Goal: Transaction & Acquisition: Obtain resource

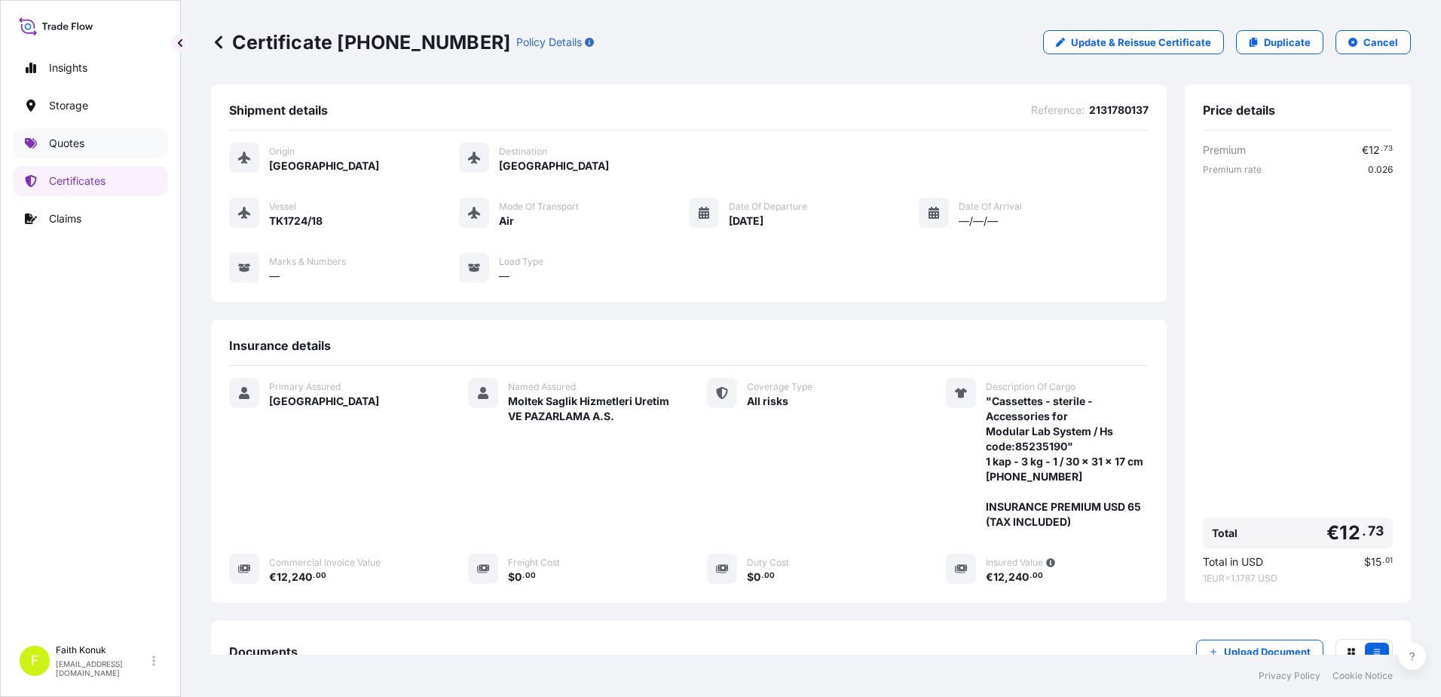
click at [100, 155] on link "Quotes" at bounding box center [90, 143] width 155 height 30
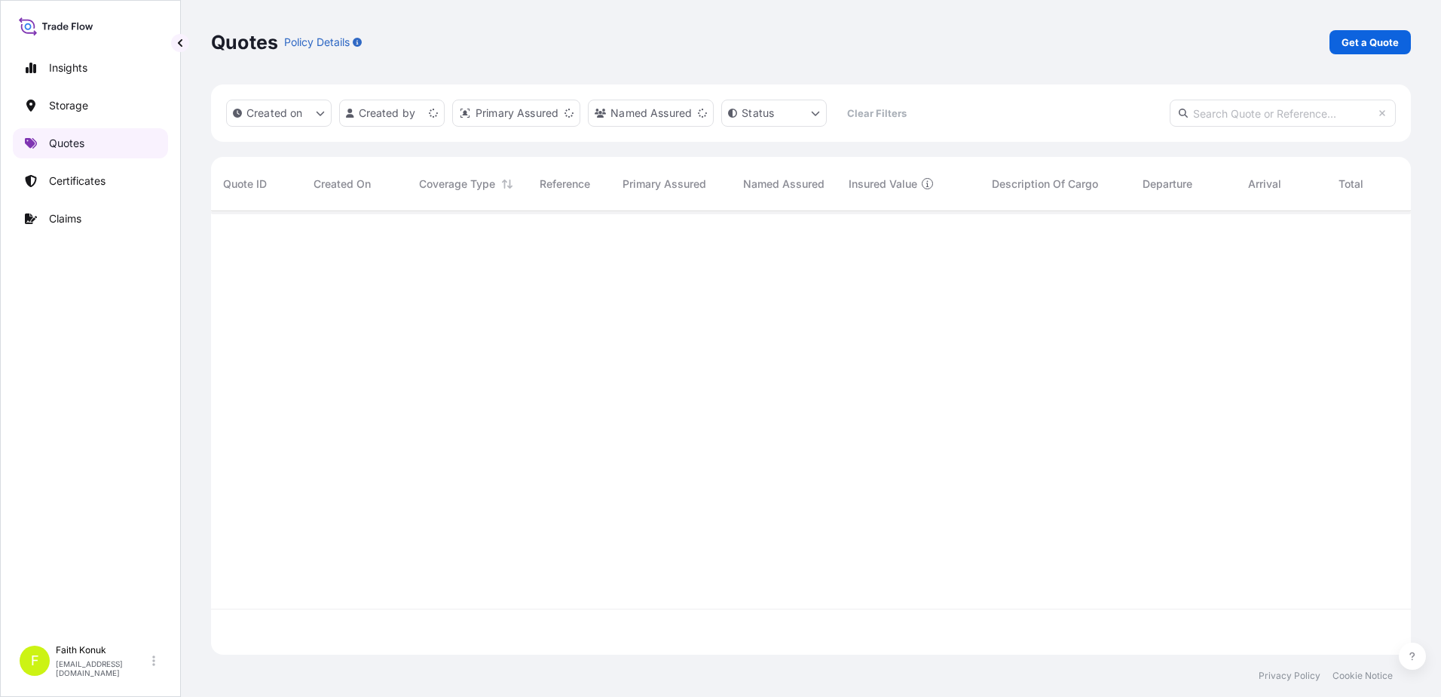
scroll to position [440, 1189]
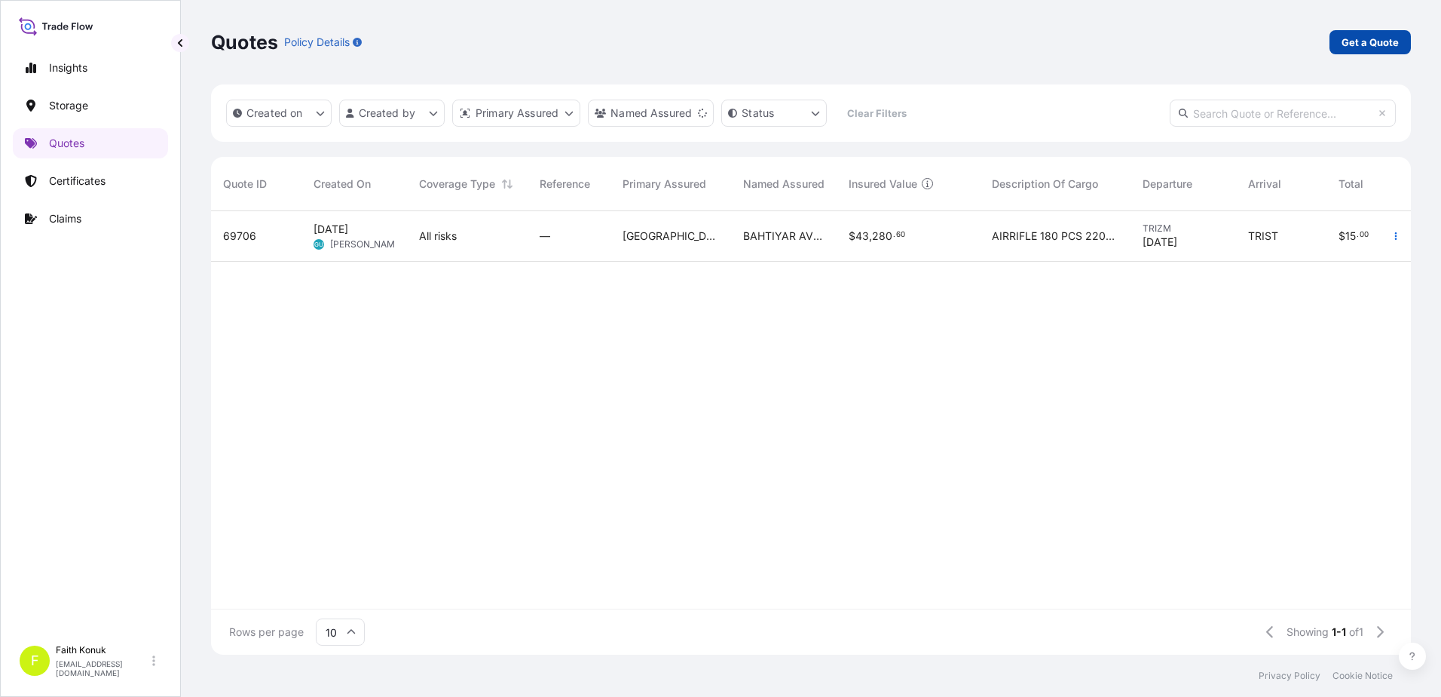
click at [1361, 43] on p "Get a Quote" at bounding box center [1370, 42] width 57 height 15
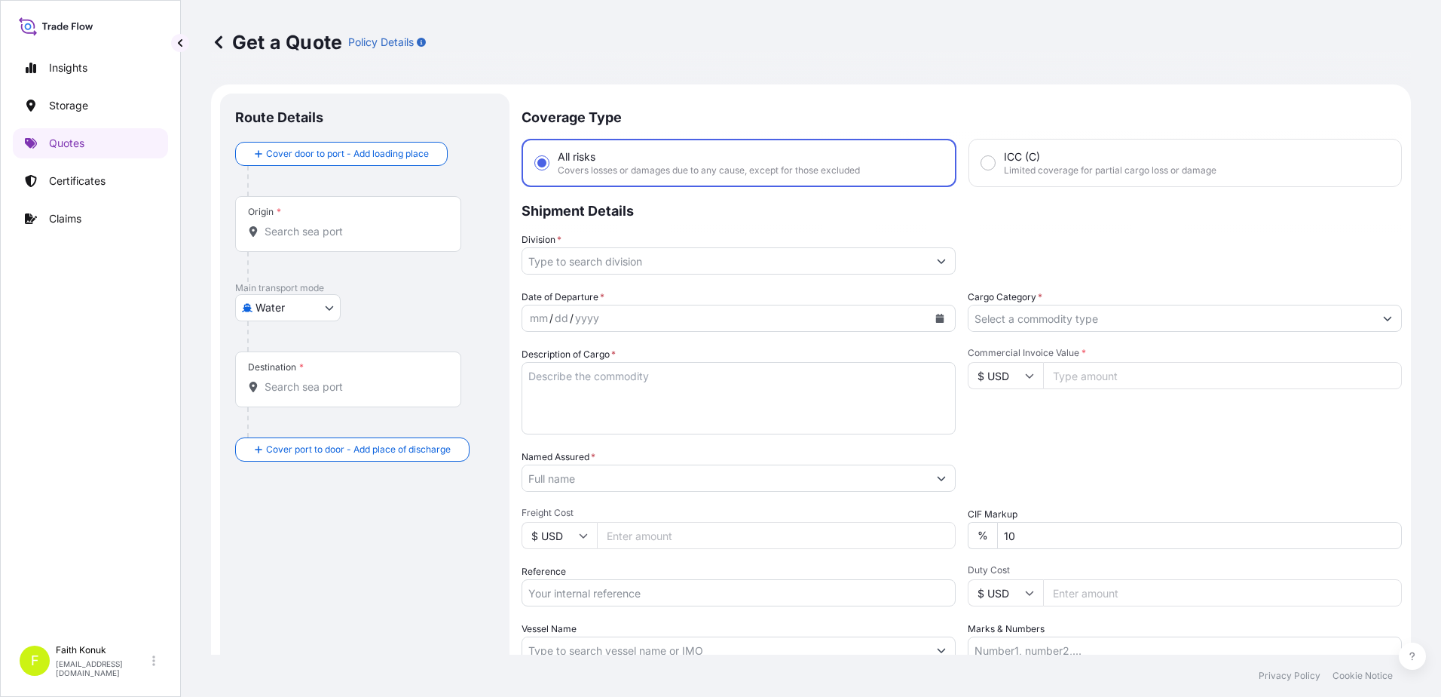
scroll to position [24, 0]
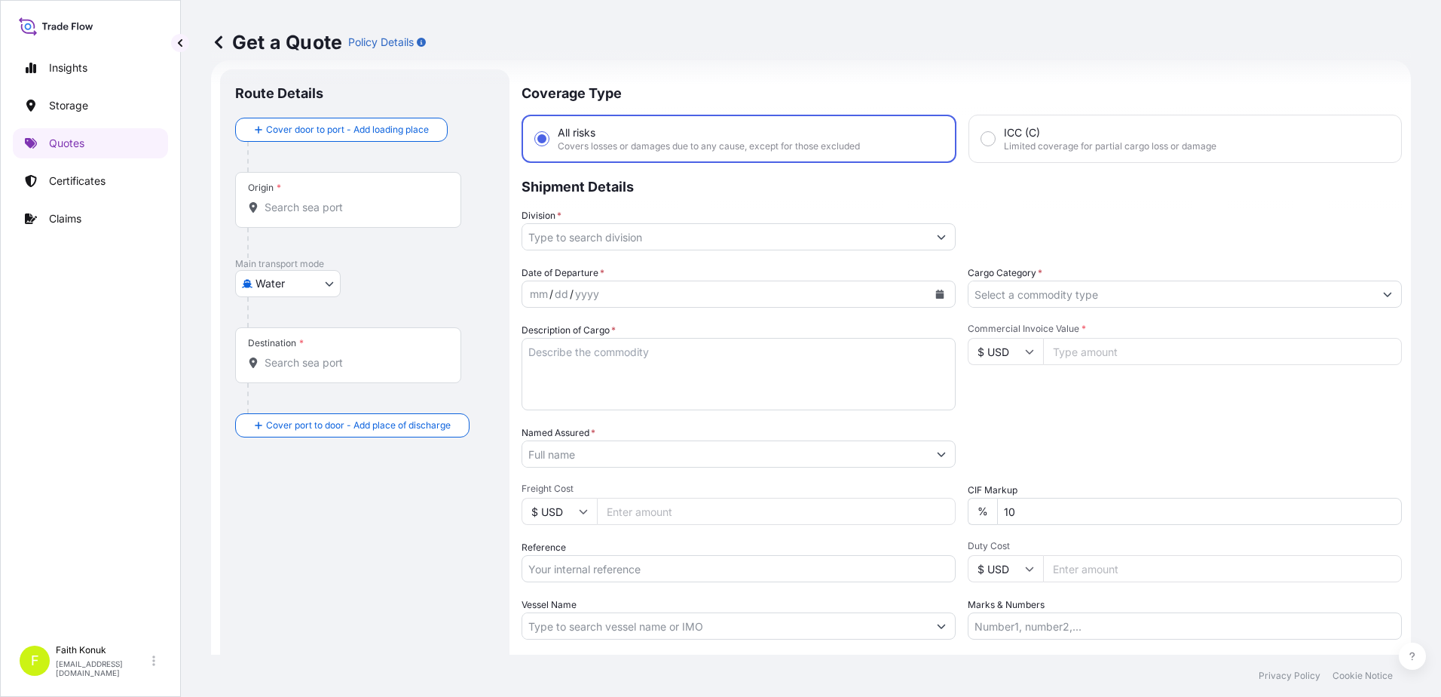
click at [320, 283] on body "Insights Storage Quotes Certificates Claims F Faith Konuk [EMAIL_ADDRESS][DOMAI…" at bounding box center [720, 348] width 1441 height 697
click at [293, 375] on span "Inland" at bounding box center [279, 376] width 30 height 15
select select "Inland"
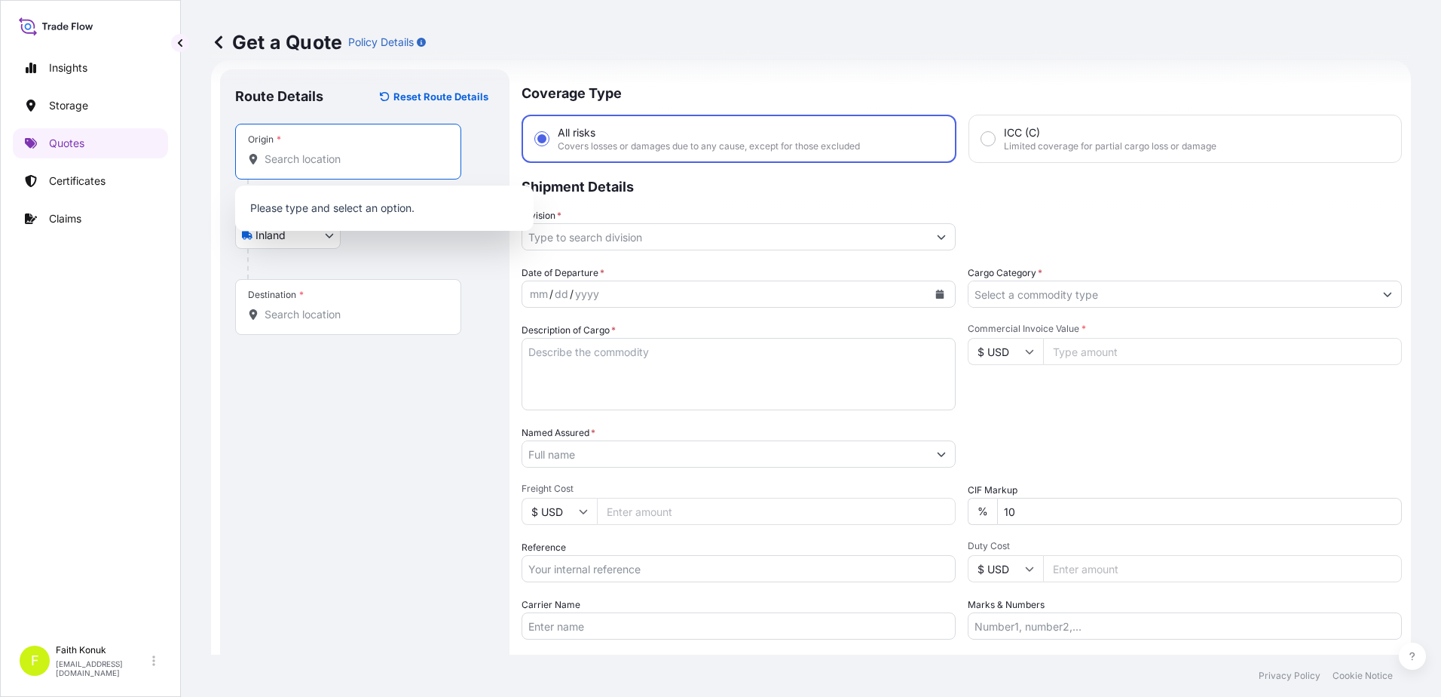
click at [314, 162] on input "Origin *" at bounding box center [354, 159] width 178 height 15
paste input "TÜRKİYE"
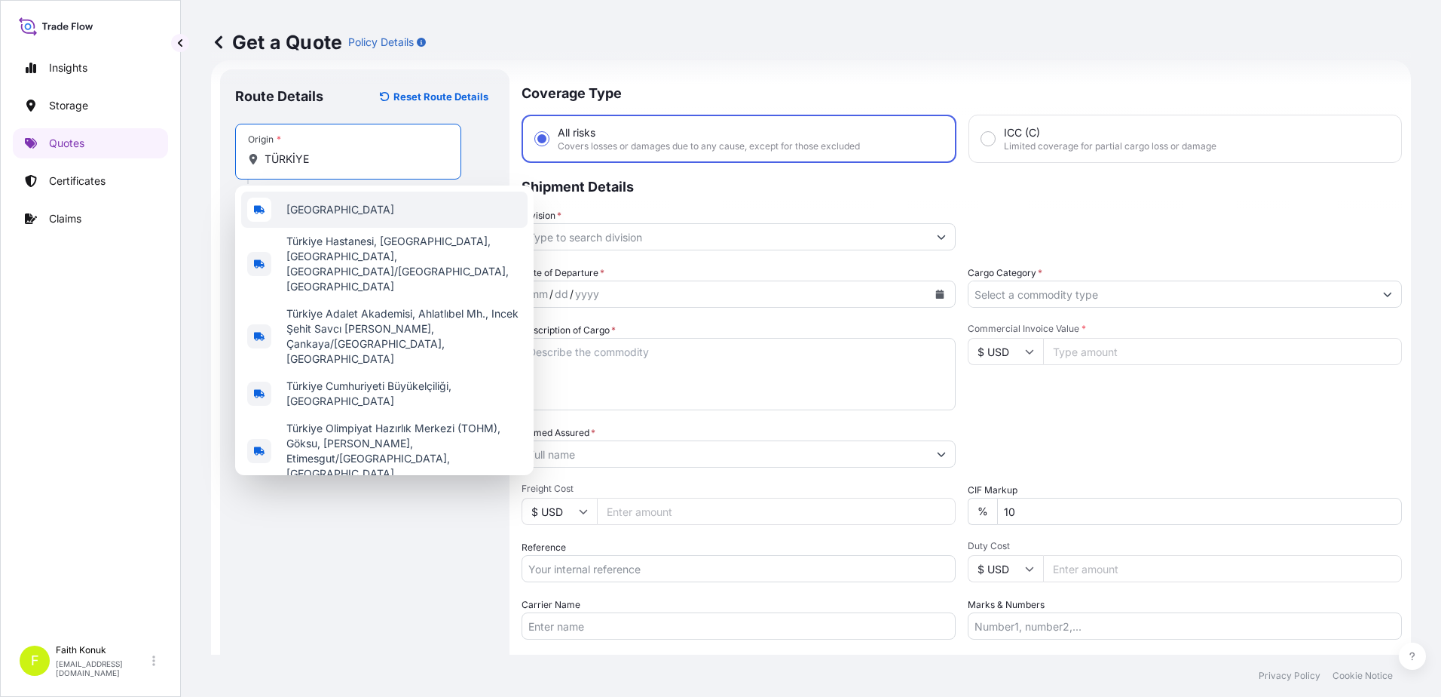
click at [315, 205] on span "[GEOGRAPHIC_DATA]" at bounding box center [340, 209] width 108 height 15
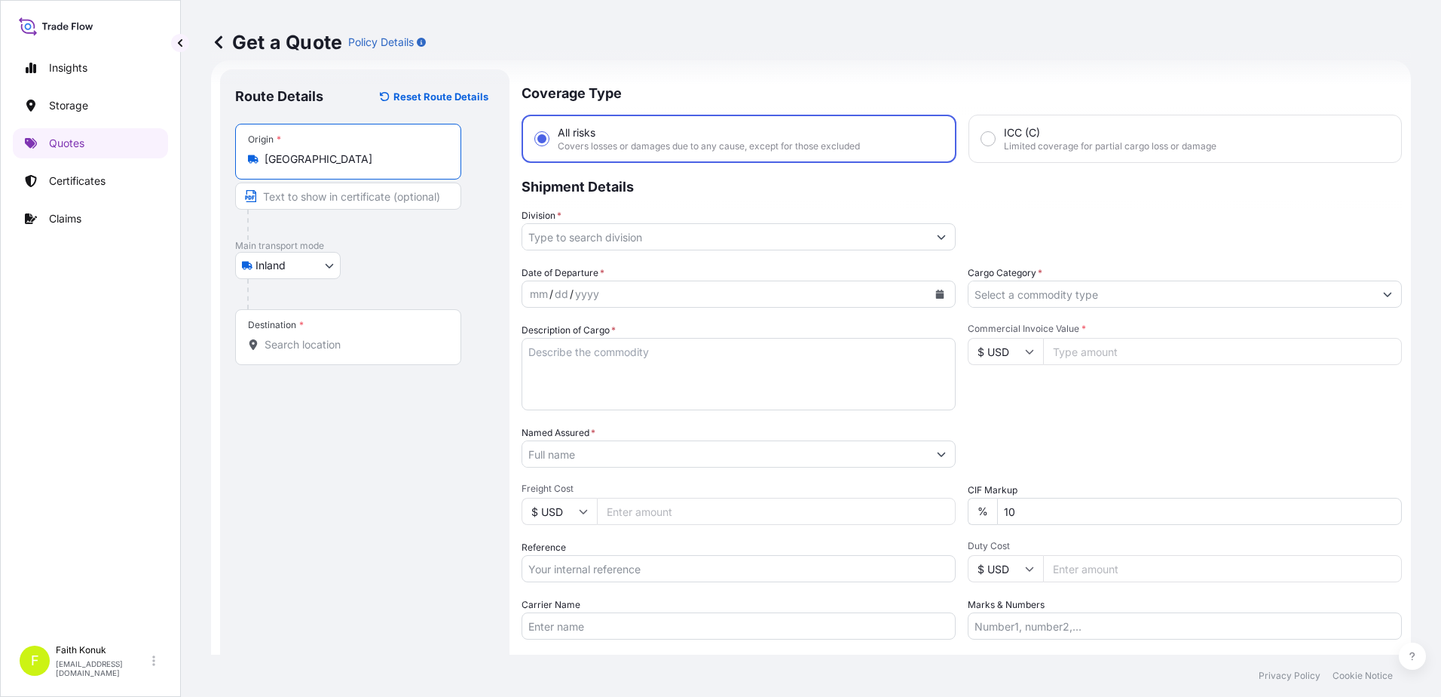
type input "[GEOGRAPHIC_DATA]"
click at [375, 257] on div "Inland Air Water Inland" at bounding box center [364, 265] width 259 height 27
click at [375, 348] on input "Destination *" at bounding box center [354, 344] width 178 height 15
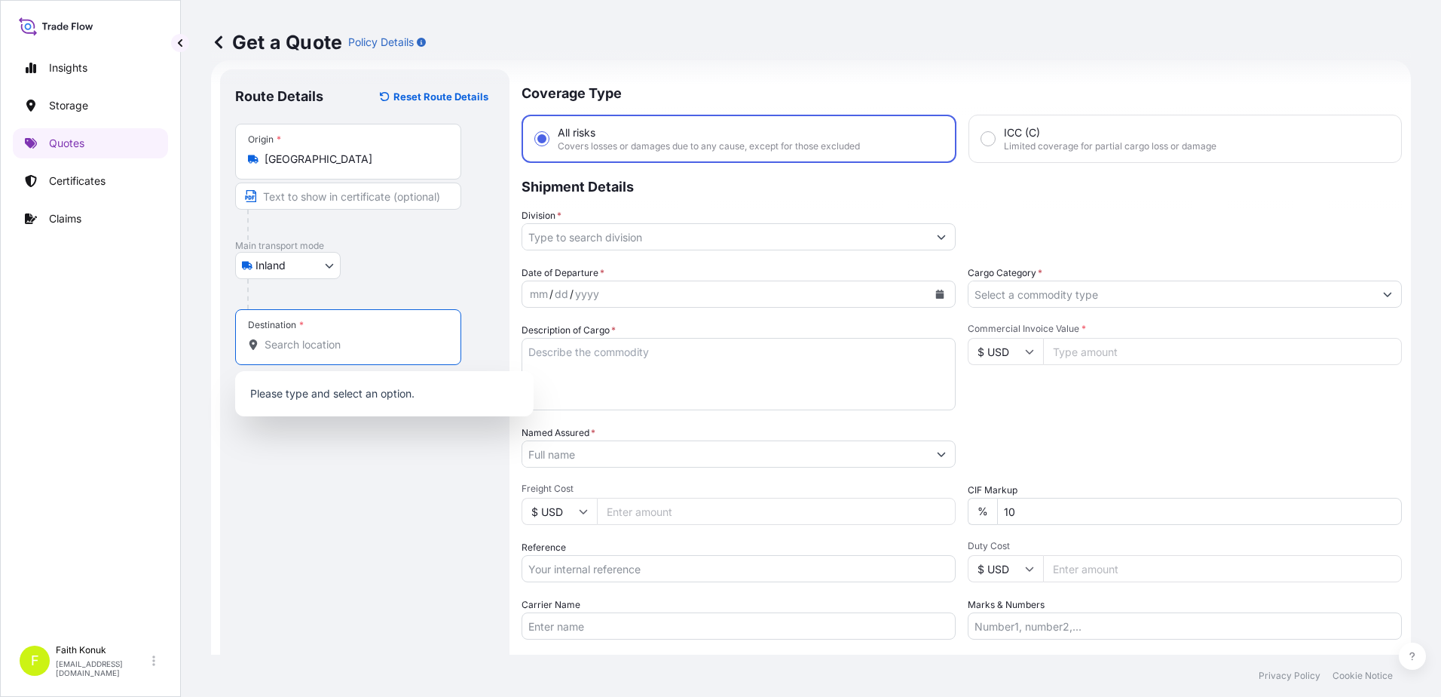
paste input "[GEOGRAPHIC_DATA]"
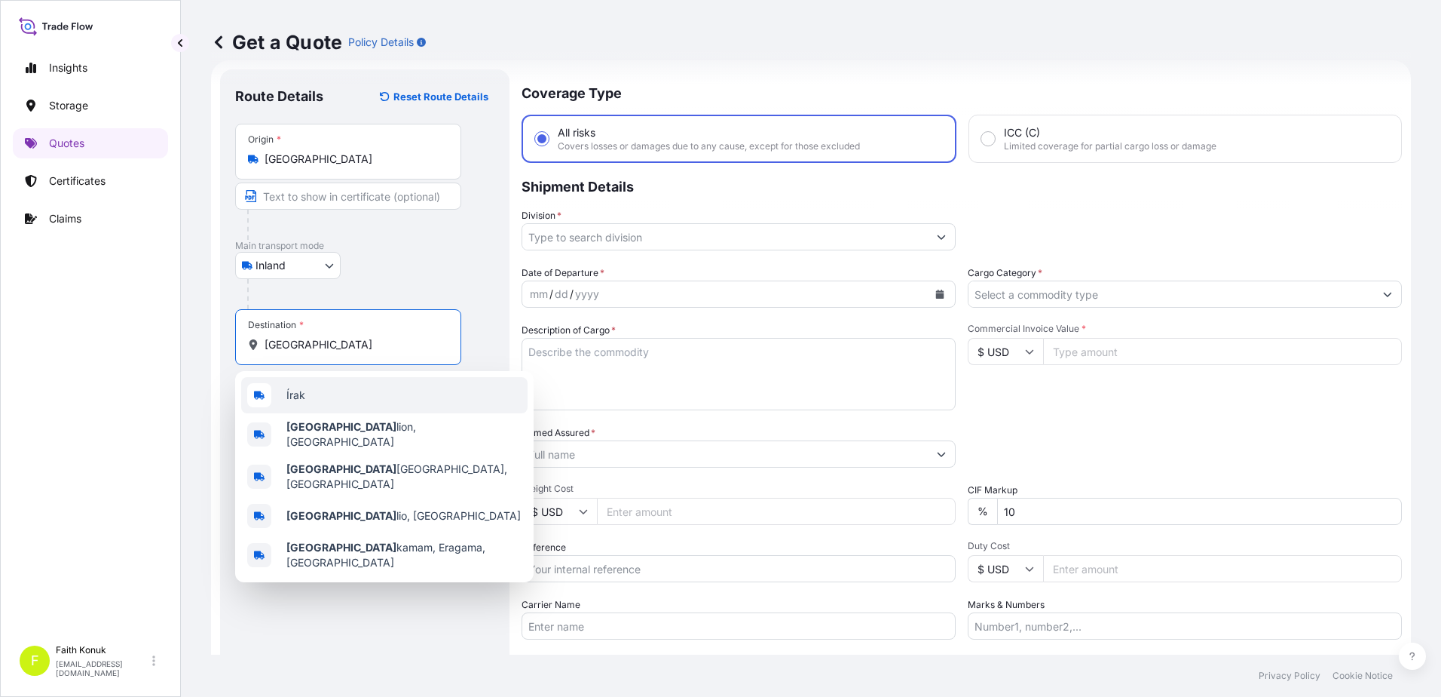
drag, startPoint x: 308, startPoint y: 345, endPoint x: 229, endPoint y: 341, distance: 79.3
click at [228, 342] on div "Route Details Reset Route Details Place of loading Road / Inland Road / Inland …" at bounding box center [364, 410] width 289 height 682
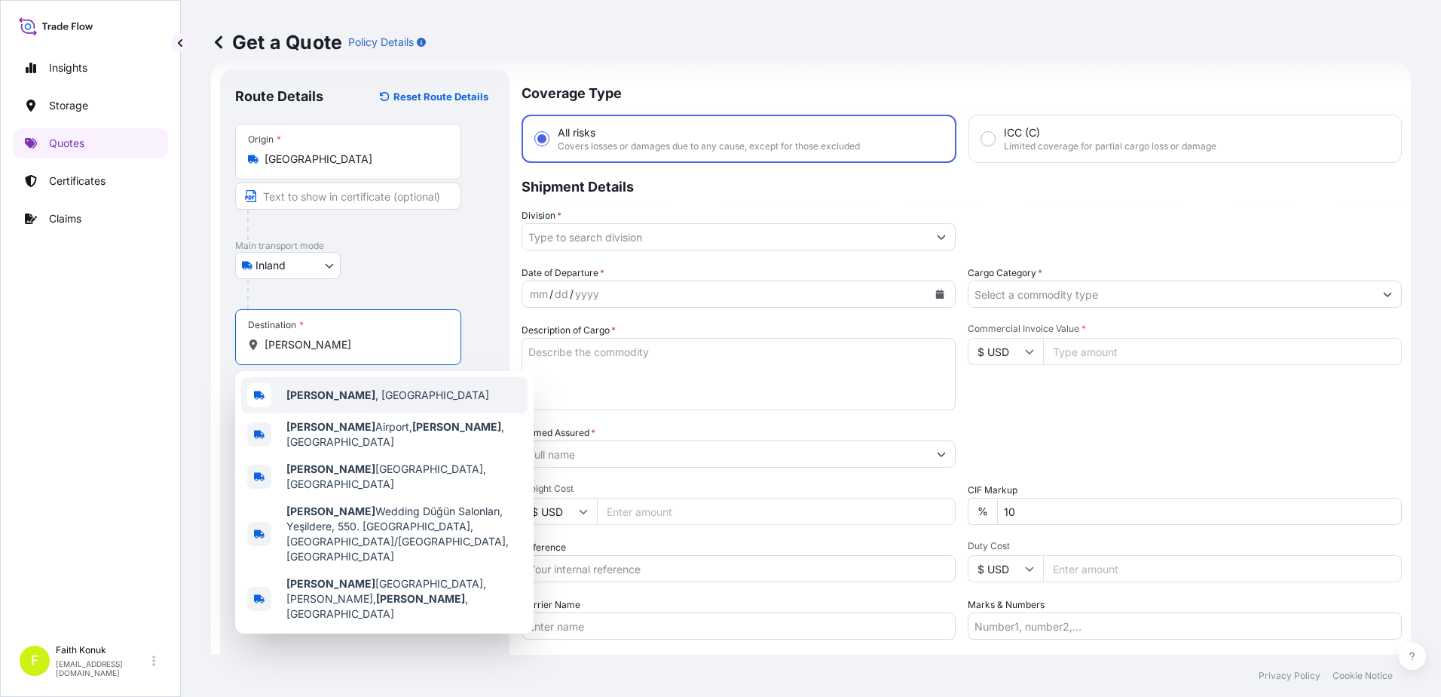
click at [340, 398] on div "[PERSON_NAME] , [GEOGRAPHIC_DATA]" at bounding box center [384, 395] width 286 height 36
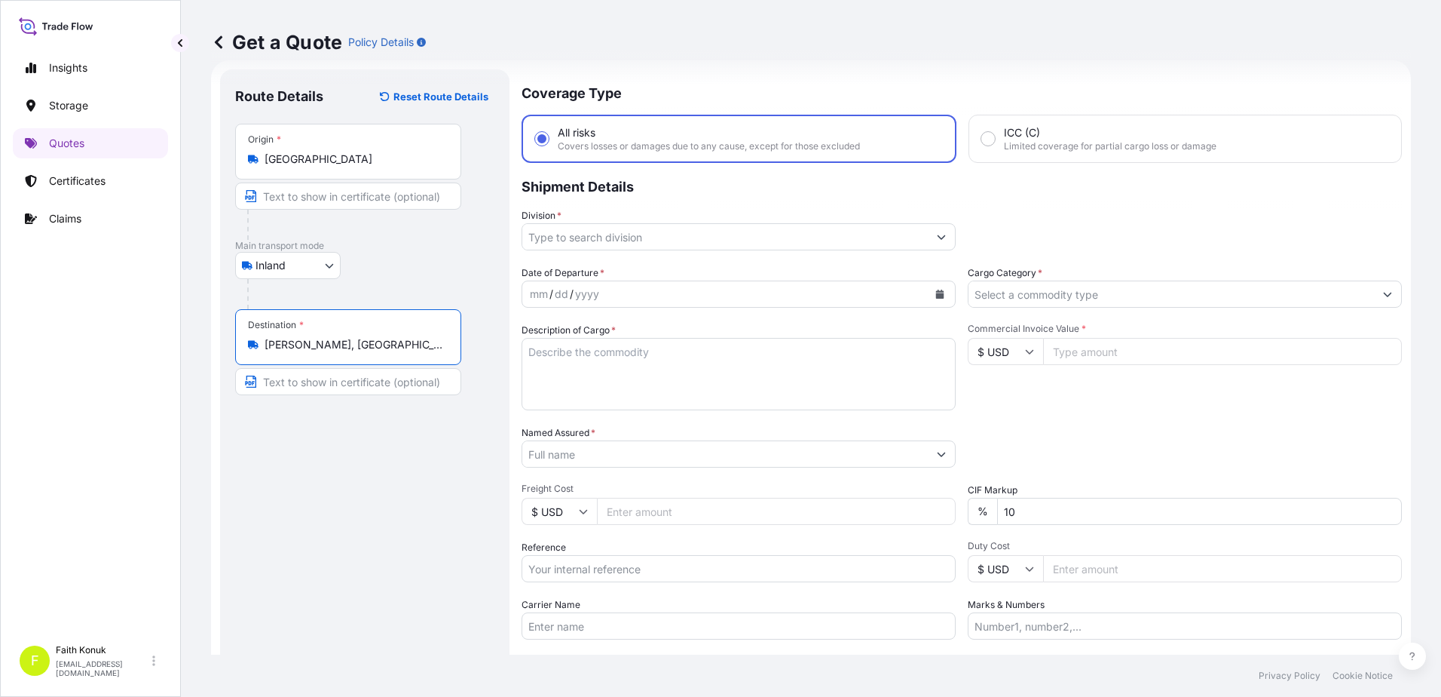
type input "[PERSON_NAME], [GEOGRAPHIC_DATA]"
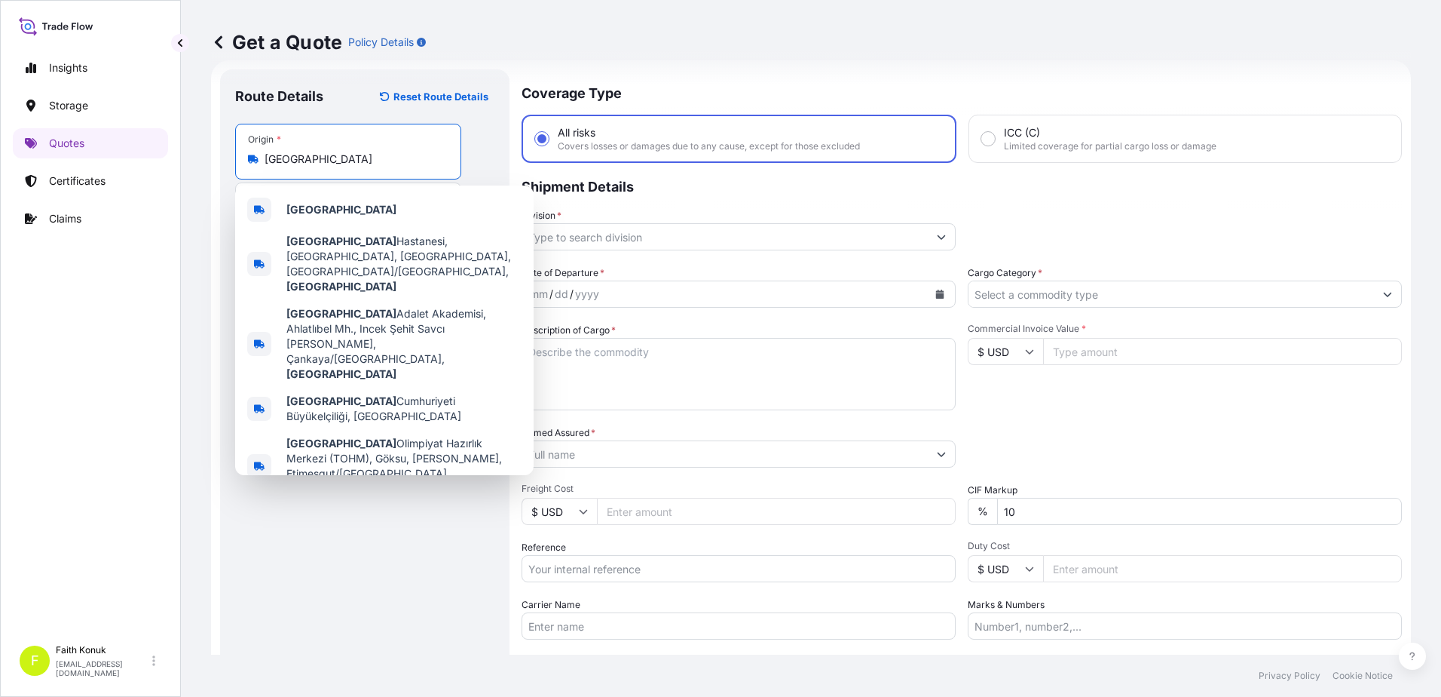
drag, startPoint x: 338, startPoint y: 164, endPoint x: 229, endPoint y: 148, distance: 109.8
click at [229, 148] on div "Route Details Reset Route Details Place of loading Road / Inland Road / Inland …" at bounding box center [364, 410] width 289 height 682
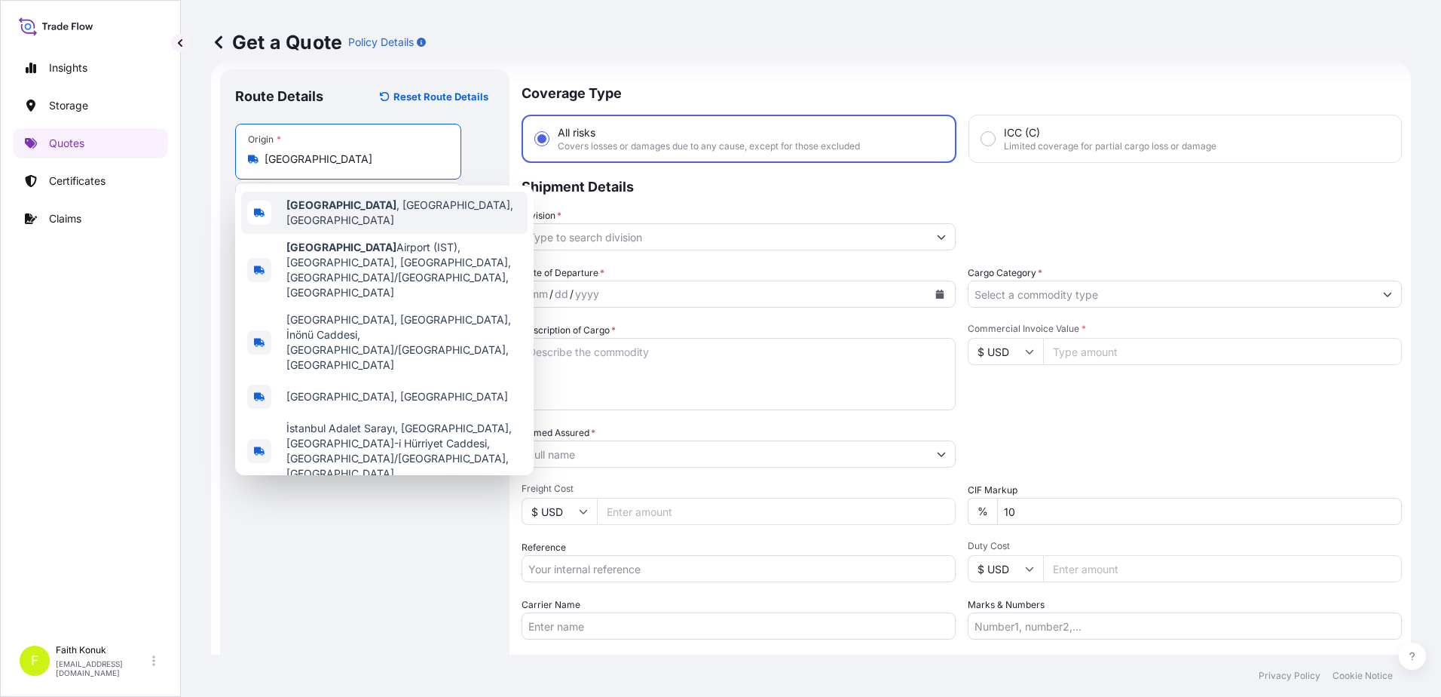
click at [343, 208] on span "[GEOGRAPHIC_DATA] , [GEOGRAPHIC_DATA], [GEOGRAPHIC_DATA]" at bounding box center [403, 213] width 235 height 30
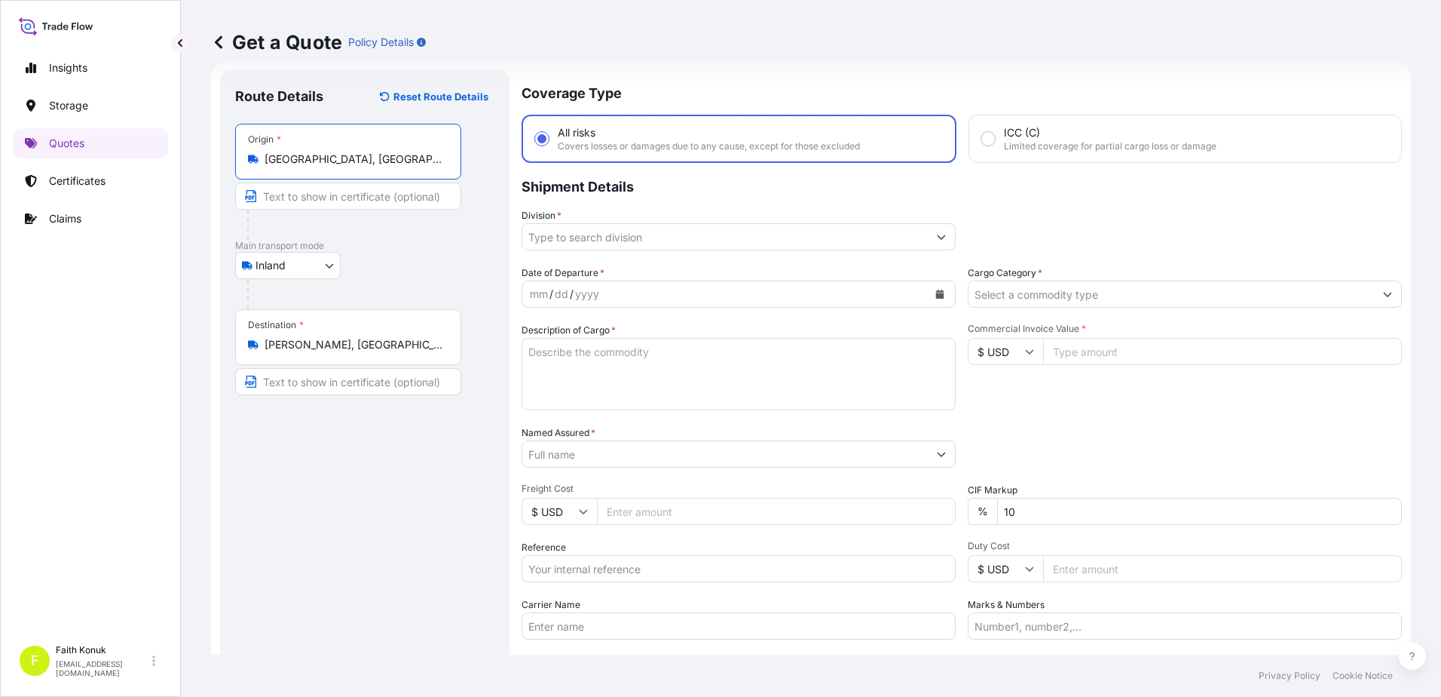
type input "[GEOGRAPHIC_DATA], [GEOGRAPHIC_DATA], [GEOGRAPHIC_DATA]"
click at [400, 265] on div "Inland Air Water Inland" at bounding box center [364, 265] width 259 height 27
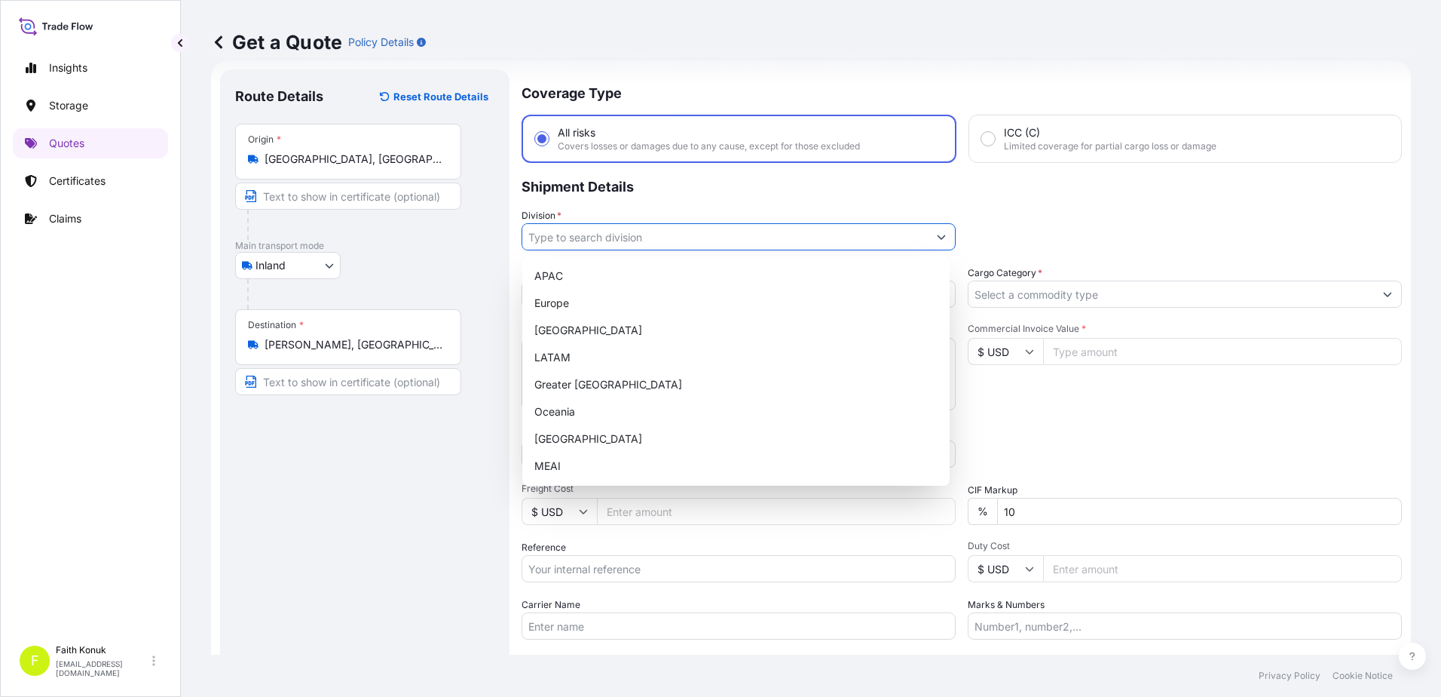
click at [610, 240] on input "Division *" at bounding box center [725, 236] width 406 height 27
click at [571, 434] on div "[GEOGRAPHIC_DATA]" at bounding box center [735, 438] width 415 height 27
type input "[GEOGRAPHIC_DATA]"
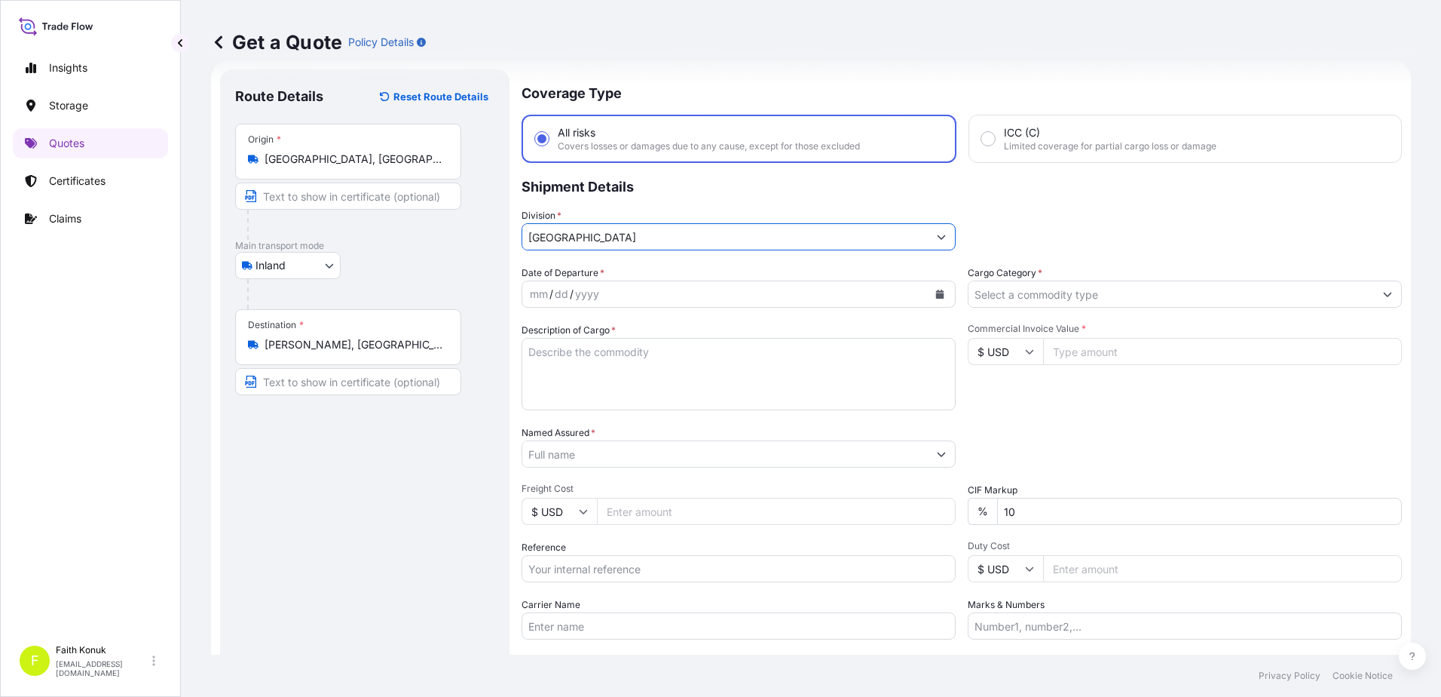
click at [643, 264] on div "Coverage Type All risks Covers losses or damages due to any cause, except for t…" at bounding box center [962, 410] width 881 height 682
click at [939, 292] on button "Calendar" at bounding box center [940, 294] width 24 height 24
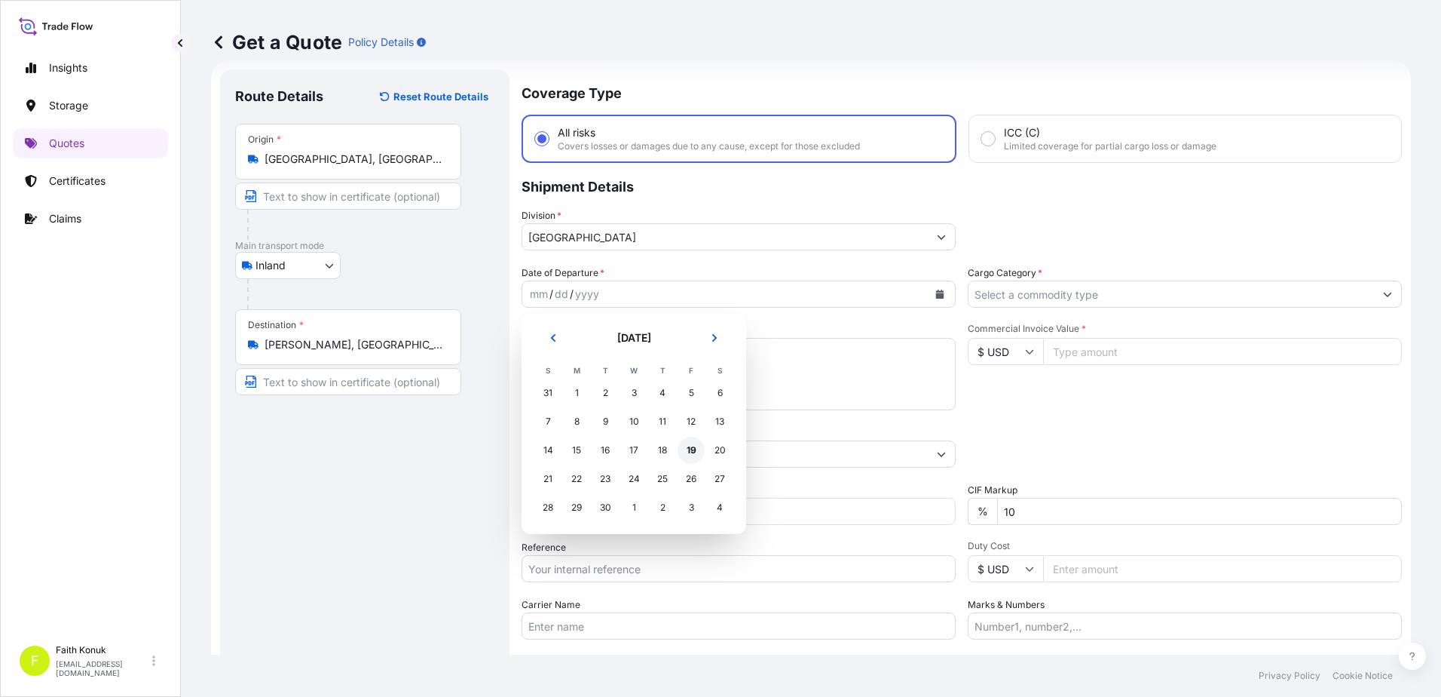
click at [687, 449] on div "19" at bounding box center [691, 449] width 27 height 27
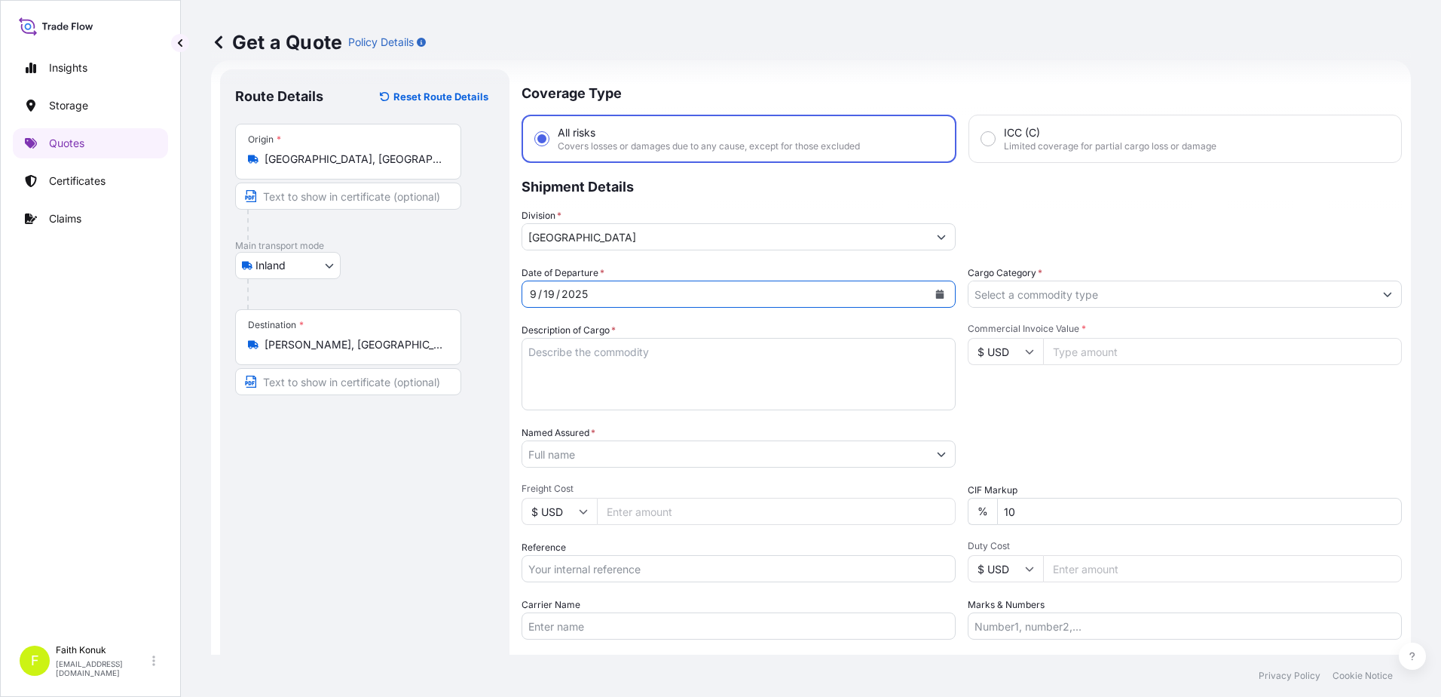
click at [583, 349] on textarea "Description of Cargo *" at bounding box center [739, 374] width 434 height 72
click at [556, 348] on textarea "Description of Cargo *" at bounding box center [739, 374] width 434 height 72
paste textarea "ÖRTÜSÜ TOPRAK ALKALI METAL BİLEŞİĞİ 23 KAP /25.875,00 KG"
type textarea "ÖRTÜSÜ TOPRAK ALKALI METAL BİLEŞİĞİ 23 KAP /25.875,00 KG"
click at [571, 626] on input "Carrier Name" at bounding box center [739, 625] width 434 height 27
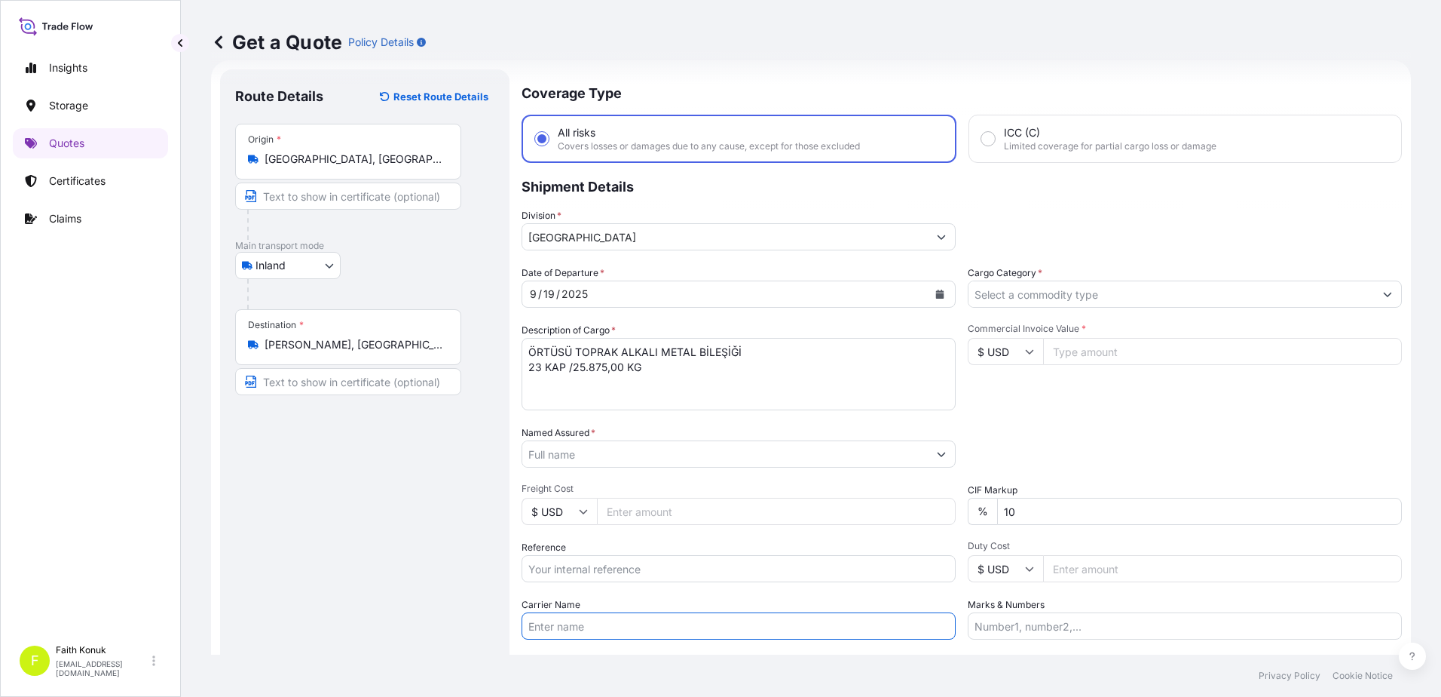
paste input "47KJ436"
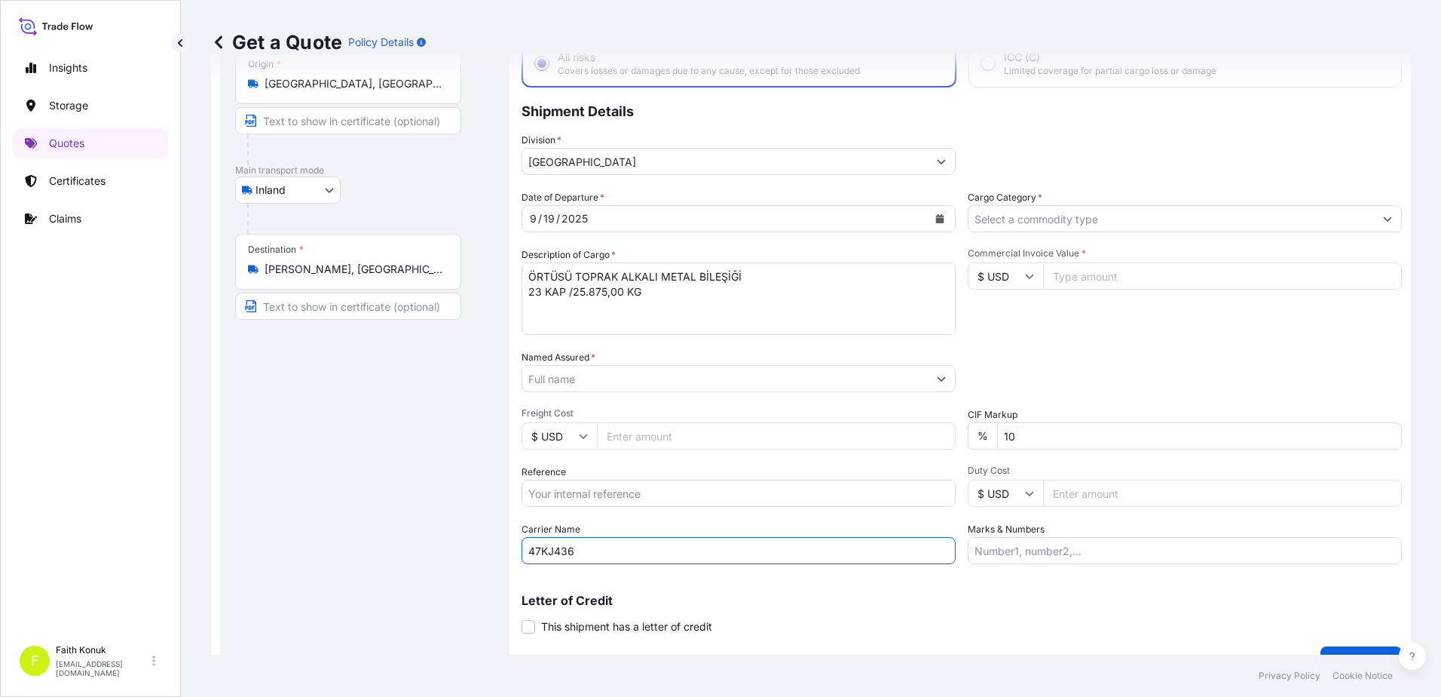
scroll to position [130, 0]
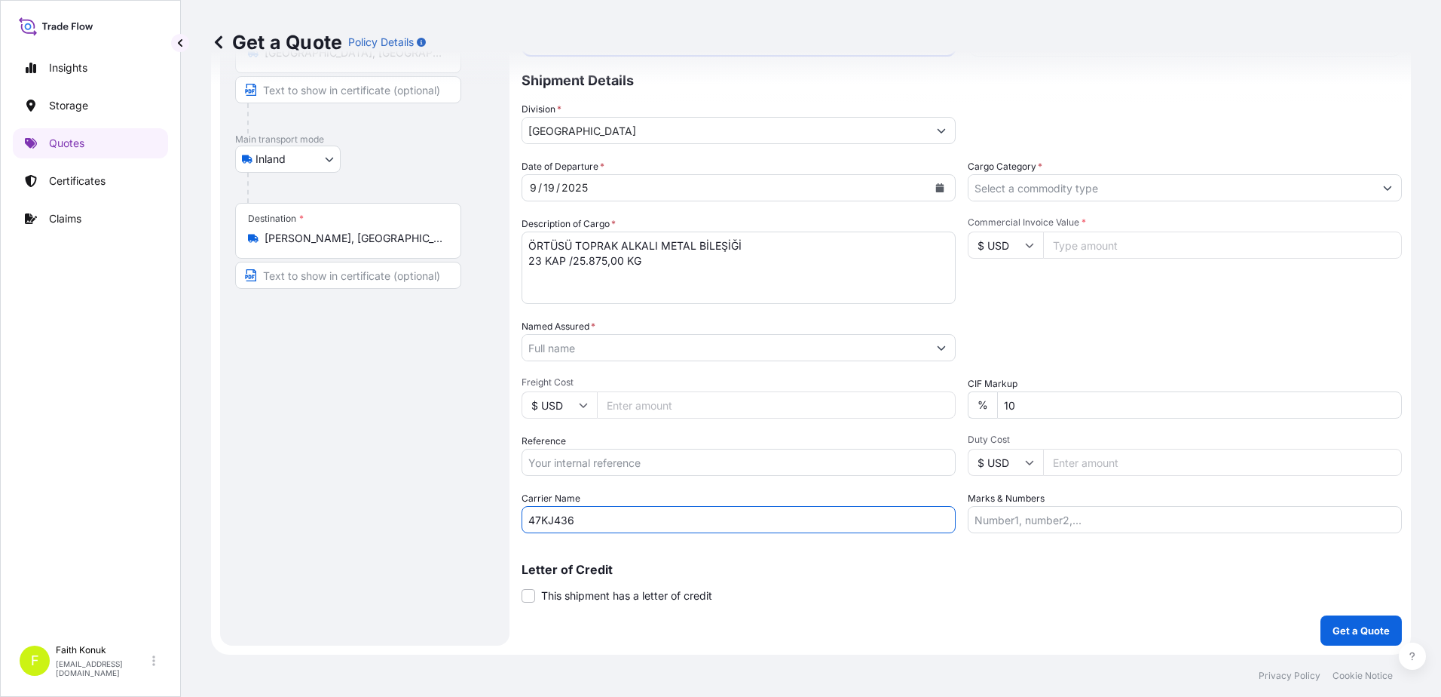
type input "47KJ436"
click at [585, 460] on input "Reference" at bounding box center [739, 462] width 434 height 27
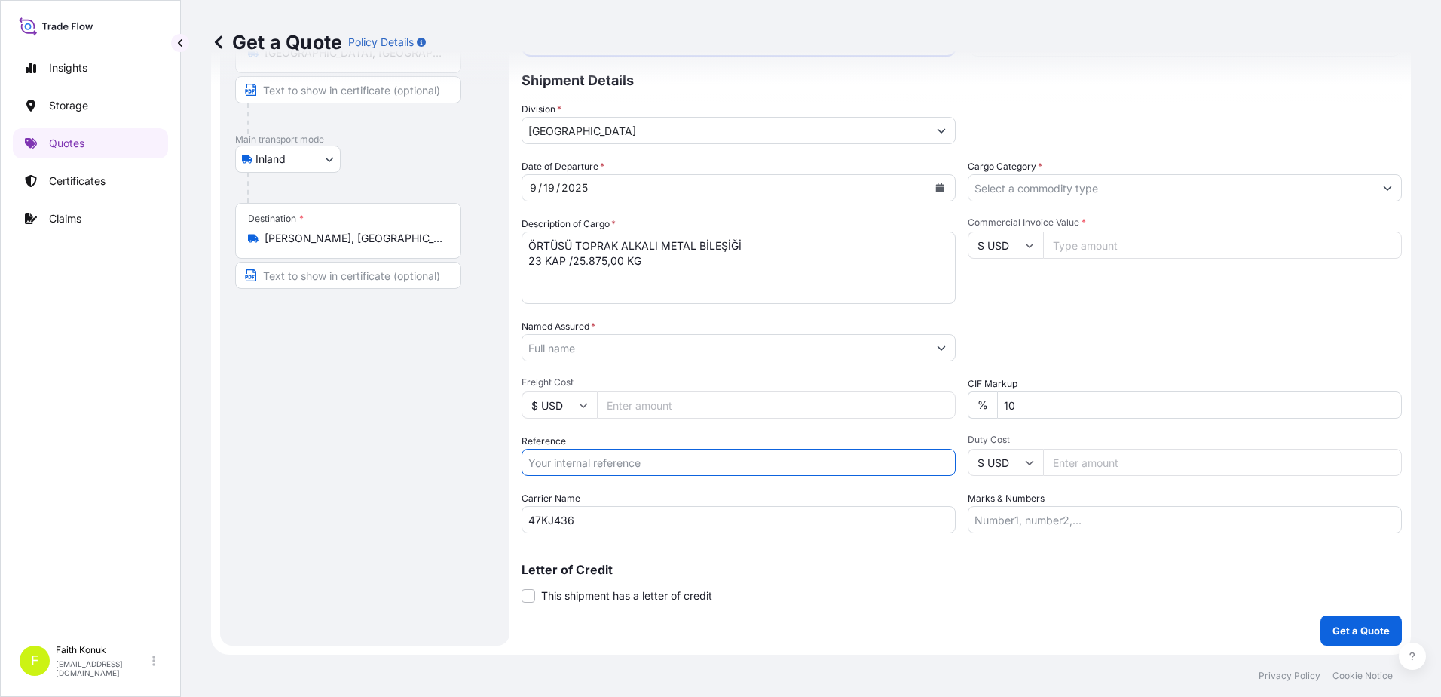
click at [593, 462] on input "Reference" at bounding box center [739, 462] width 434 height 27
paste input "KAYNAK TEKNIGI"
type input "KAYNAK TEKNIGI"
click at [587, 339] on input "Named Assured *" at bounding box center [725, 347] width 406 height 27
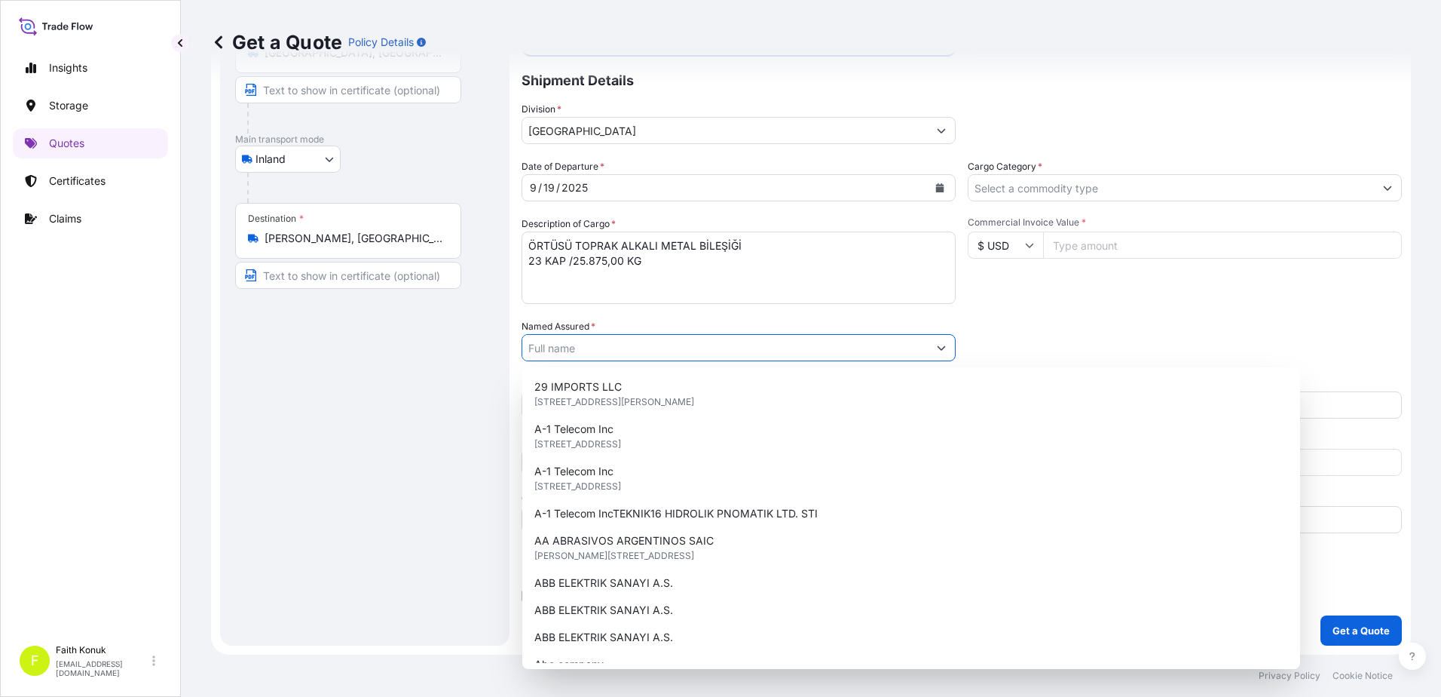
paste input "KAYNAK TEKNIGI"
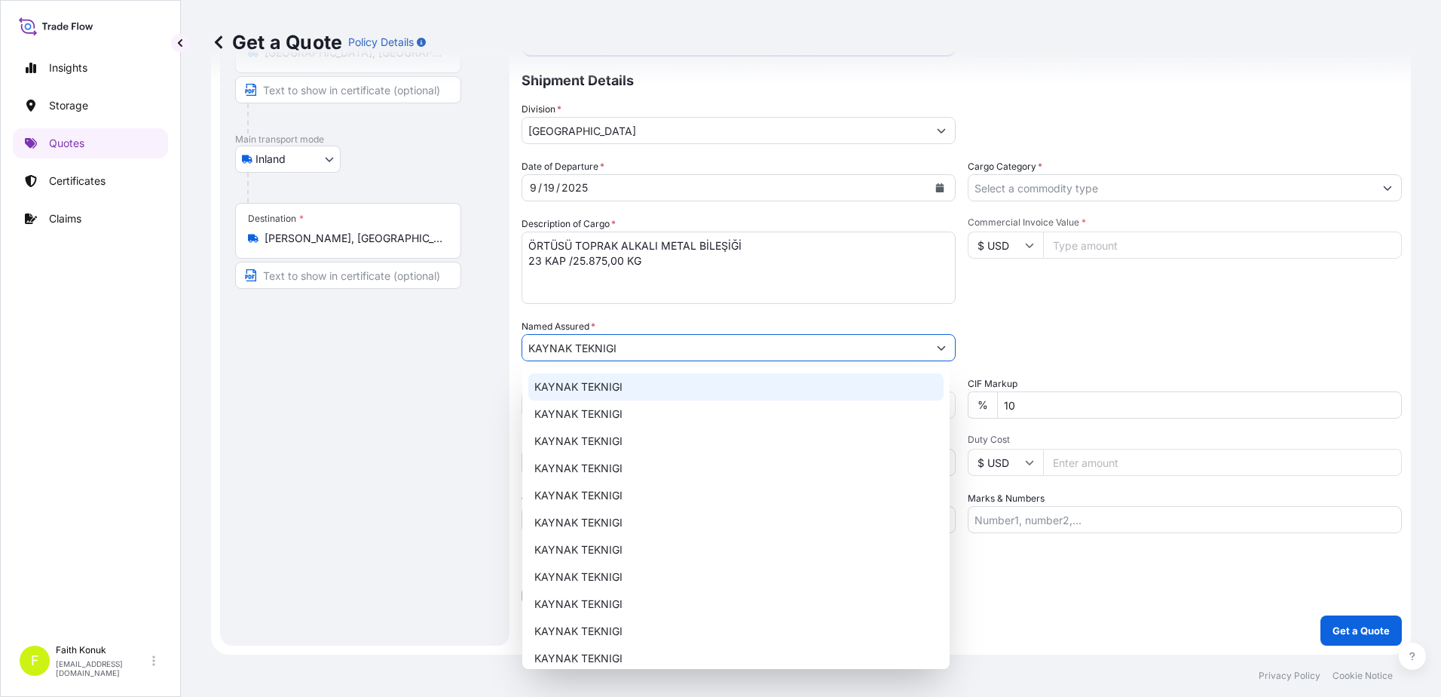
click at [630, 384] on div "KAYNAK TEKNIGI" at bounding box center [735, 386] width 415 height 27
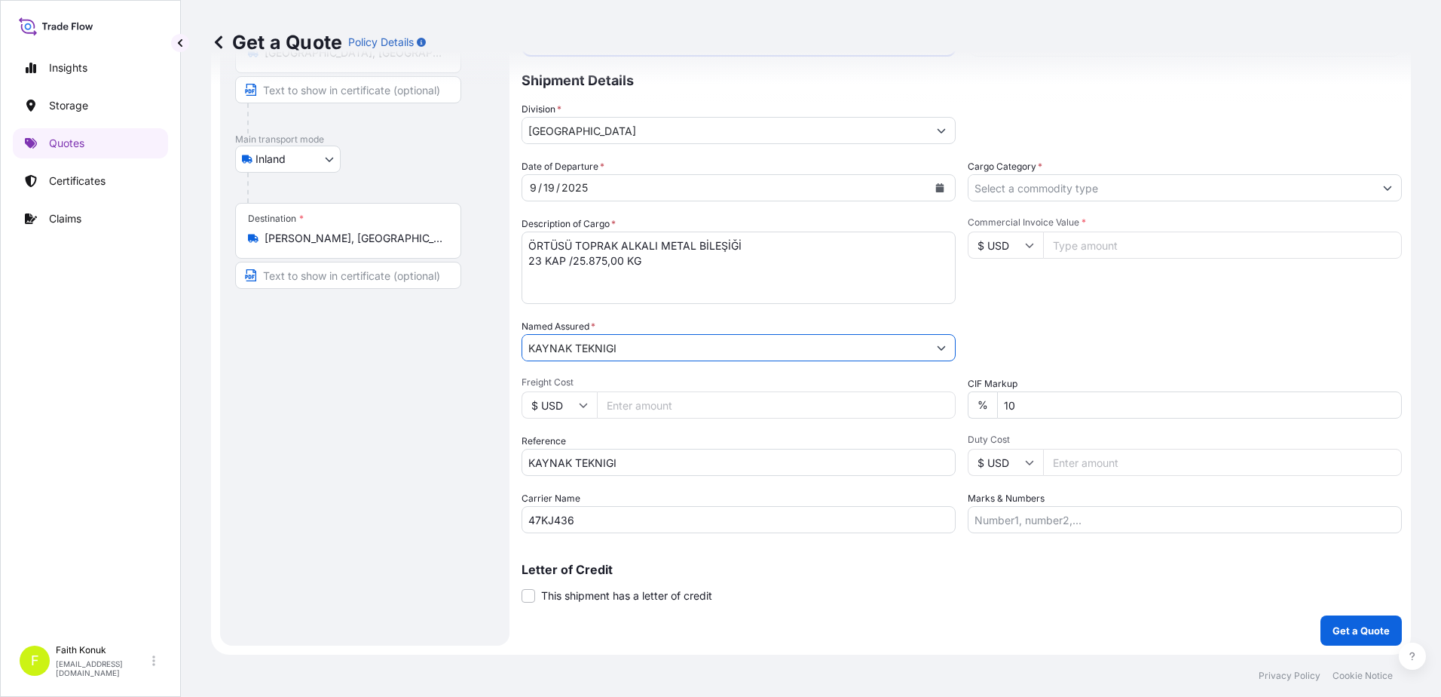
type input "KAYNAK TEKNIGI"
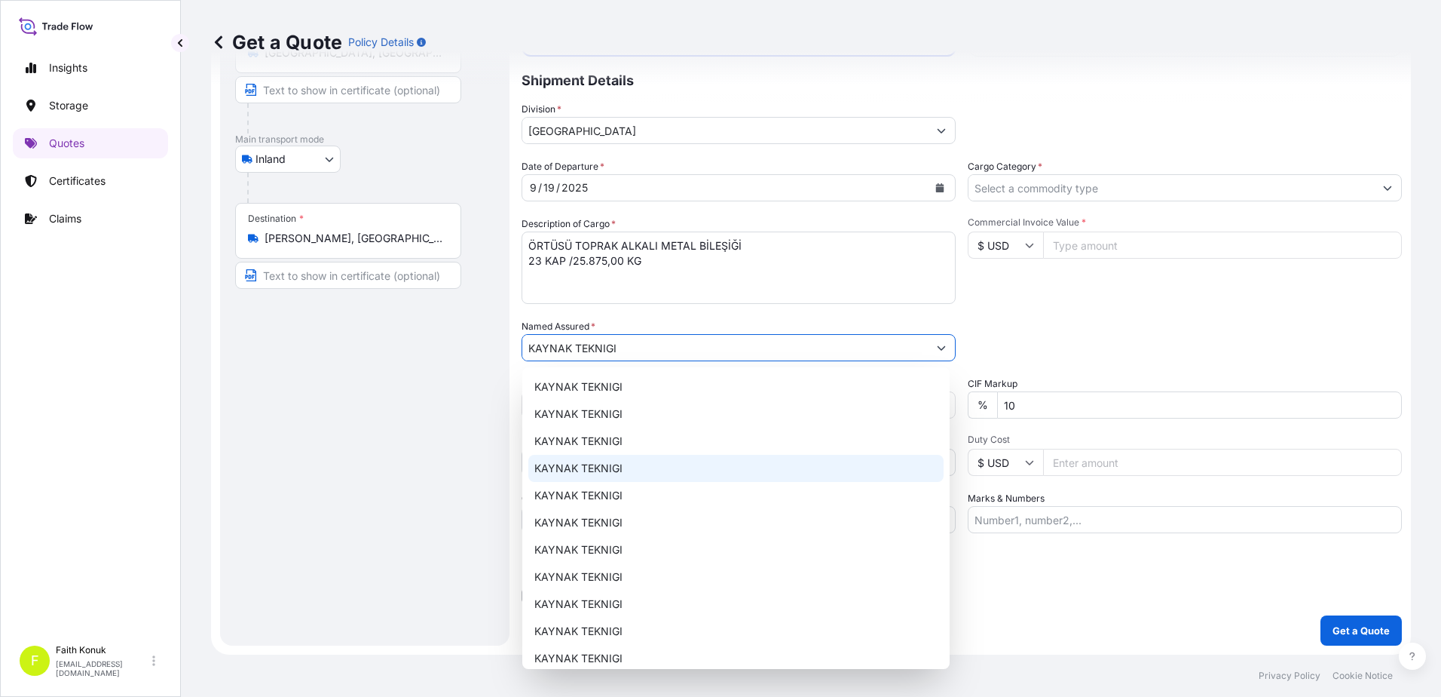
click at [381, 457] on body "15 options available. 0 options available. 15 options available. 15 options ava…" at bounding box center [720, 348] width 1441 height 697
click at [460, 410] on div "Route Details Reset Route Details Place of loading Road / Inland Road / Inland …" at bounding box center [364, 304] width 259 height 652
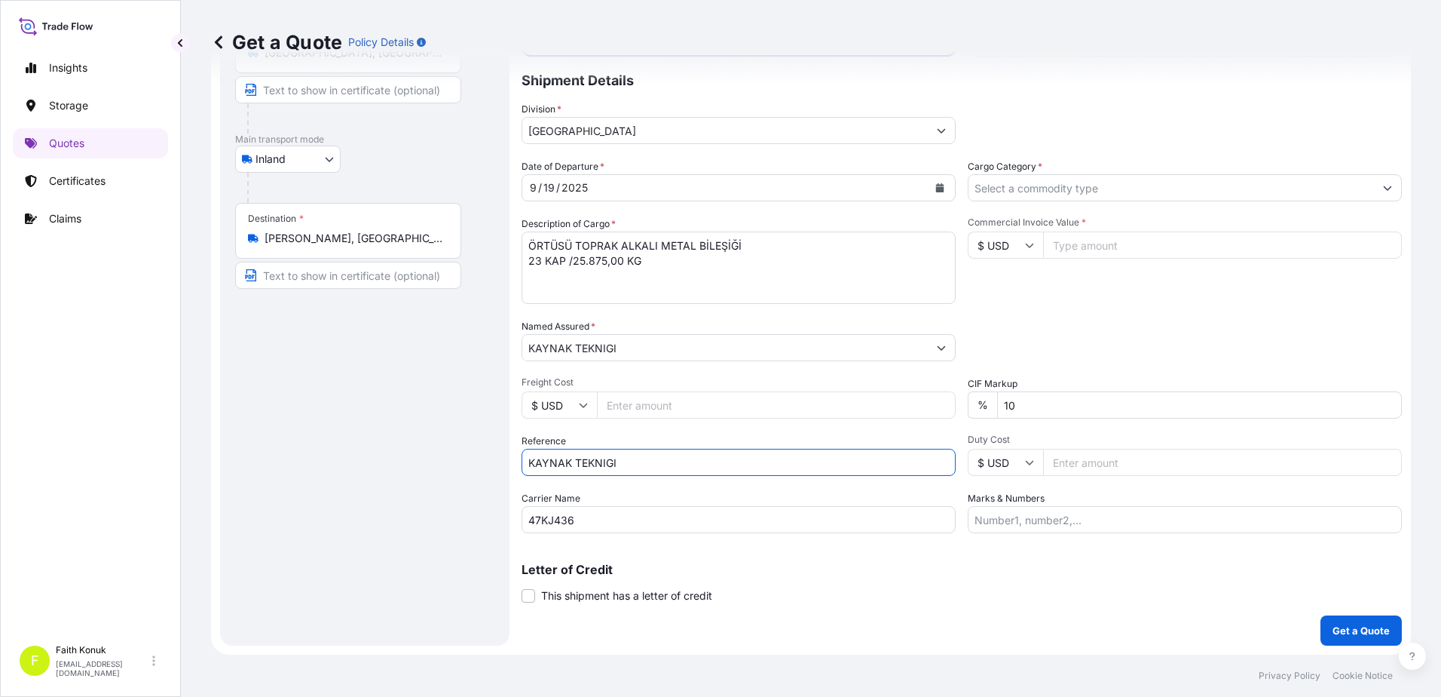
drag, startPoint x: 652, startPoint y: 464, endPoint x: 469, endPoint y: 454, distance: 183.5
click at [469, 454] on form "Route Details Reset Route Details Place of loading Road / Inland Road / Inland …" at bounding box center [811, 304] width 1200 height 700
paste input "2101780999"
type input "2101780999"
click at [613, 277] on textarea "ÖRTÜSÜ TOPRAK ALKALI METAL BİLEŞİĞİ 23 KAP /25.875,00 KG" at bounding box center [739, 267] width 434 height 72
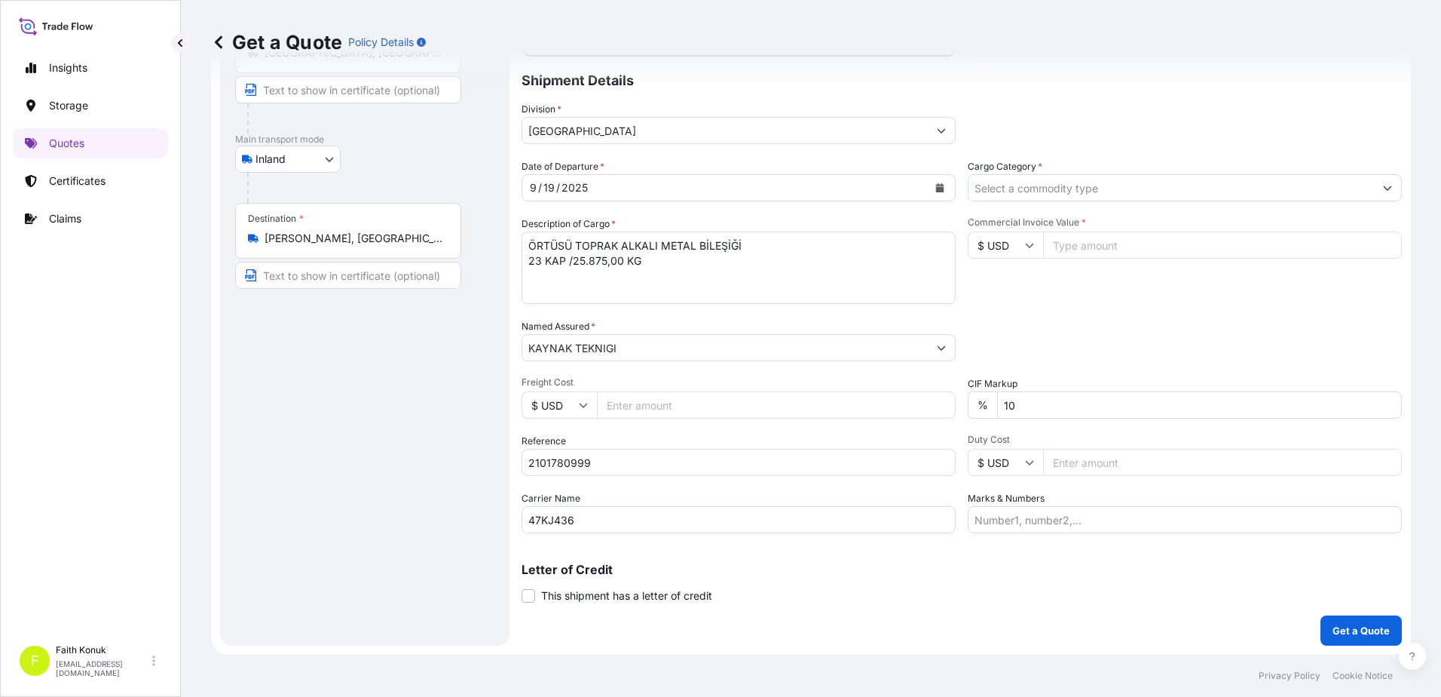
click at [569, 284] on textarea "ÖRTÜSÜ TOPRAK ALKALI METAL BİLEŞİĞİ 23 KAP /25.875,00 KG" at bounding box center [739, 267] width 434 height 72
paste textarea "Fatura Refersans numarası : 50004465"
click at [541, 298] on textarea "ÖRTÜSÜ TOPRAK ALKALI METAL BİLEŞİĞİ 23 KAP /25.875,00 KG Fatura Refersans numar…" at bounding box center [739, 267] width 434 height 72
click at [724, 293] on textarea "ÖRTÜSÜ TOPRAK ALKALI METAL BİLEŞİĞİ 23 KAP /25.875,00 KG Fatura Refersans numar…" at bounding box center [739, 267] width 434 height 72
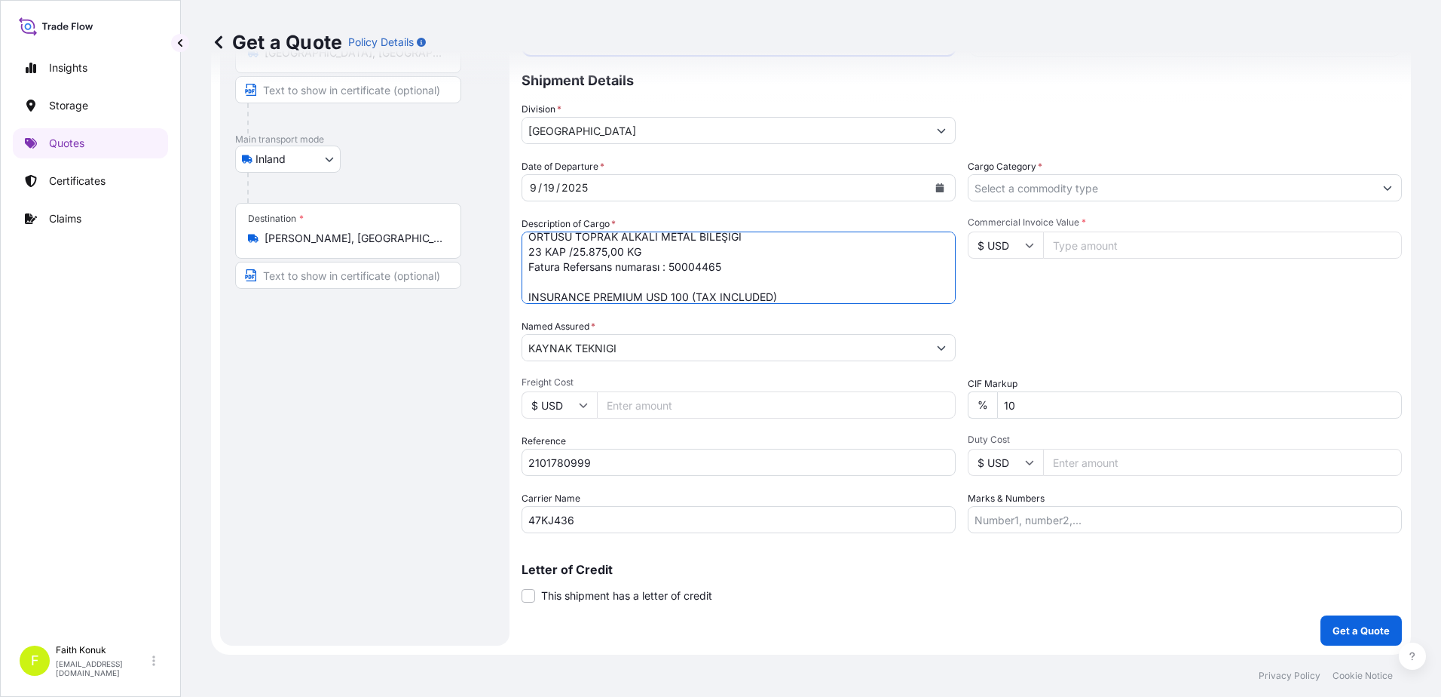
type textarea "ÖRTÜSÜ TOPRAK ALKALI METAL BİLEŞİĞİ 23 KAP /25.875,00 KG Fatura Refersans numar…"
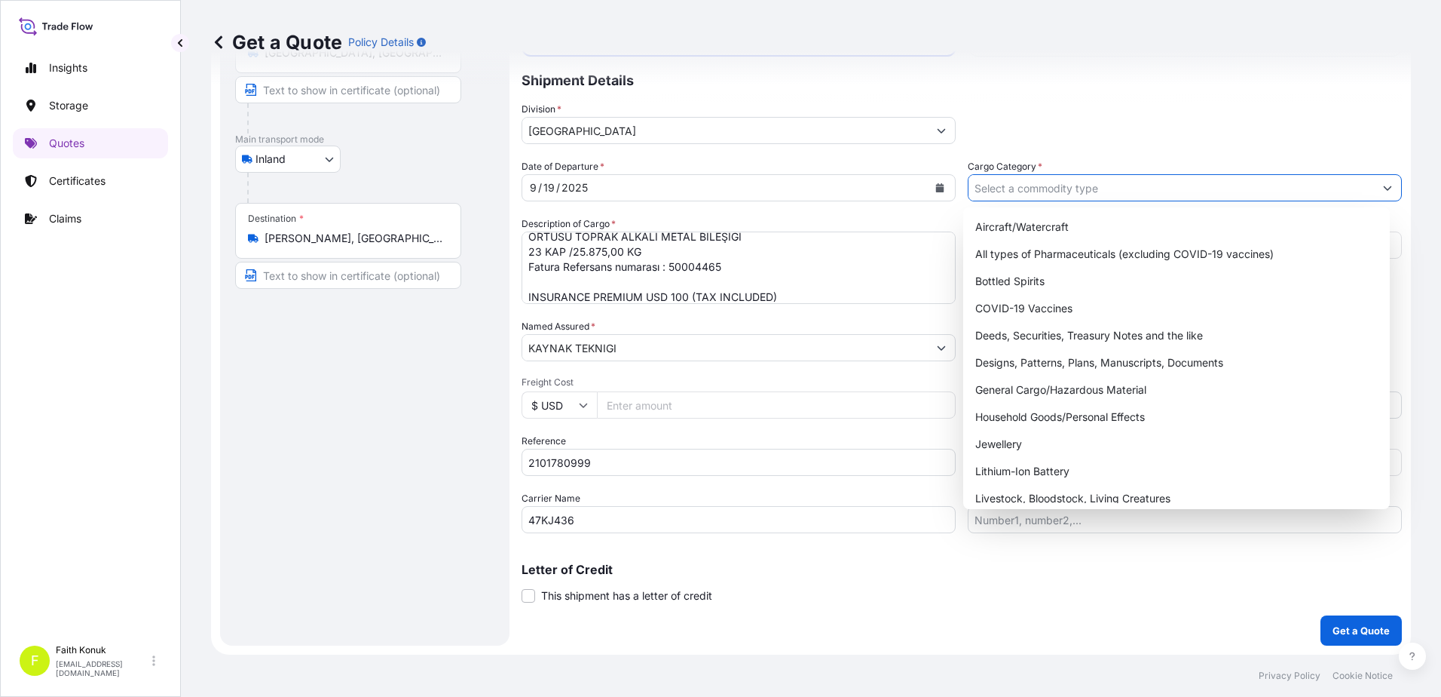
click at [1021, 189] on input "Cargo Category *" at bounding box center [1172, 187] width 406 height 27
click at [1018, 382] on div "General Cargo/Hazardous Material" at bounding box center [1176, 389] width 415 height 27
type input "General Cargo/Hazardous Material"
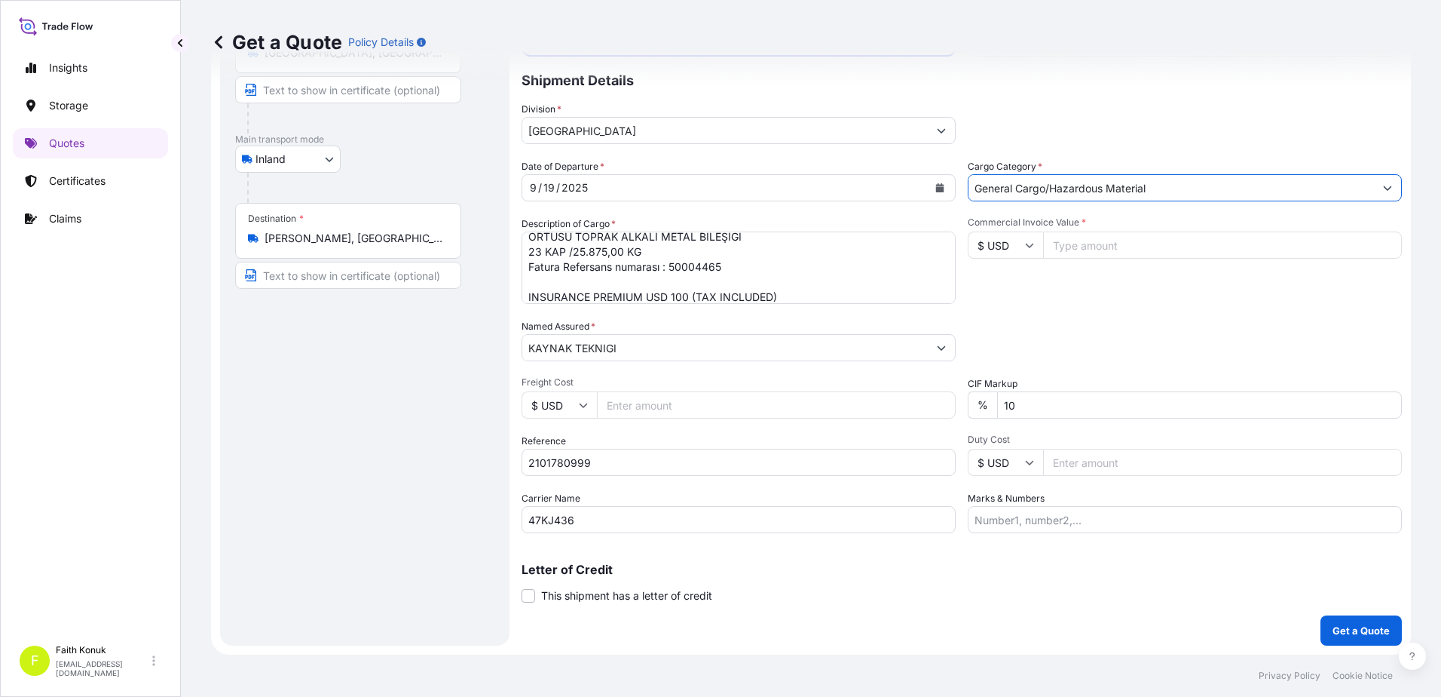
drag, startPoint x: 1053, startPoint y: 318, endPoint x: 1058, endPoint y: 297, distance: 21.8
click at [1054, 318] on div "Date of Departure * [DATE] Cargo Category * General Cargo/Hazardous Material De…" at bounding box center [962, 346] width 881 height 374
click at [1065, 247] on input "Commercial Invoice Value *" at bounding box center [1222, 244] width 359 height 27
click at [1067, 247] on input "Commercial Invoice Value *" at bounding box center [1222, 244] width 359 height 27
type input "48881"
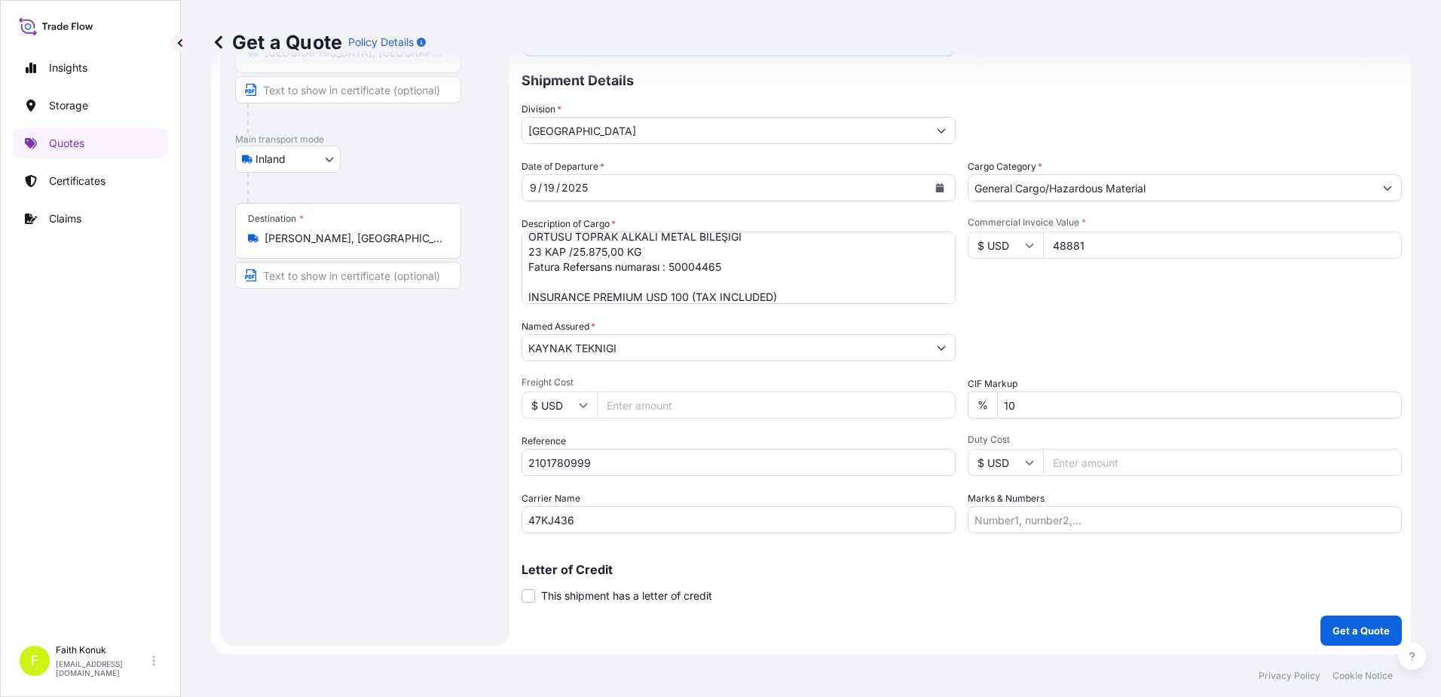
click at [1091, 318] on div "Date of Departure * [DATE] Cargo Category * General Cargo/Hazardous Material De…" at bounding box center [962, 346] width 881 height 374
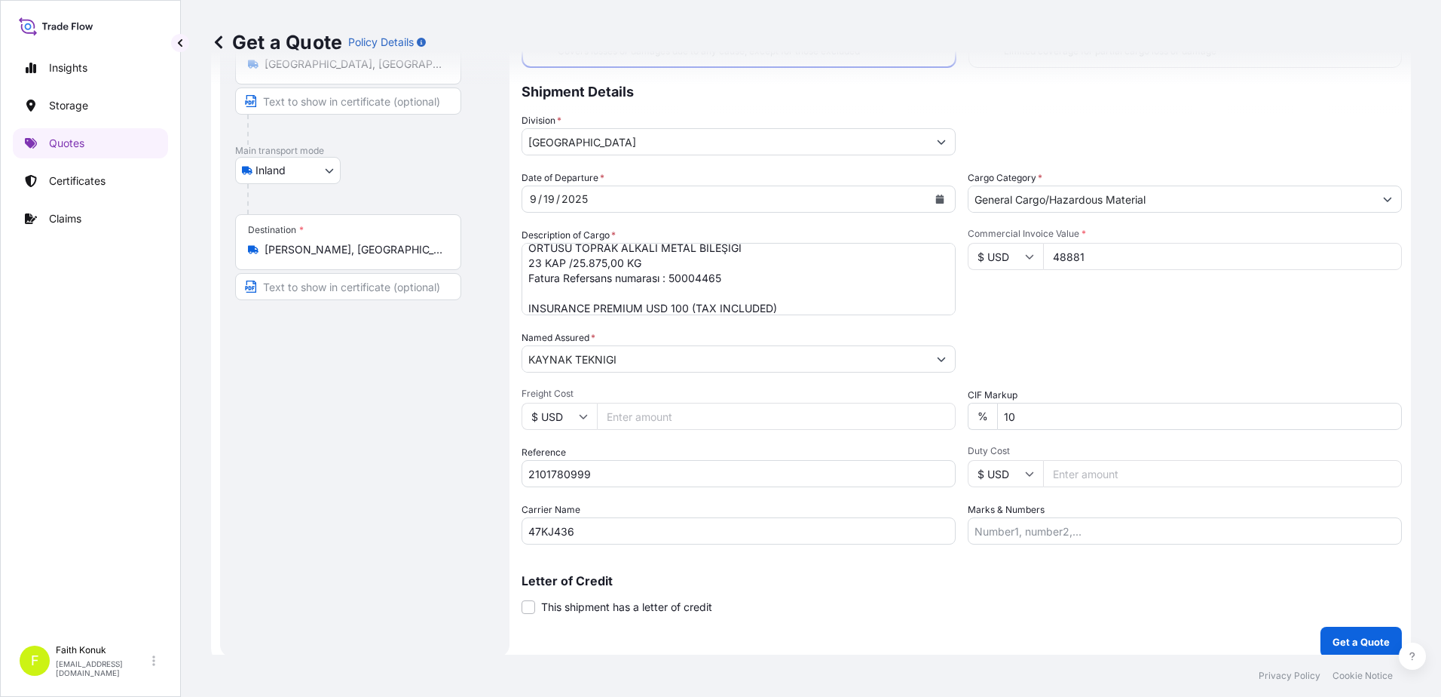
scroll to position [130, 0]
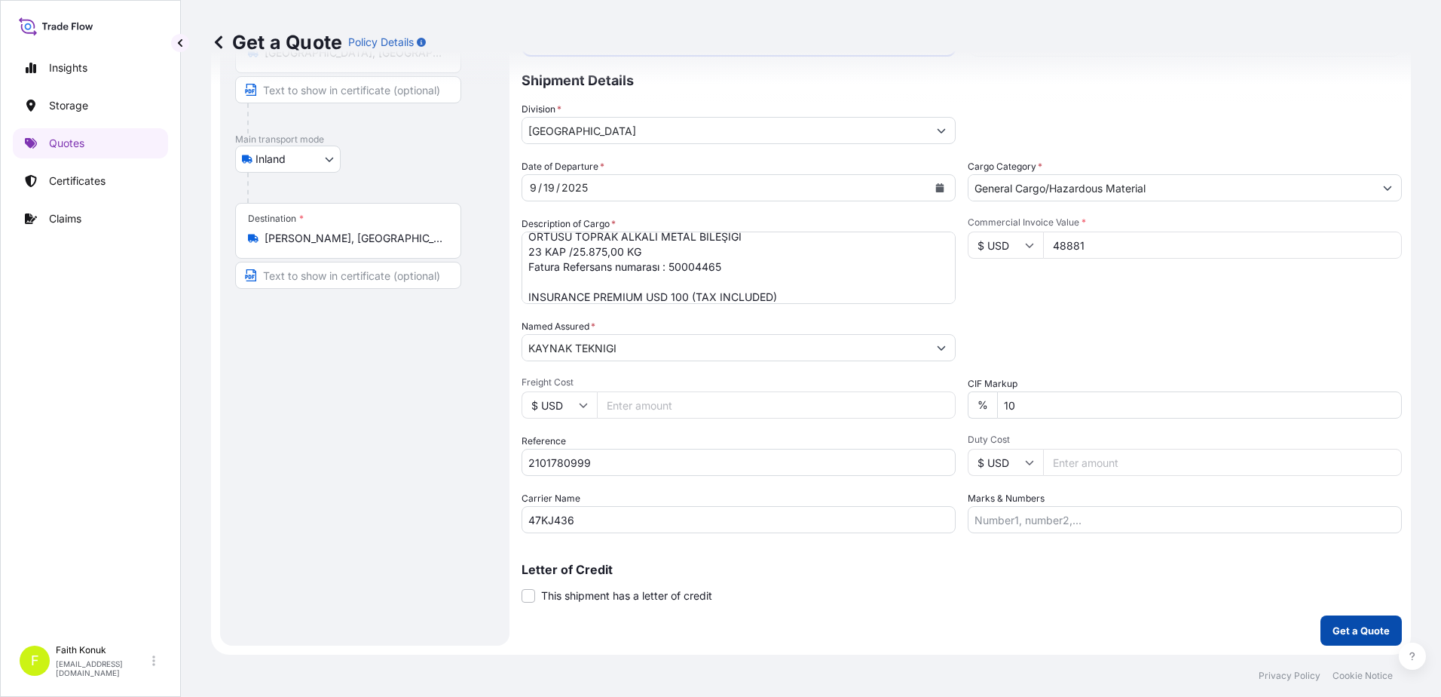
click at [1334, 625] on p "Get a Quote" at bounding box center [1361, 630] width 57 height 15
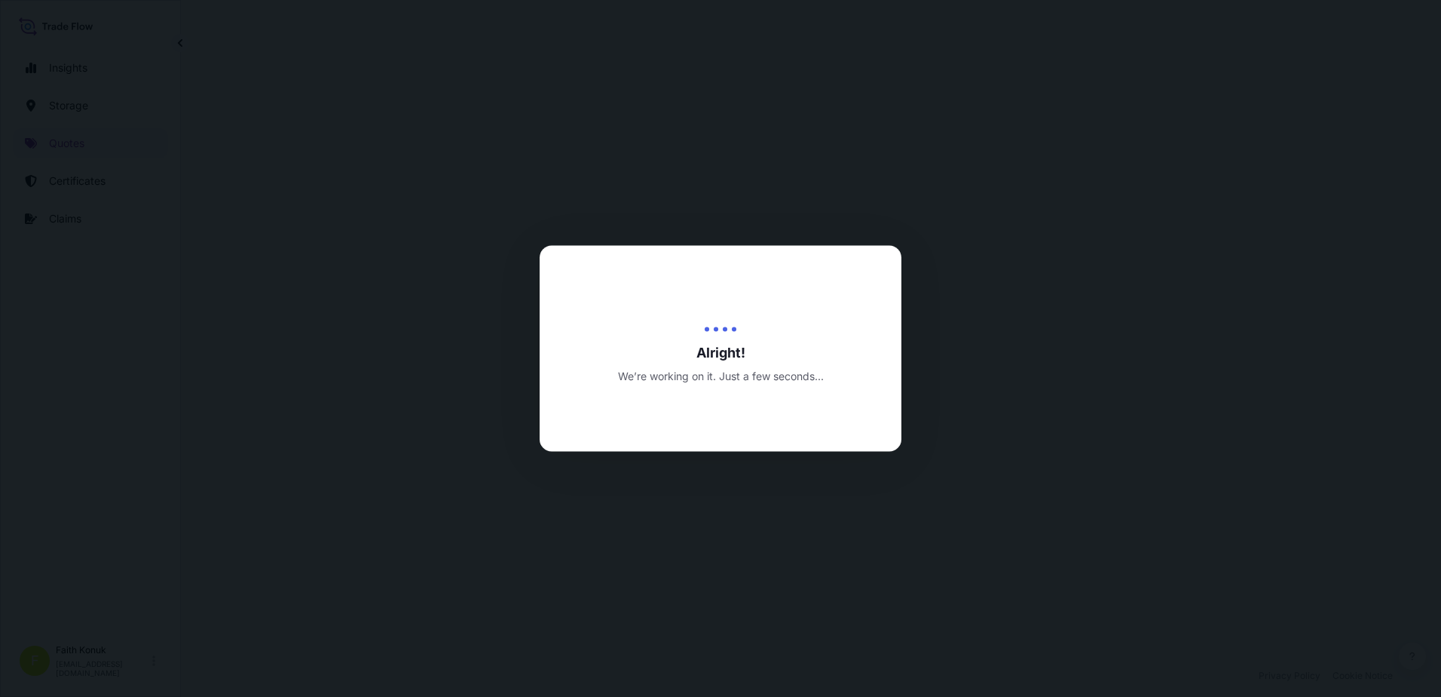
select select "Inland"
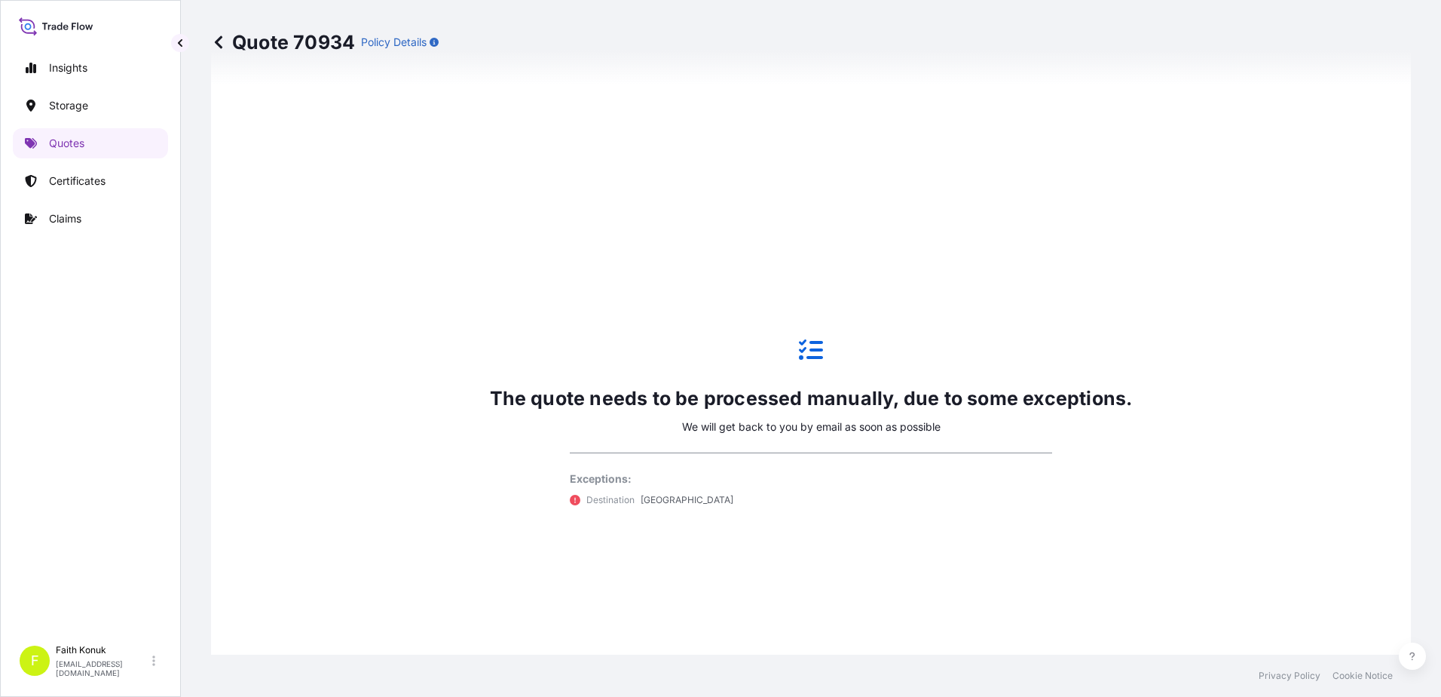
scroll to position [875, 0]
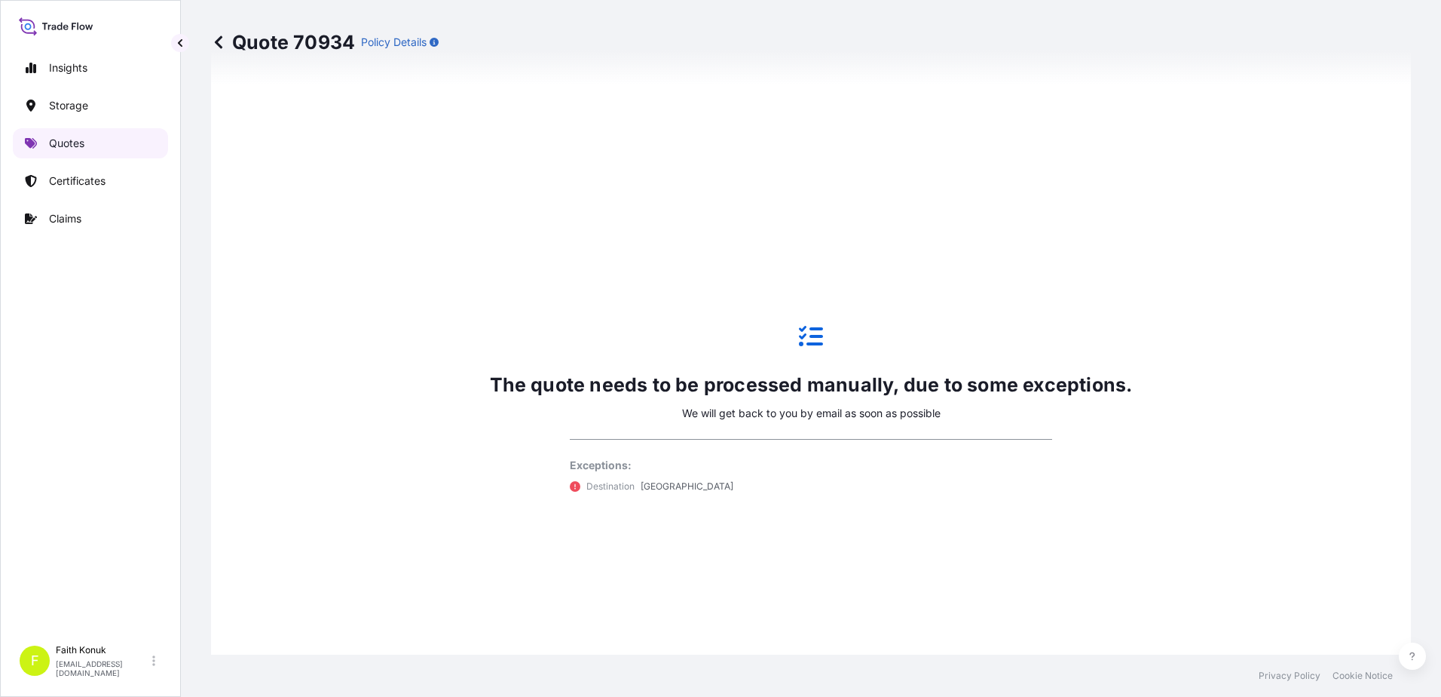
click at [93, 136] on link "Quotes" at bounding box center [90, 143] width 155 height 30
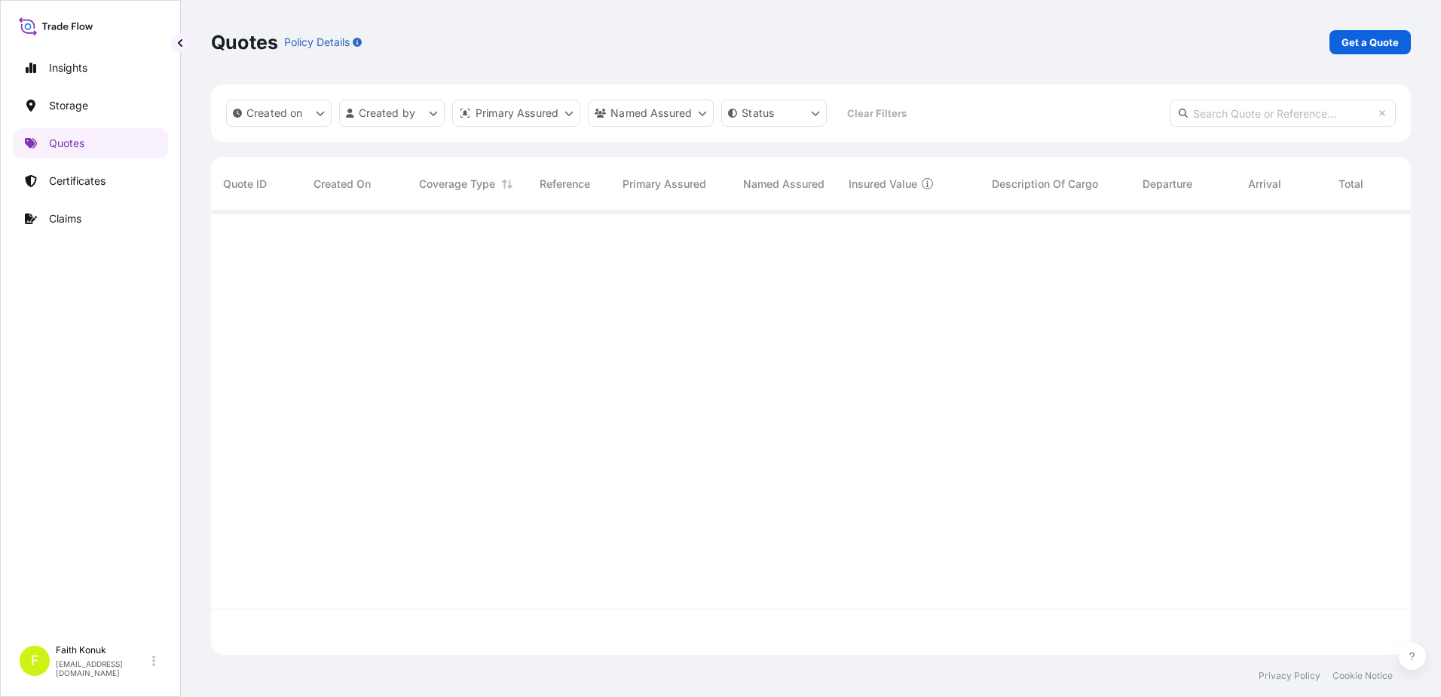
scroll to position [440, 1189]
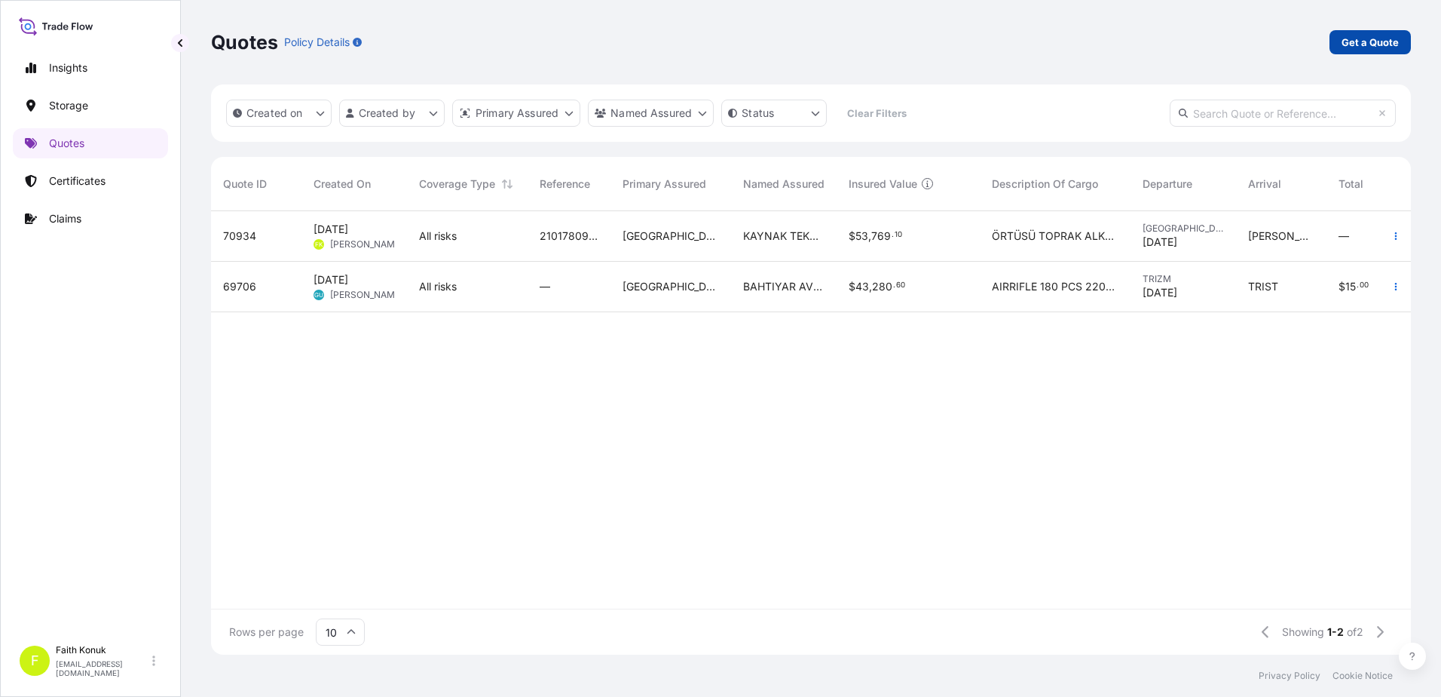
click at [1358, 45] on p "Get a Quote" at bounding box center [1370, 42] width 57 height 15
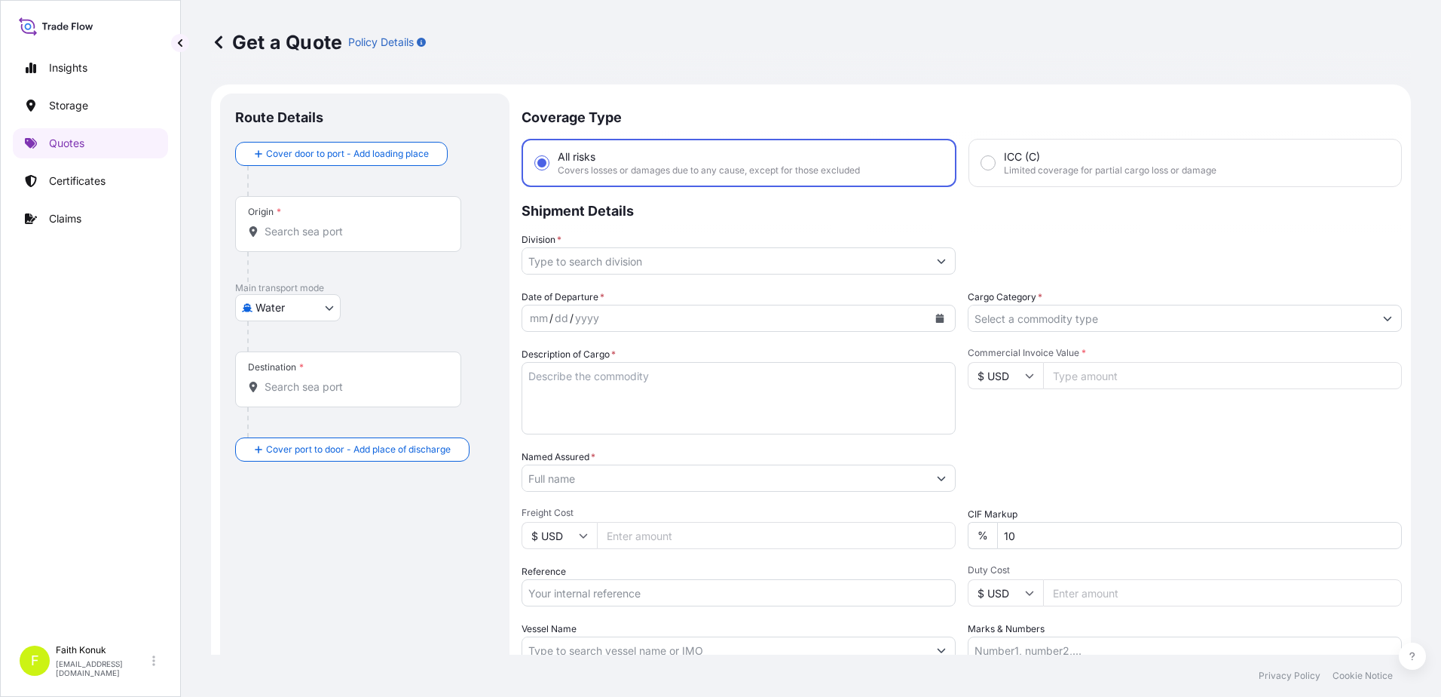
scroll to position [24, 0]
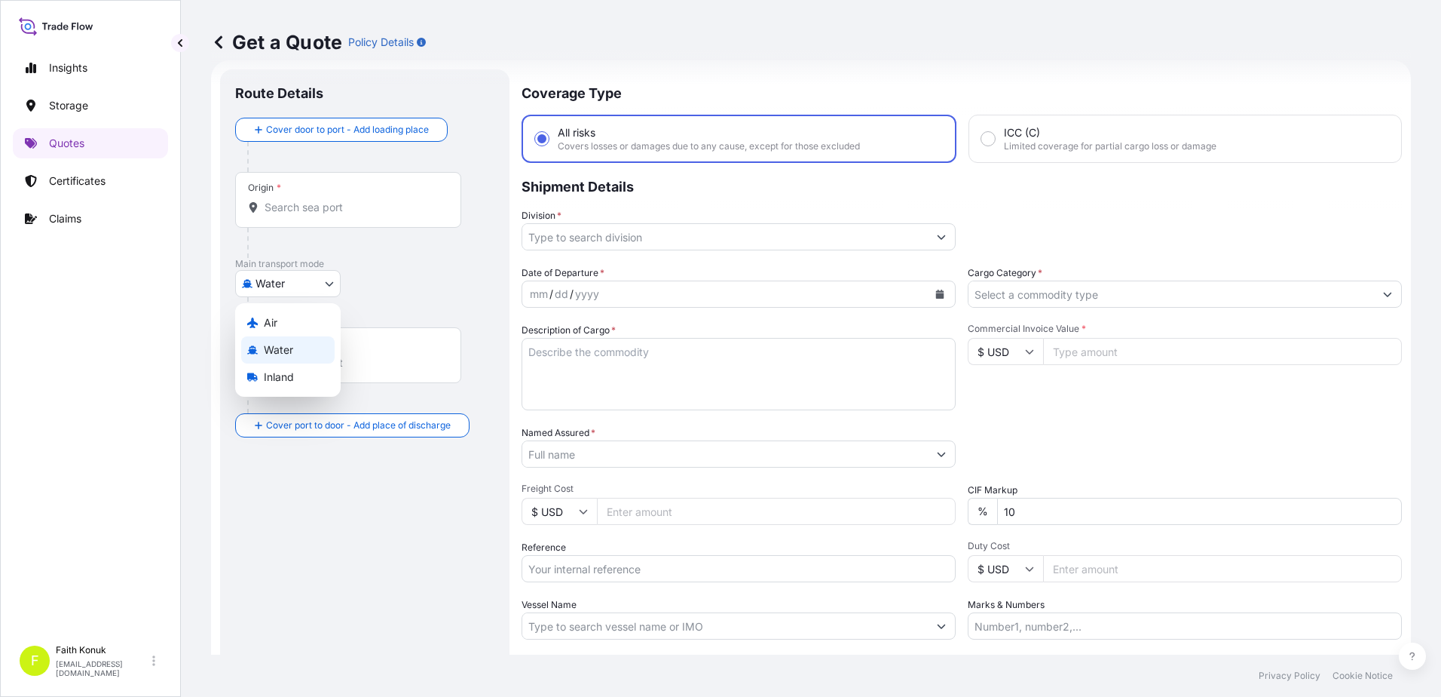
click at [328, 286] on body "Insights Storage Quotes Certificates Claims F Faith Konuk [EMAIL_ADDRESS][DOMAI…" at bounding box center [720, 348] width 1441 height 697
click at [298, 369] on div "Inland" at bounding box center [287, 376] width 93 height 27
select select "Inland"
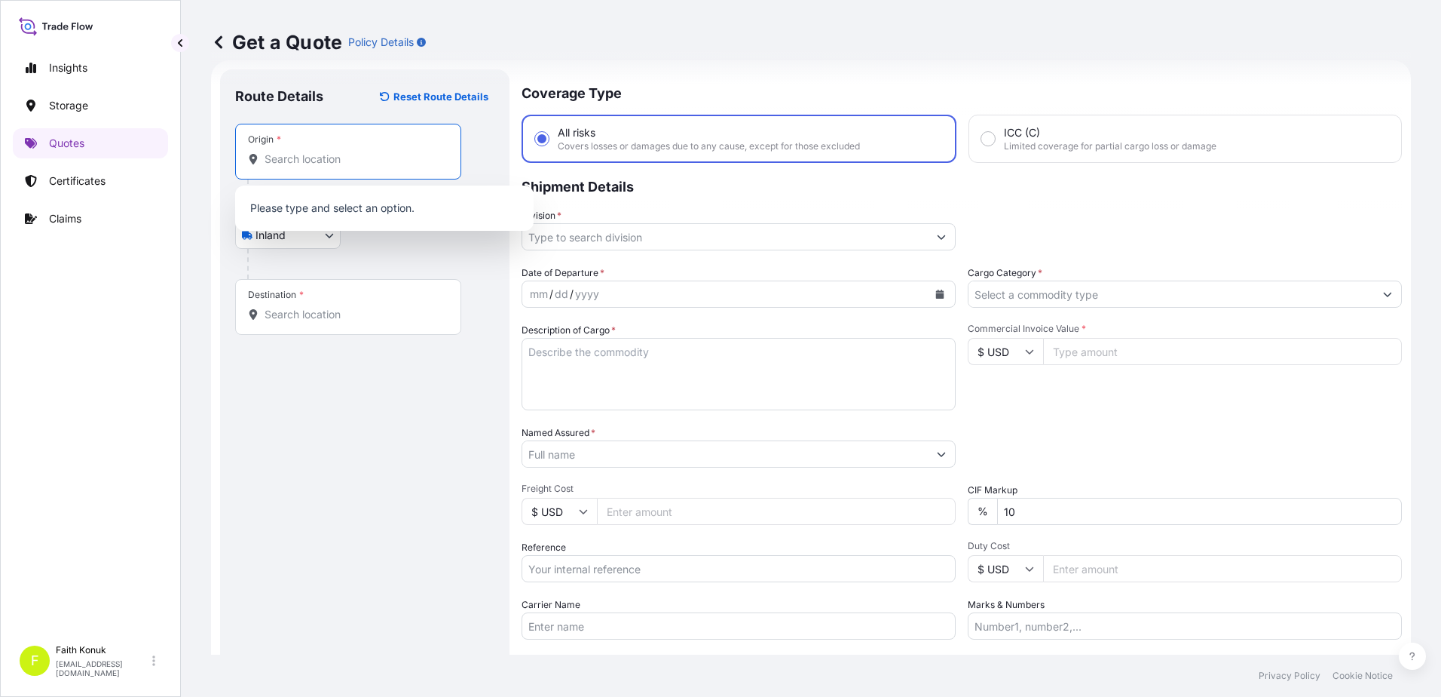
click at [324, 164] on input "Origin *" at bounding box center [354, 159] width 178 height 15
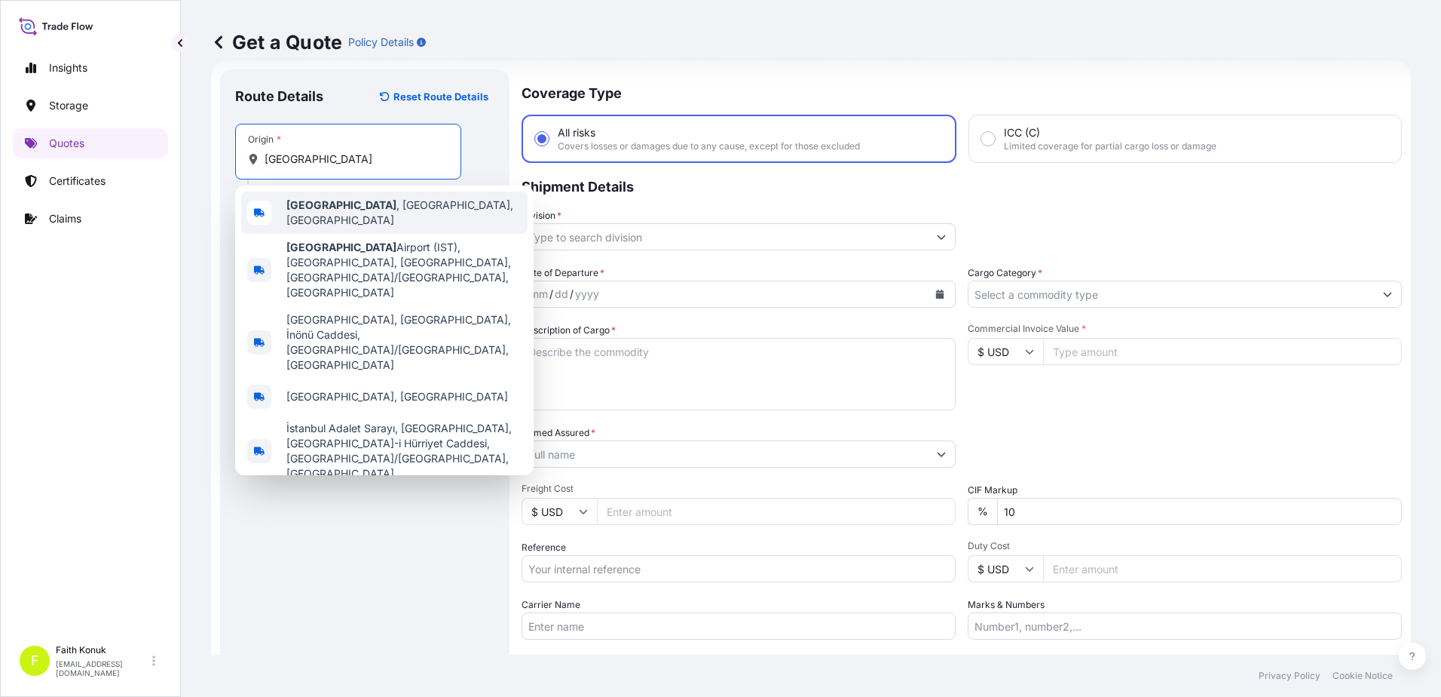
click at [353, 200] on div "[GEOGRAPHIC_DATA] , [GEOGRAPHIC_DATA], [GEOGRAPHIC_DATA]" at bounding box center [384, 212] width 286 height 42
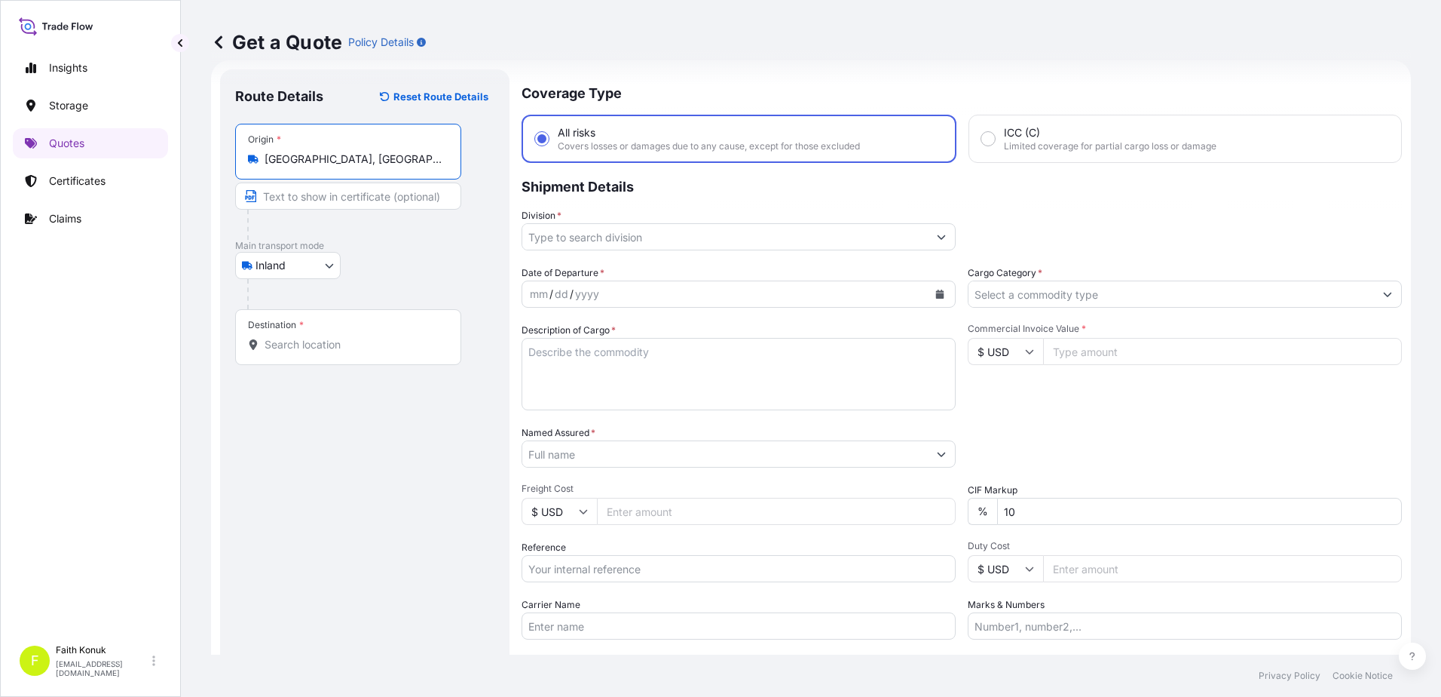
type input "[GEOGRAPHIC_DATA], [GEOGRAPHIC_DATA], [GEOGRAPHIC_DATA]"
click at [379, 259] on div "Inland Air Water Inland" at bounding box center [364, 265] width 259 height 27
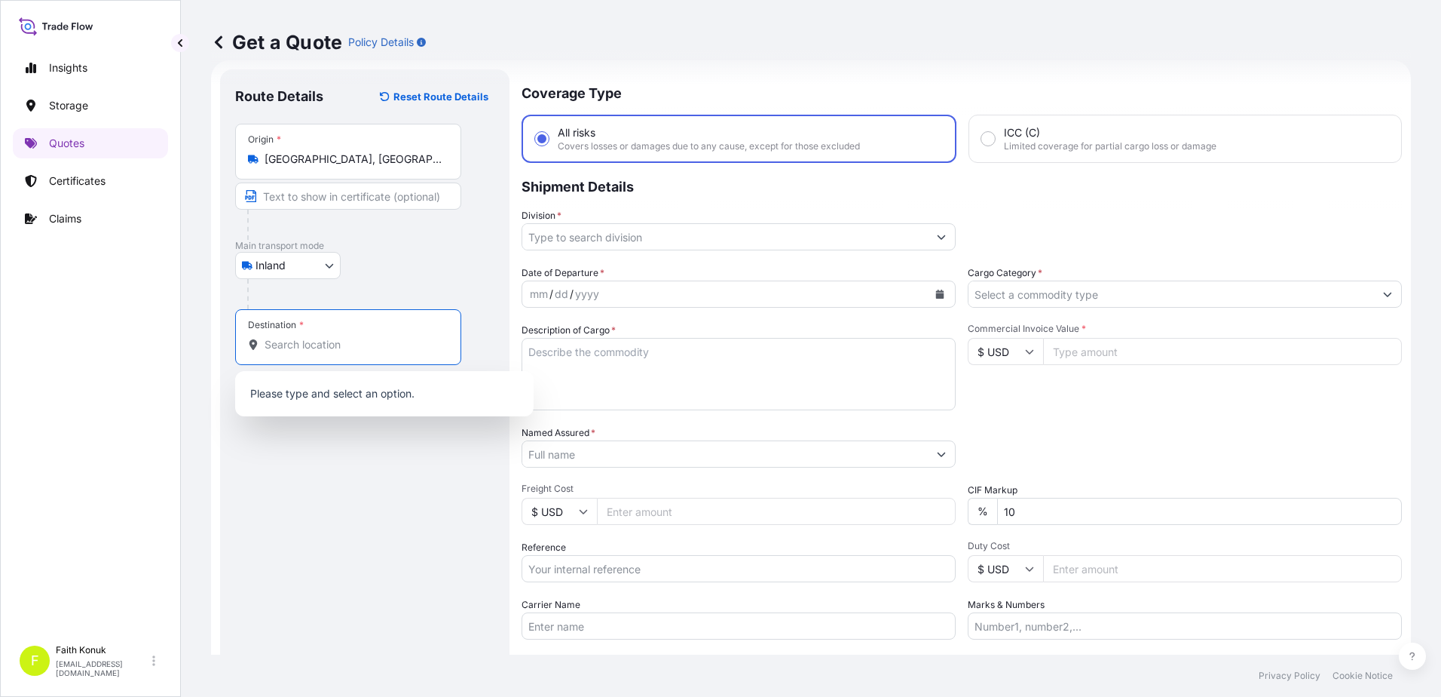
click at [317, 351] on input "Destination *" at bounding box center [354, 344] width 178 height 15
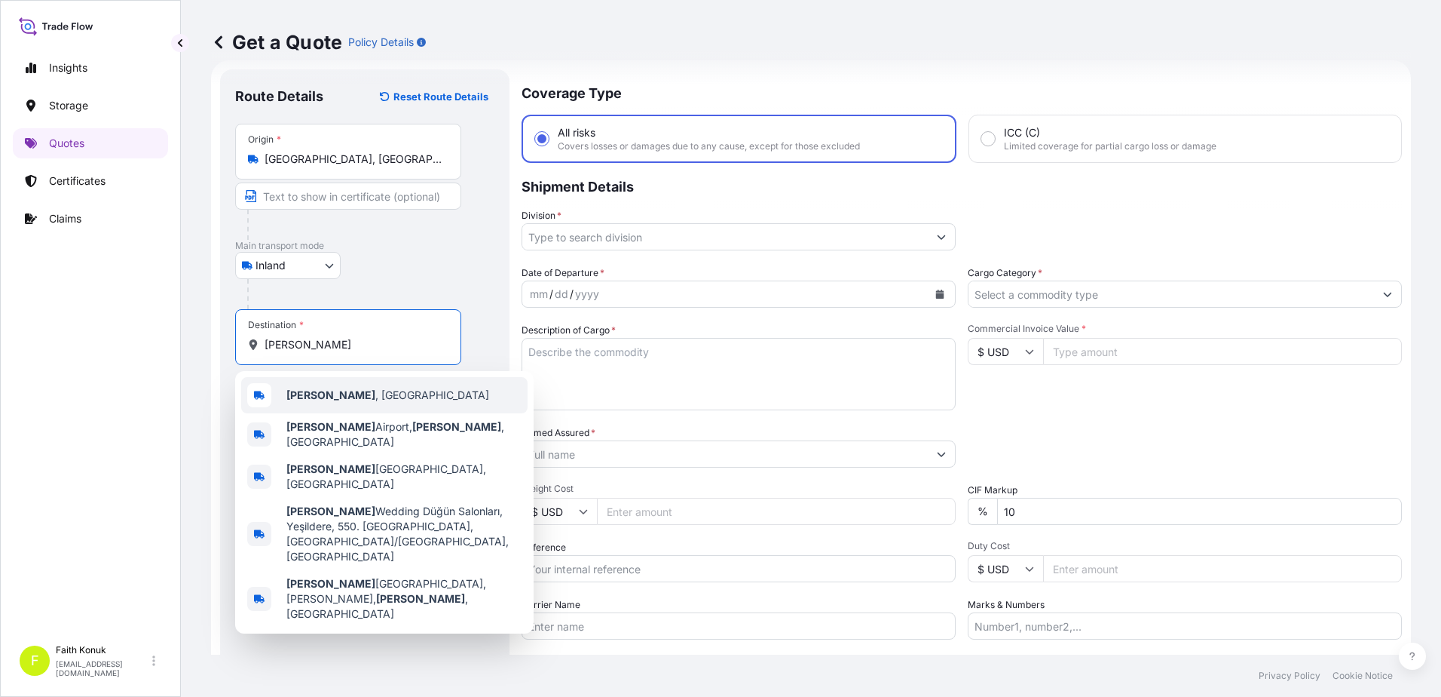
click at [320, 402] on span "[PERSON_NAME] , [GEOGRAPHIC_DATA]" at bounding box center [387, 394] width 203 height 15
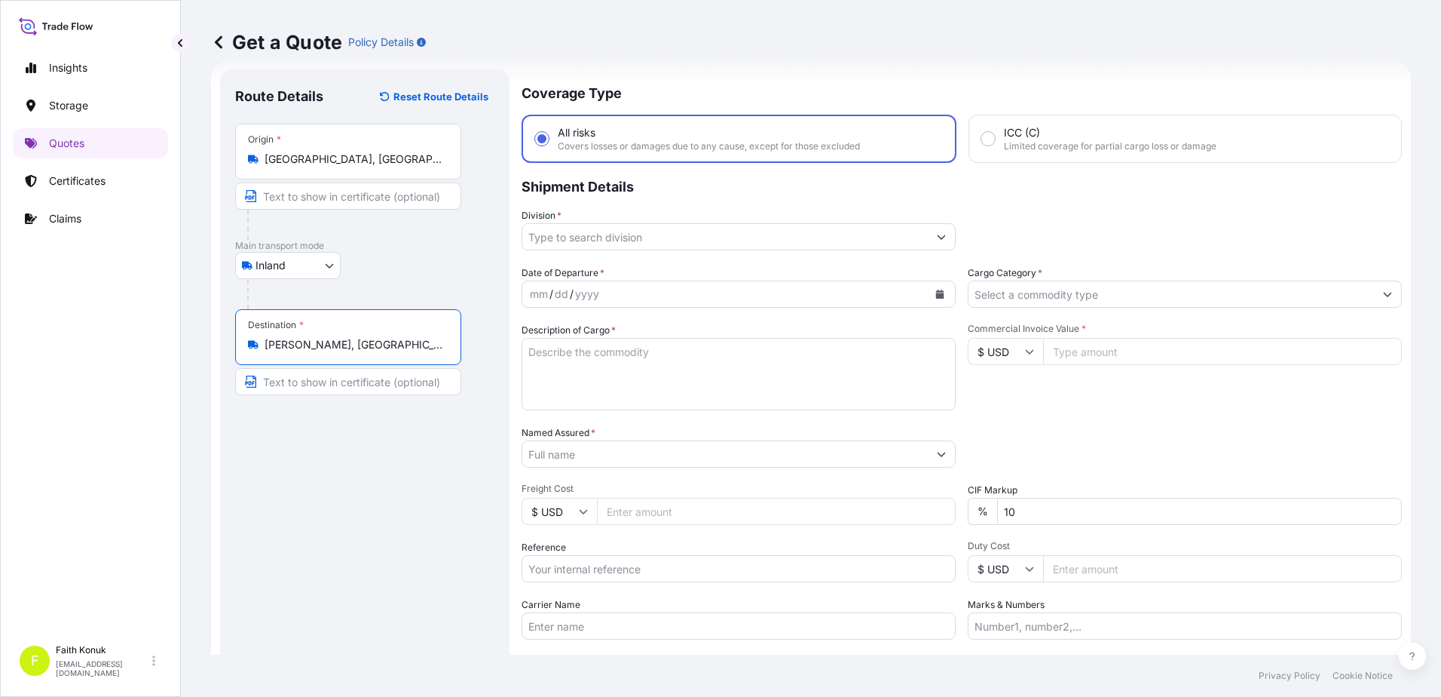
type input "[PERSON_NAME], [GEOGRAPHIC_DATA]"
click at [431, 474] on div "Route Details Reset Route Details Place of loading Road / Inland Road / Inland …" at bounding box center [364, 410] width 259 height 652
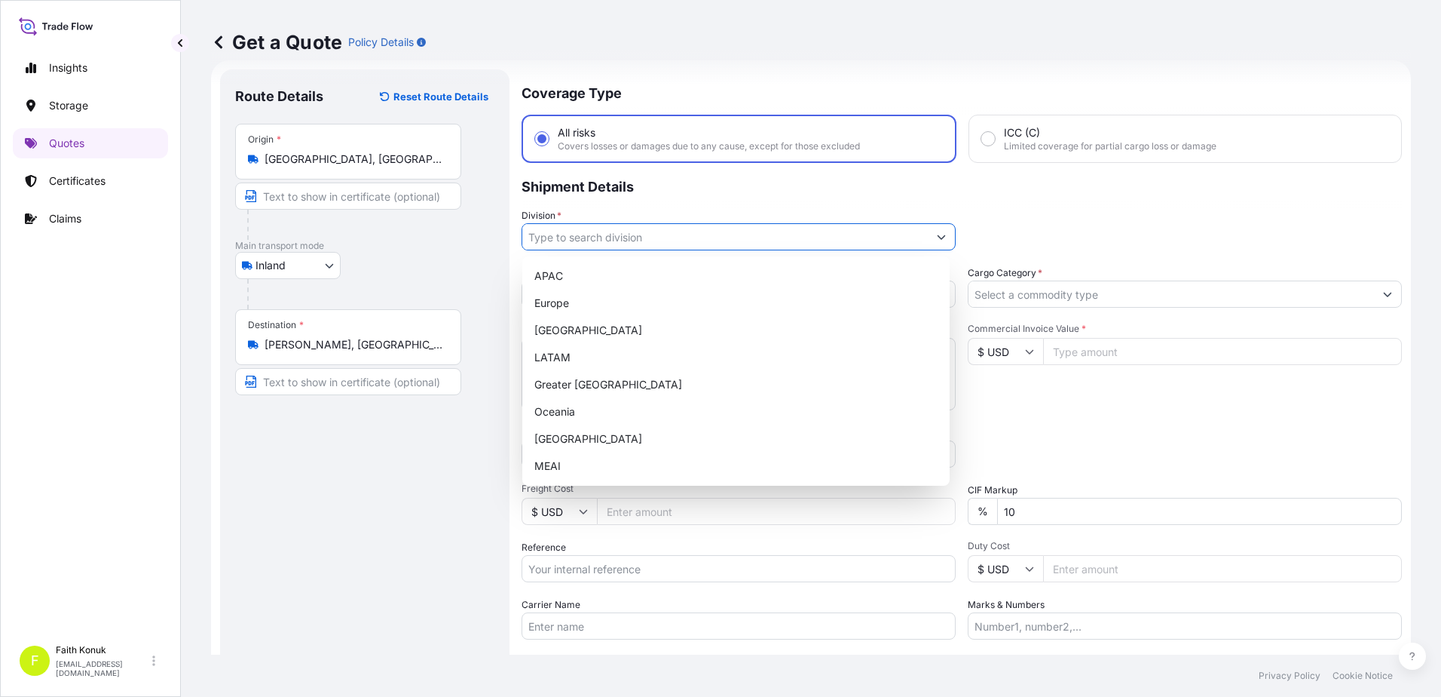
click at [563, 231] on input "Division *" at bounding box center [725, 236] width 406 height 27
click at [605, 443] on div "[GEOGRAPHIC_DATA]" at bounding box center [735, 438] width 415 height 27
type input "[GEOGRAPHIC_DATA]"
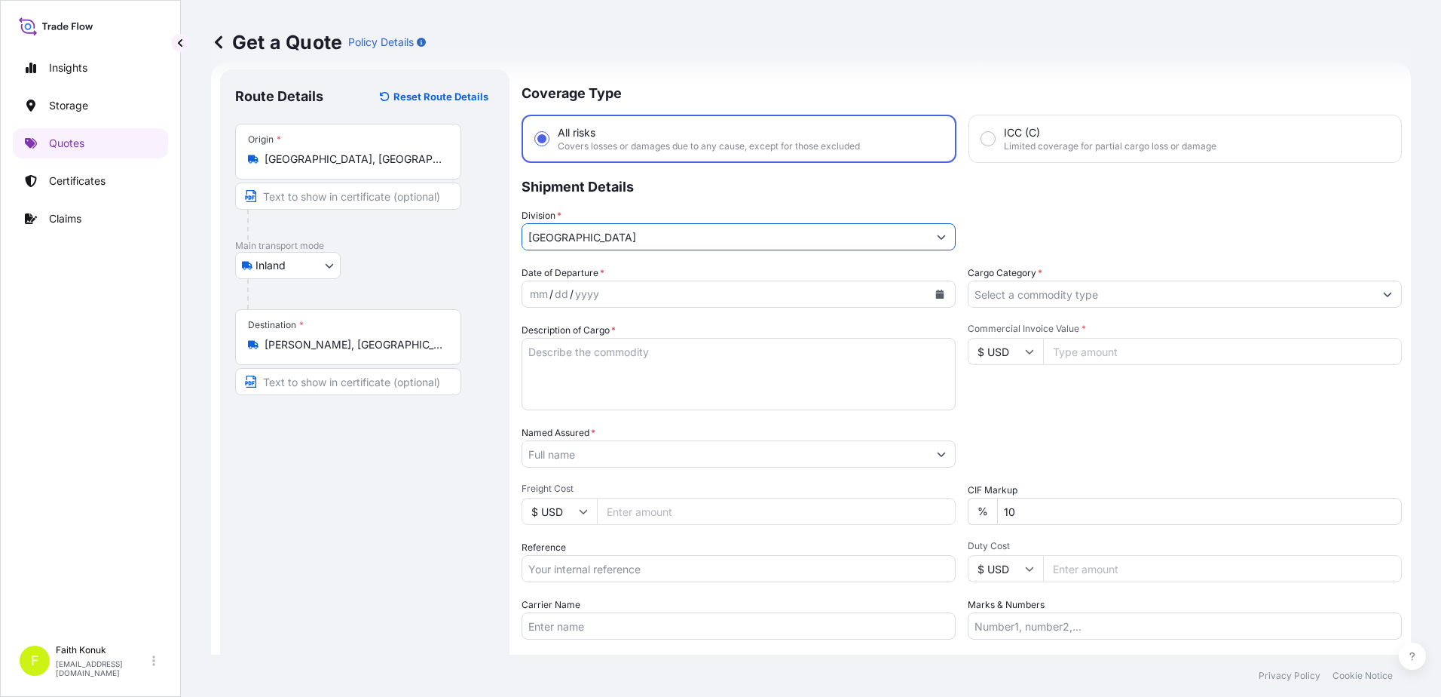
click at [785, 315] on div "Date of Departure * mm / dd / yyyy Cargo Category * Description of Cargo * Comm…" at bounding box center [962, 452] width 881 height 374
click at [933, 301] on button "Calendar" at bounding box center [940, 294] width 24 height 24
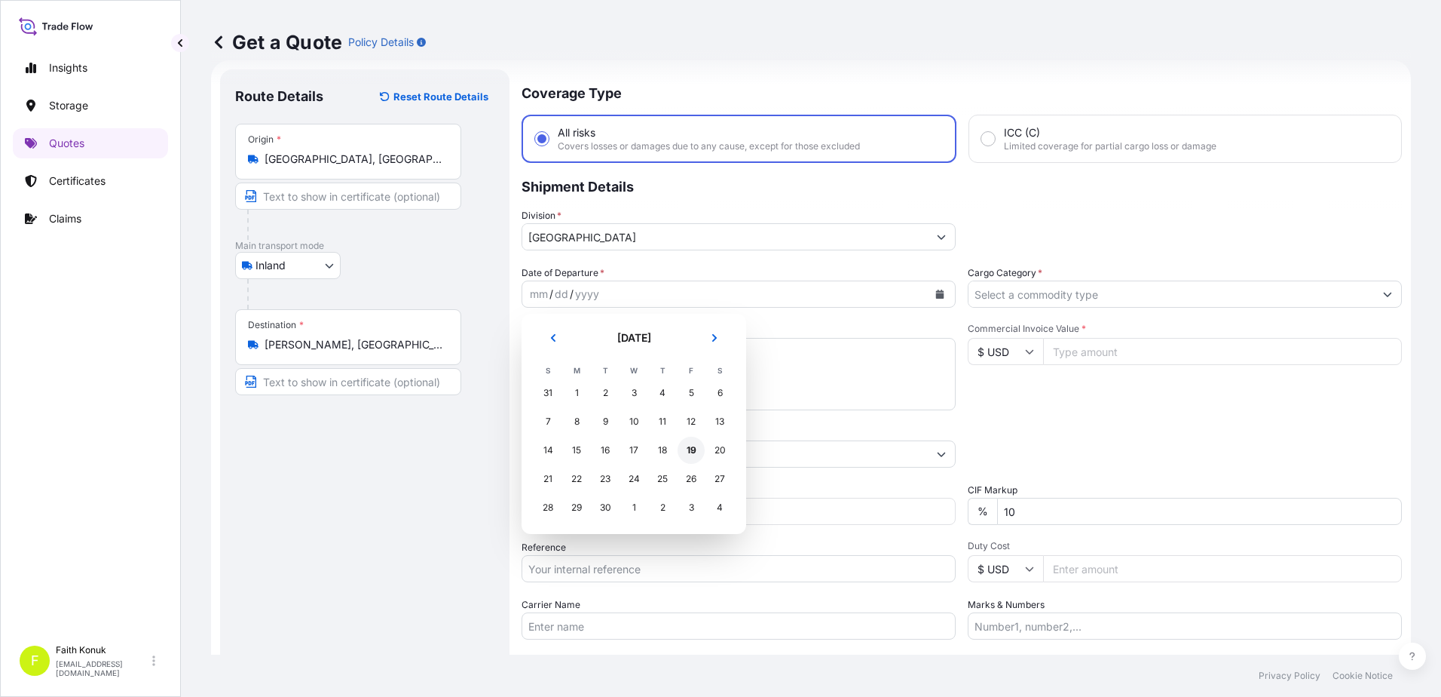
click at [688, 453] on div "19" at bounding box center [691, 449] width 27 height 27
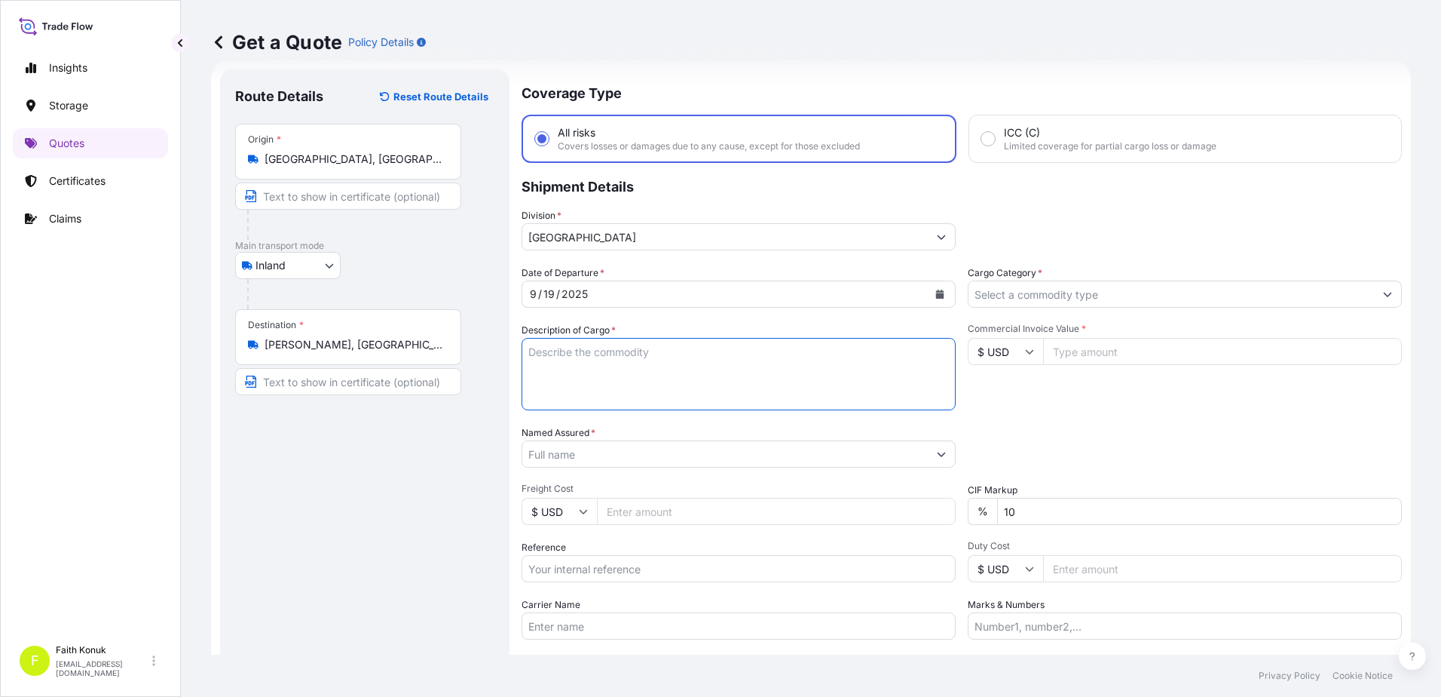
click at [587, 351] on textarea "Description of Cargo *" at bounding box center [739, 374] width 434 height 72
click at [568, 348] on textarea "Description of Cargo *" at bounding box center [739, 374] width 434 height 72
paste textarea "ÖRTÜSÜ TOPRAK ALKALI METAL BİLEŞİĞİ 23 KAP /25.875,00 KG"
click at [607, 387] on textarea "ÖRTÜSÜ TOPRAK ALKALI METAL BİLEŞİĞİ 23 KAP /25.875,00 KG" at bounding box center [739, 374] width 434 height 72
paste textarea "Fatura Refersans numarası : 50004465"
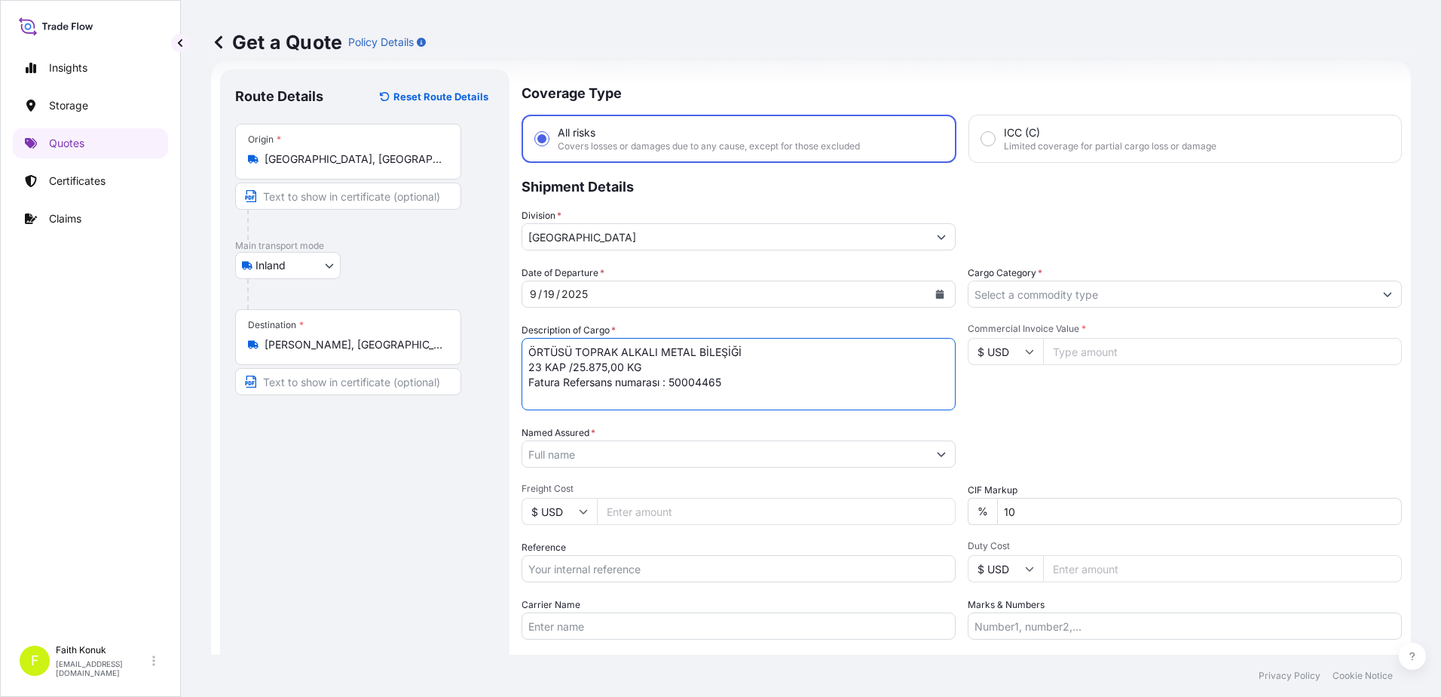
scroll to position [9, 0]
type textarea "ÖRTÜSÜ TOPRAK ALKALI METAL BİLEŞİĞİ 23 KAP /25.875,00 KG Fatura Refersans numar…"
click at [623, 460] on input "Named Assured *" at bounding box center [725, 453] width 406 height 27
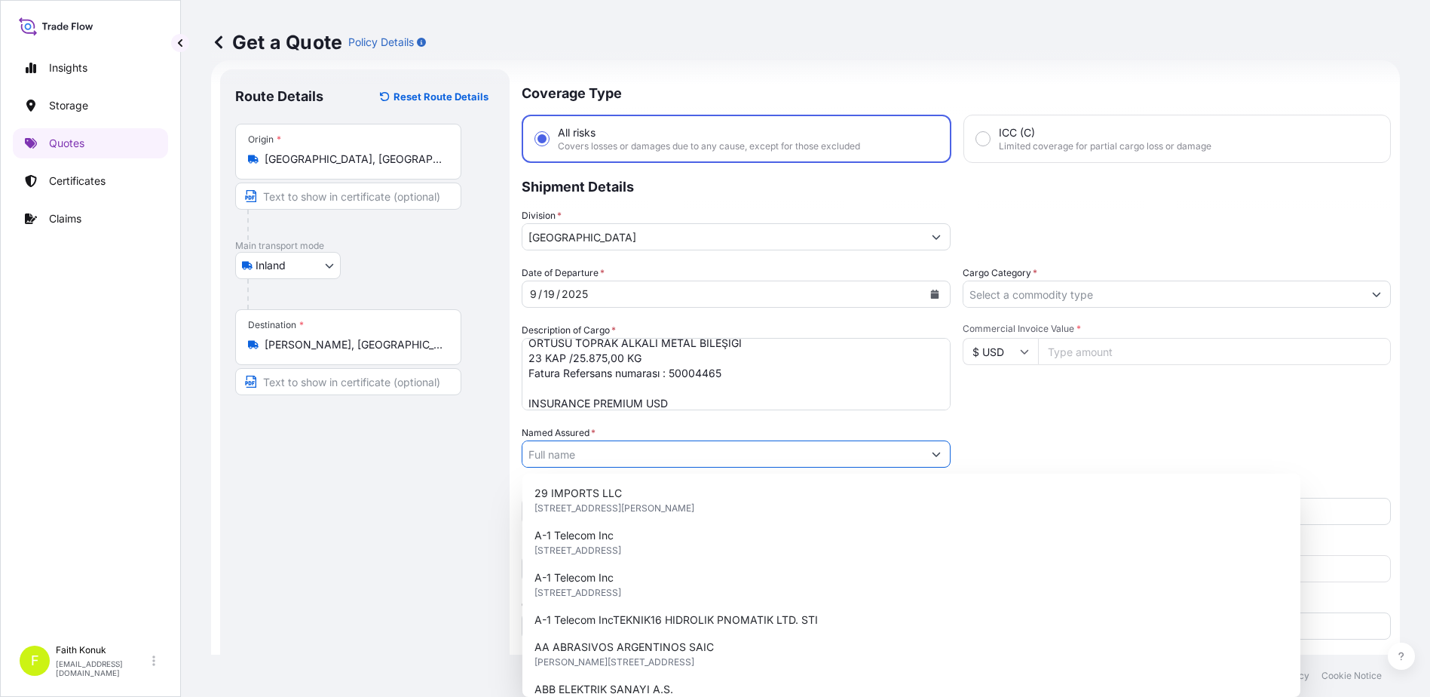
paste input "KAYNAK TEKNIGI"
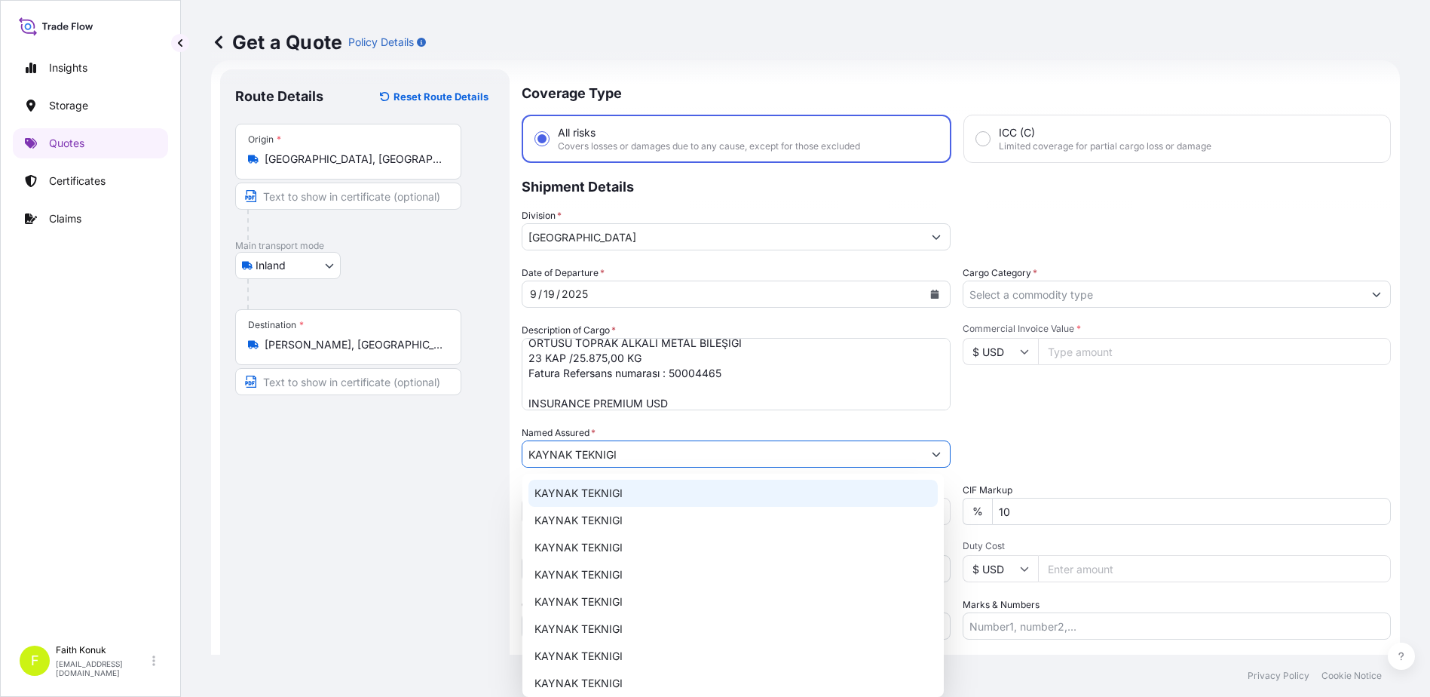
click at [621, 485] on span "KAYNAK TEKNIGI" at bounding box center [578, 492] width 88 height 15
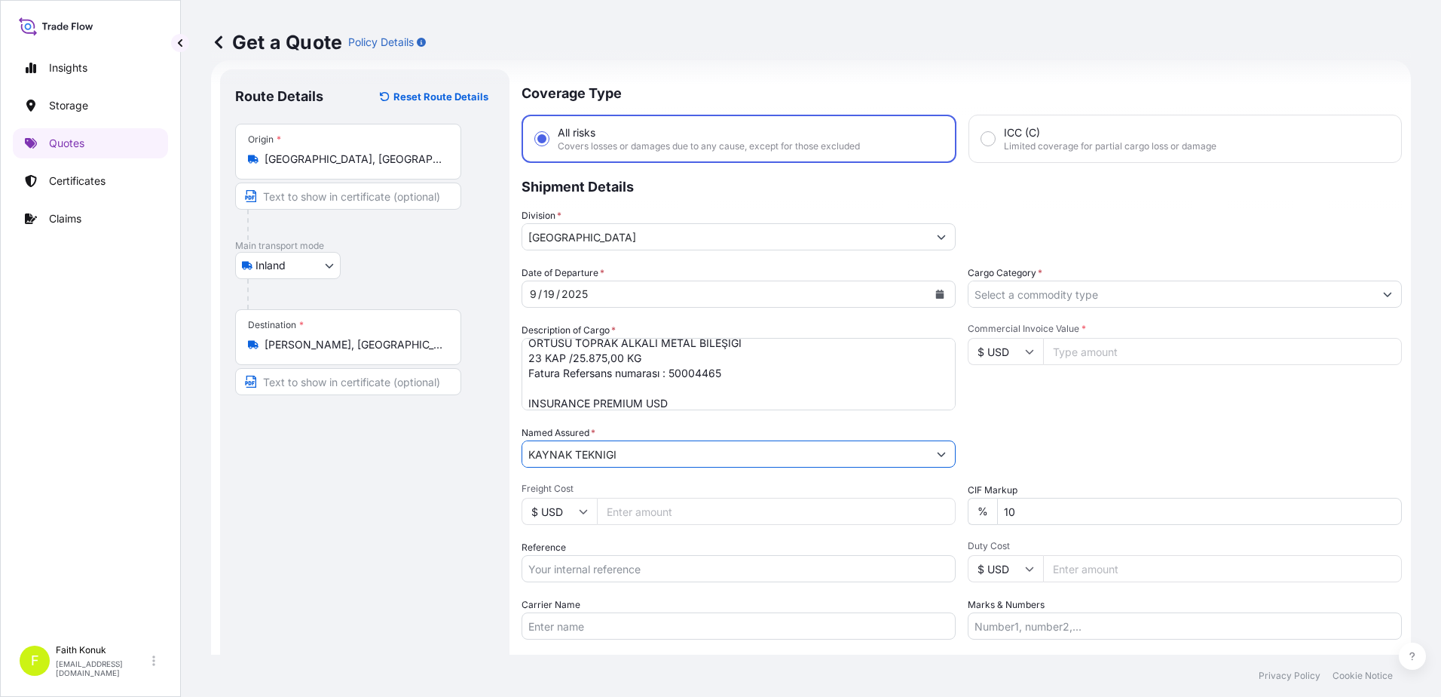
type input "KAYNAK TEKNIGI"
click at [635, 431] on div "Named Assured * KAYNAK TEKNIGI" at bounding box center [739, 446] width 434 height 42
click at [602, 627] on input "Carrier Name" at bounding box center [739, 625] width 434 height 27
paste input "47PS814"
type input "47PS814"
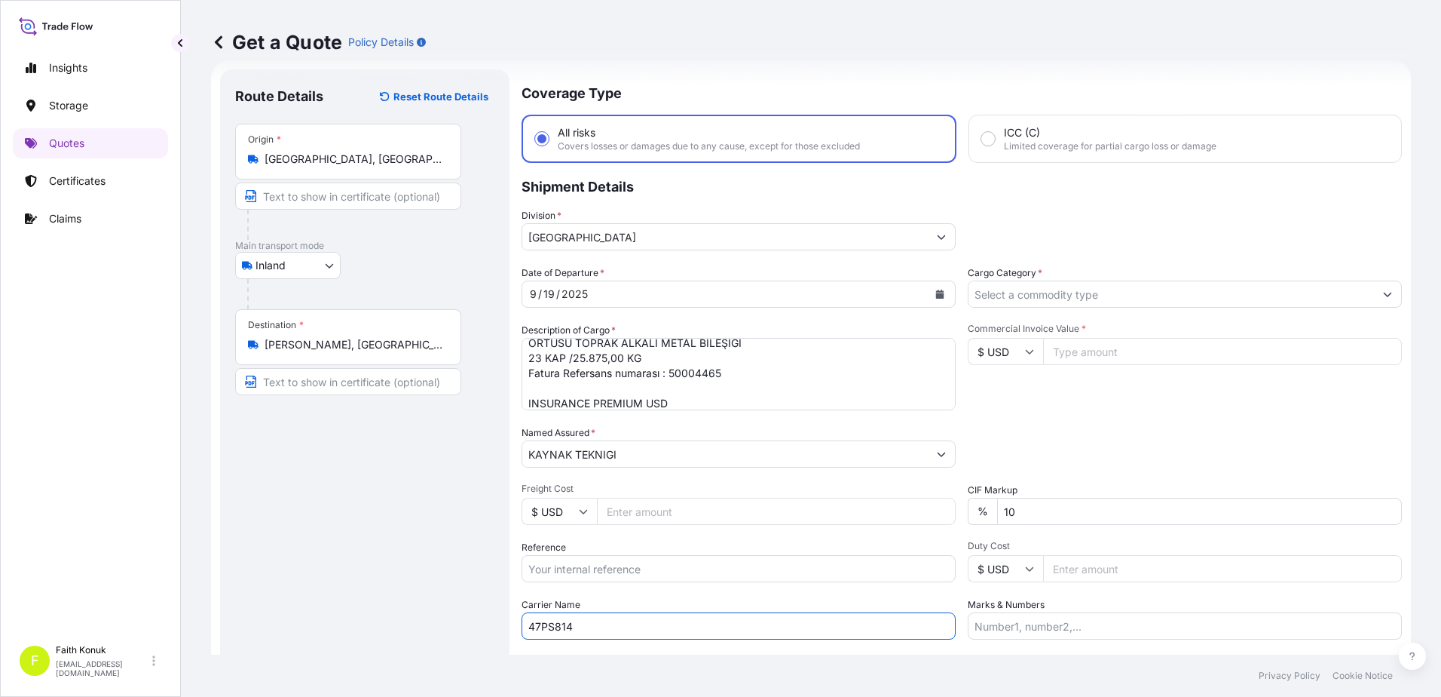
click at [574, 571] on input "Reference" at bounding box center [739, 568] width 434 height 27
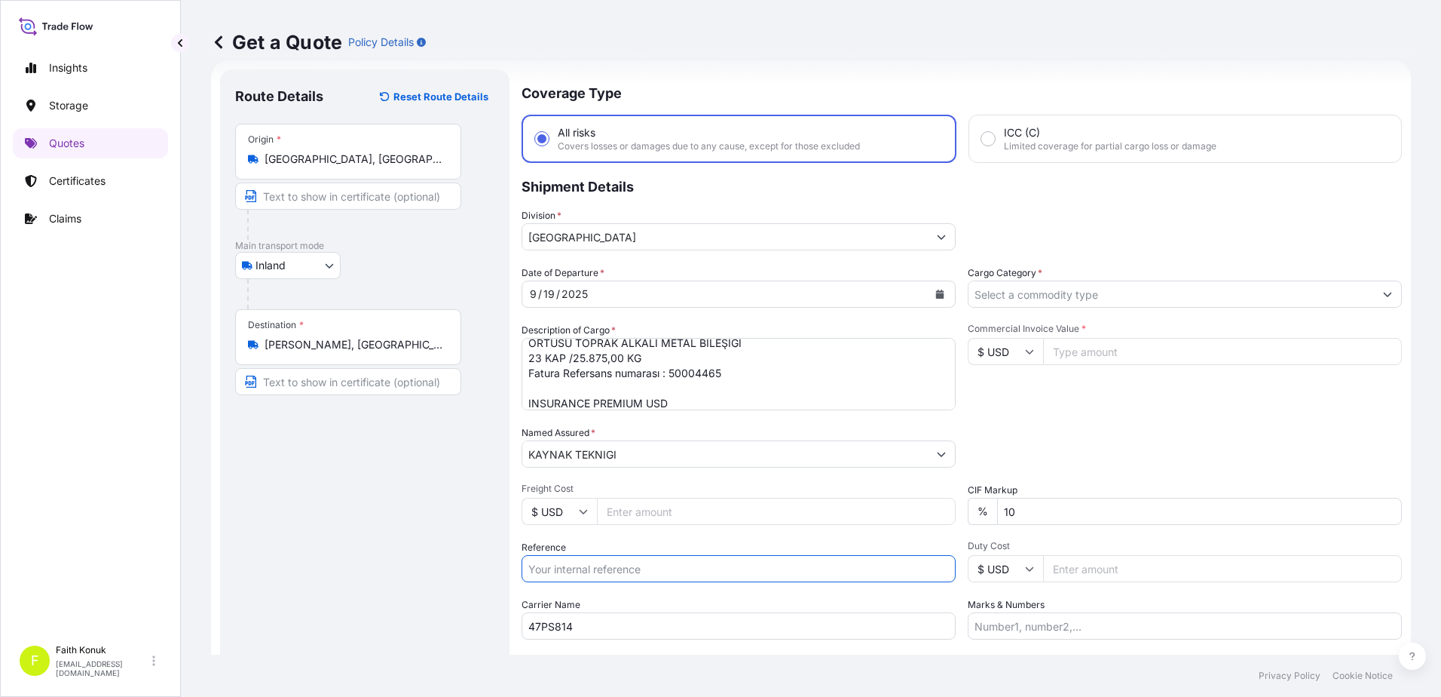
click at [608, 579] on input "Reference" at bounding box center [739, 568] width 434 height 27
paste input "2101781054"
type input "2101781054"
click at [693, 400] on textarea "ÖRTÜSÜ TOPRAK ALKALI METAL BİLEŞİĞİ 23 KAP /25.875,00 KG Fatura Refersans numar…" at bounding box center [739, 374] width 434 height 72
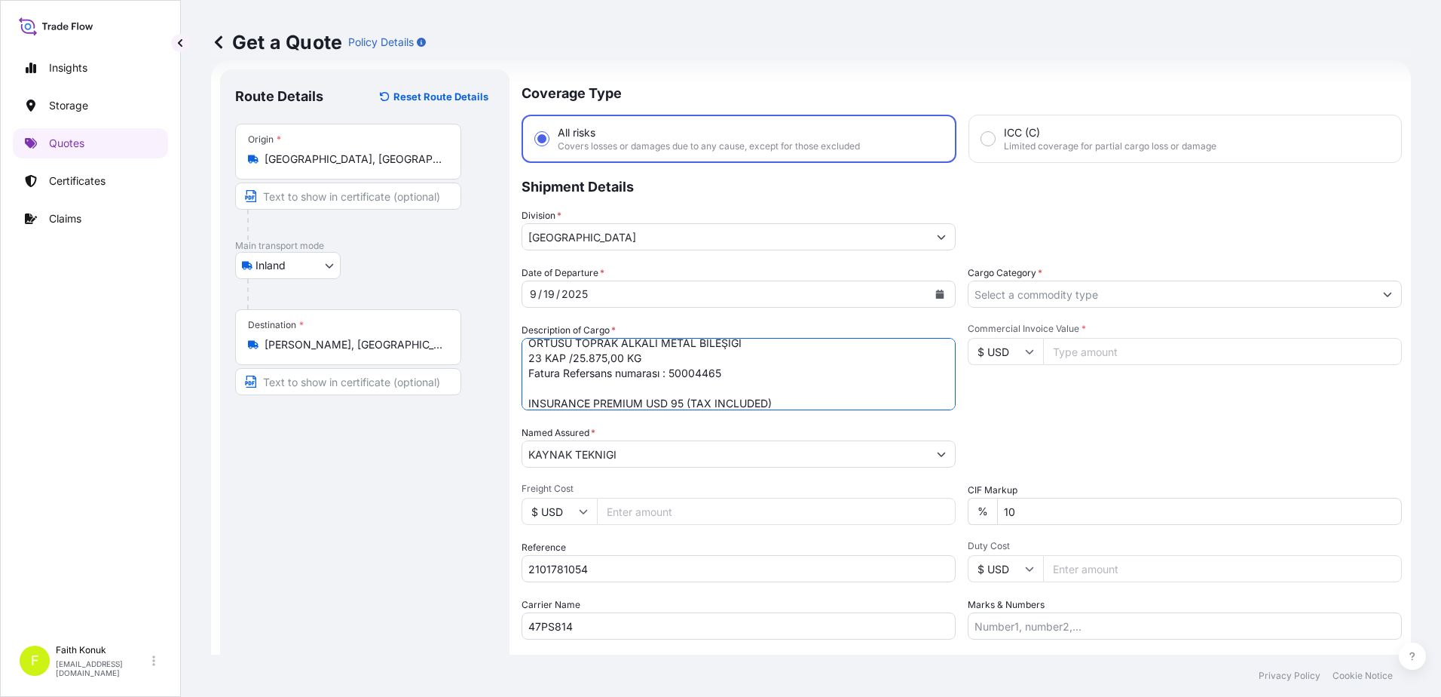
type textarea "ÖRTÜSÜ TOPRAK ALKALI METAL BİLEŞİĞİ 23 KAP /25.875,00 KG Fatura Refersans numar…"
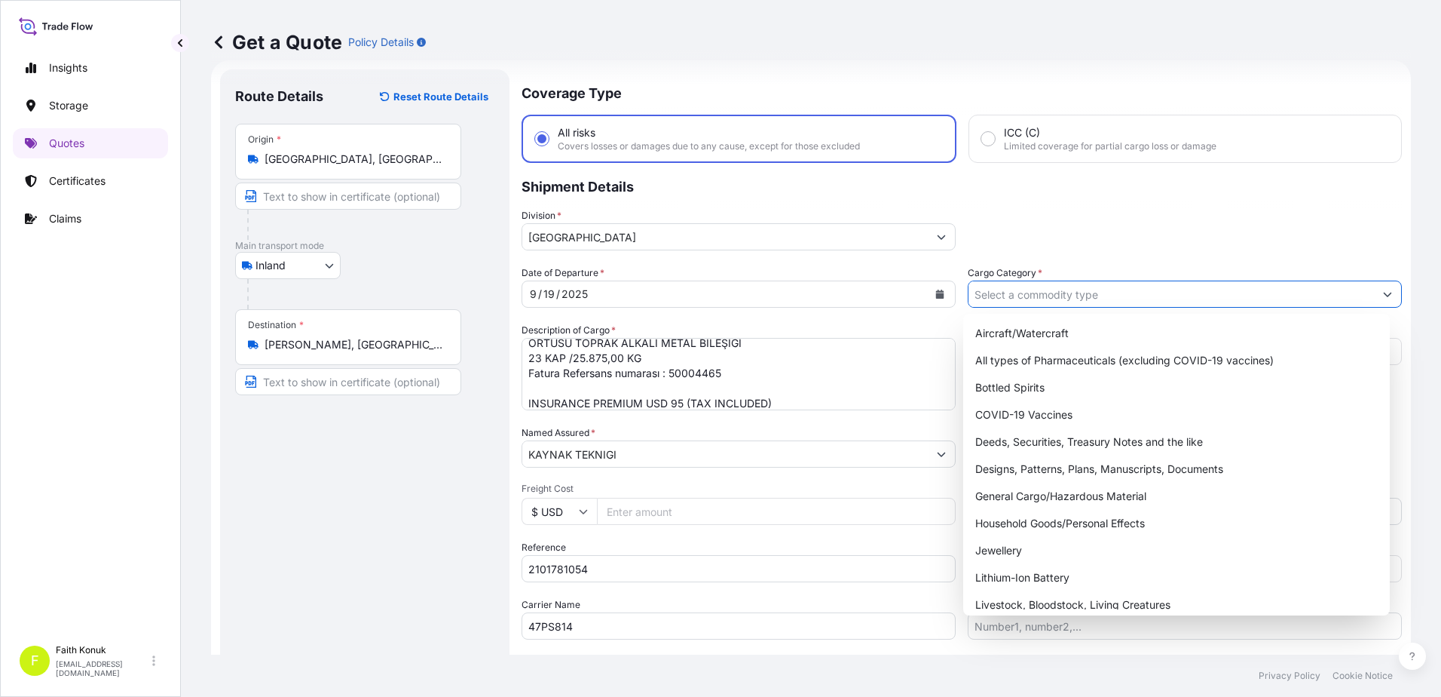
click at [1026, 296] on input "Cargo Category *" at bounding box center [1172, 293] width 406 height 27
click at [1025, 501] on div "General Cargo/Hazardous Material" at bounding box center [1176, 495] width 415 height 27
type input "General Cargo/Hazardous Material"
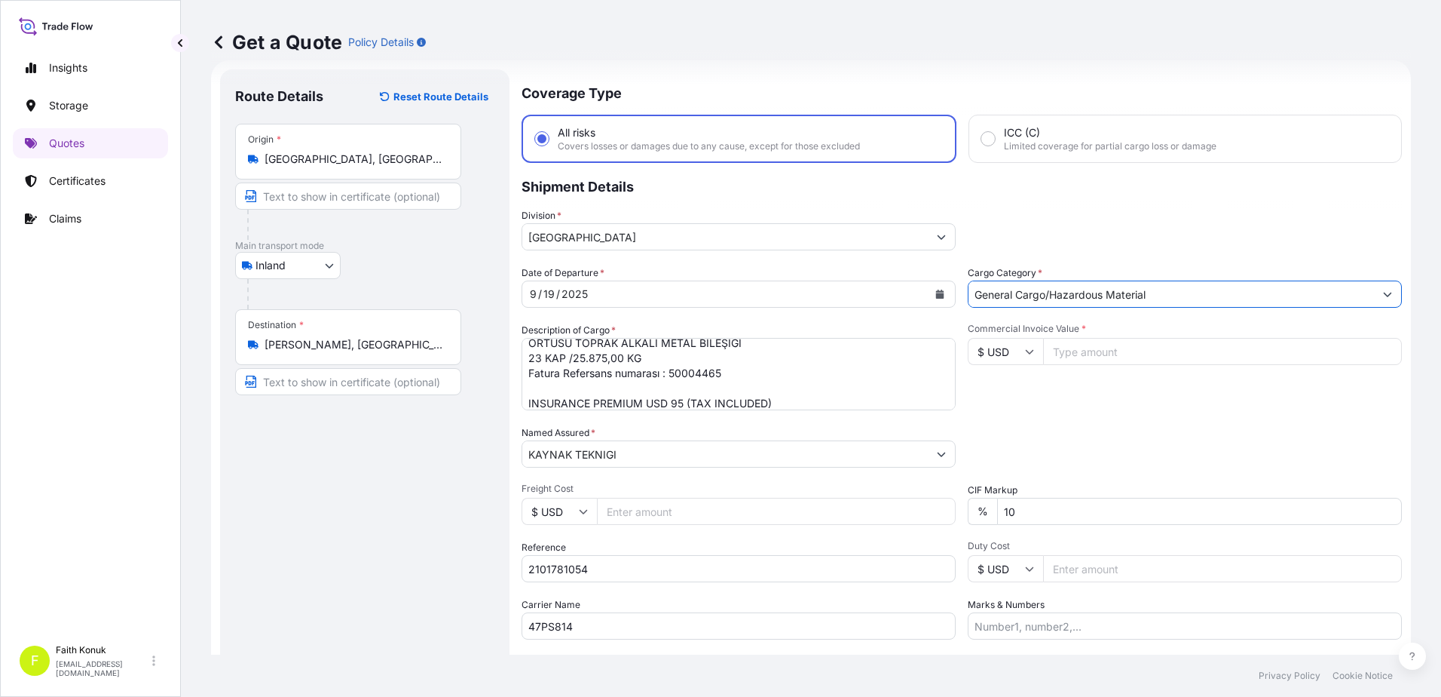
click at [1081, 406] on div "Commercial Invoice Value * $ USD" at bounding box center [1185, 366] width 434 height 87
click at [1078, 352] on input "Commercial Invoice Value *" at bounding box center [1222, 351] width 359 height 27
type input "48135.8"
click at [1155, 424] on div "Date of Departure * [DATE] Cargo Category * General Cargo/Hazardous Material De…" at bounding box center [962, 452] width 881 height 374
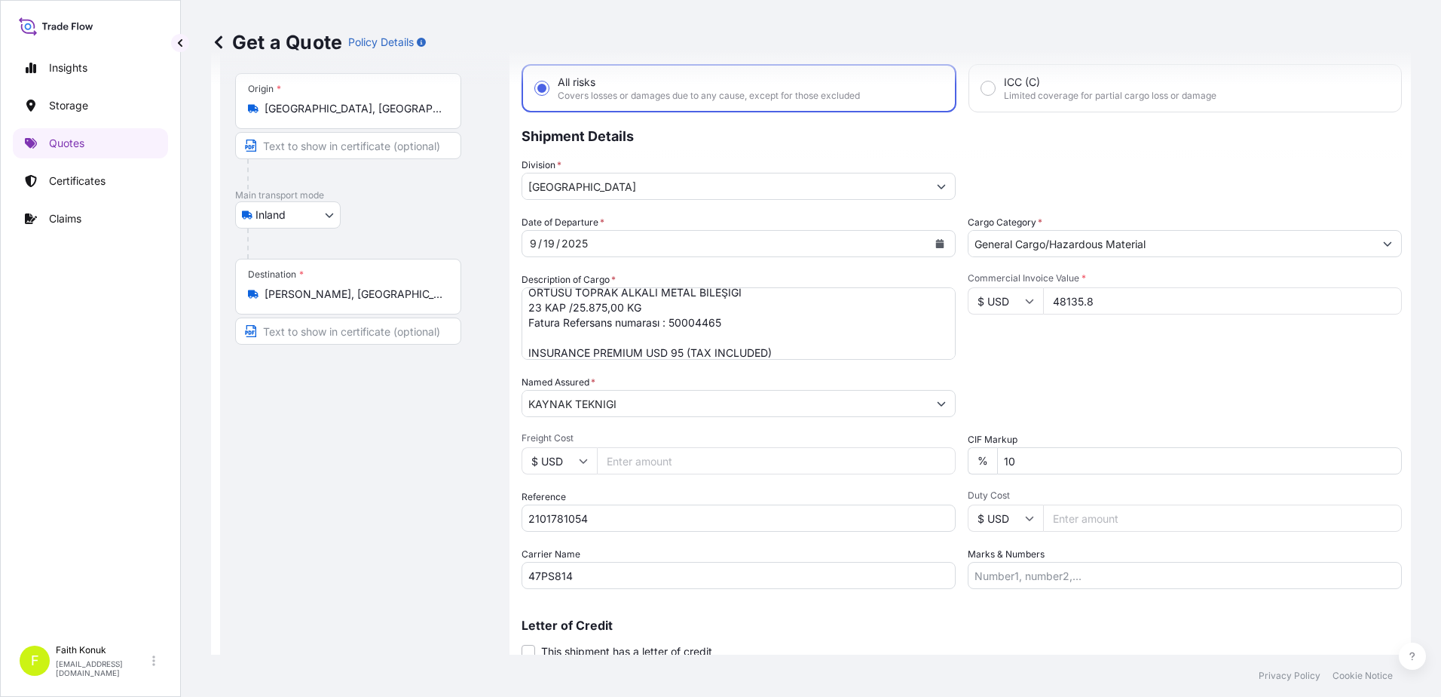
scroll to position [130, 0]
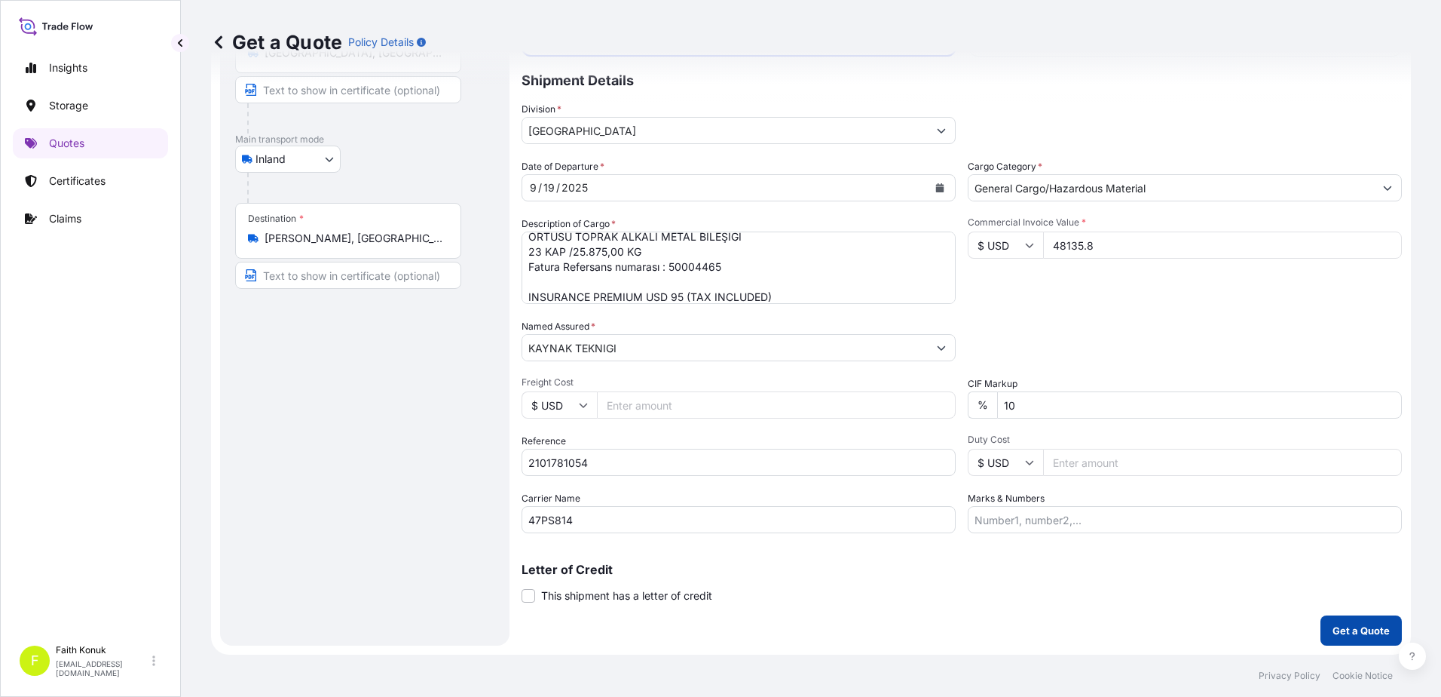
click at [1340, 626] on p "Get a Quote" at bounding box center [1361, 630] width 57 height 15
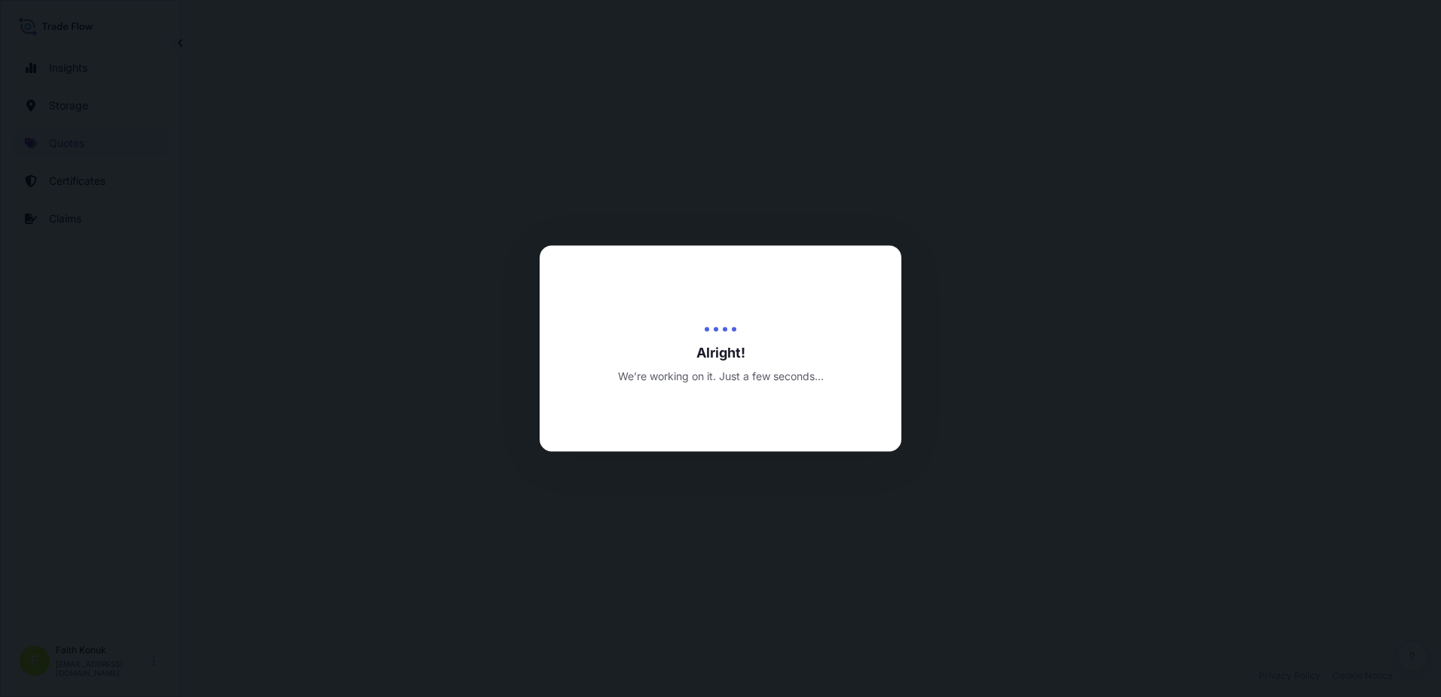
select select "Inland"
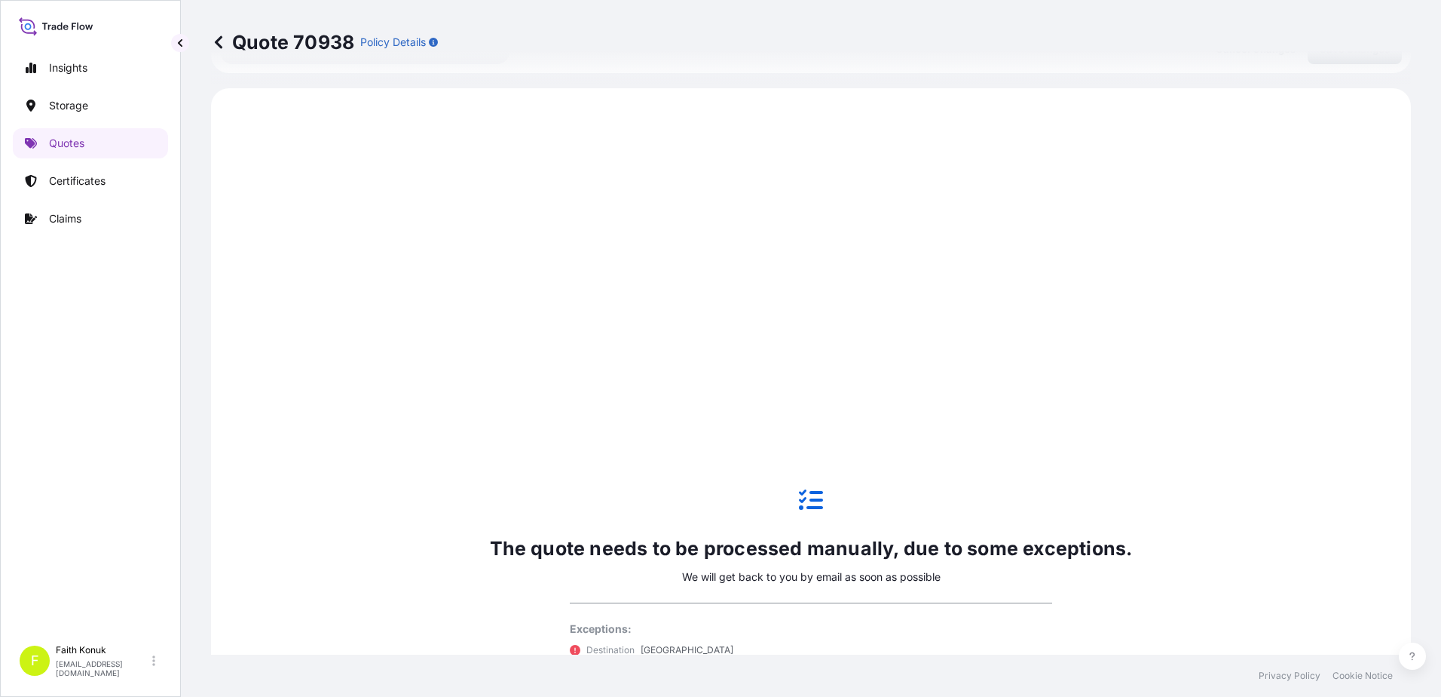
scroll to position [724, 0]
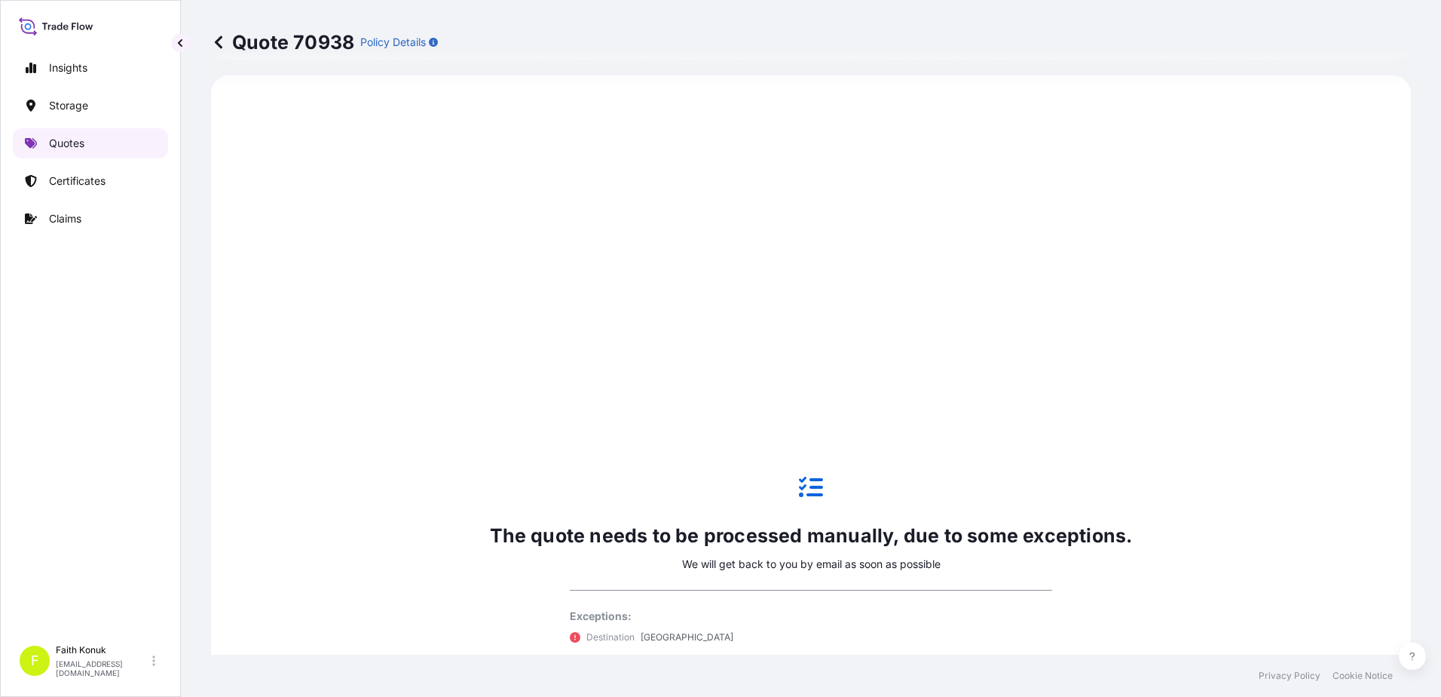
click at [79, 132] on link "Quotes" at bounding box center [90, 143] width 155 height 30
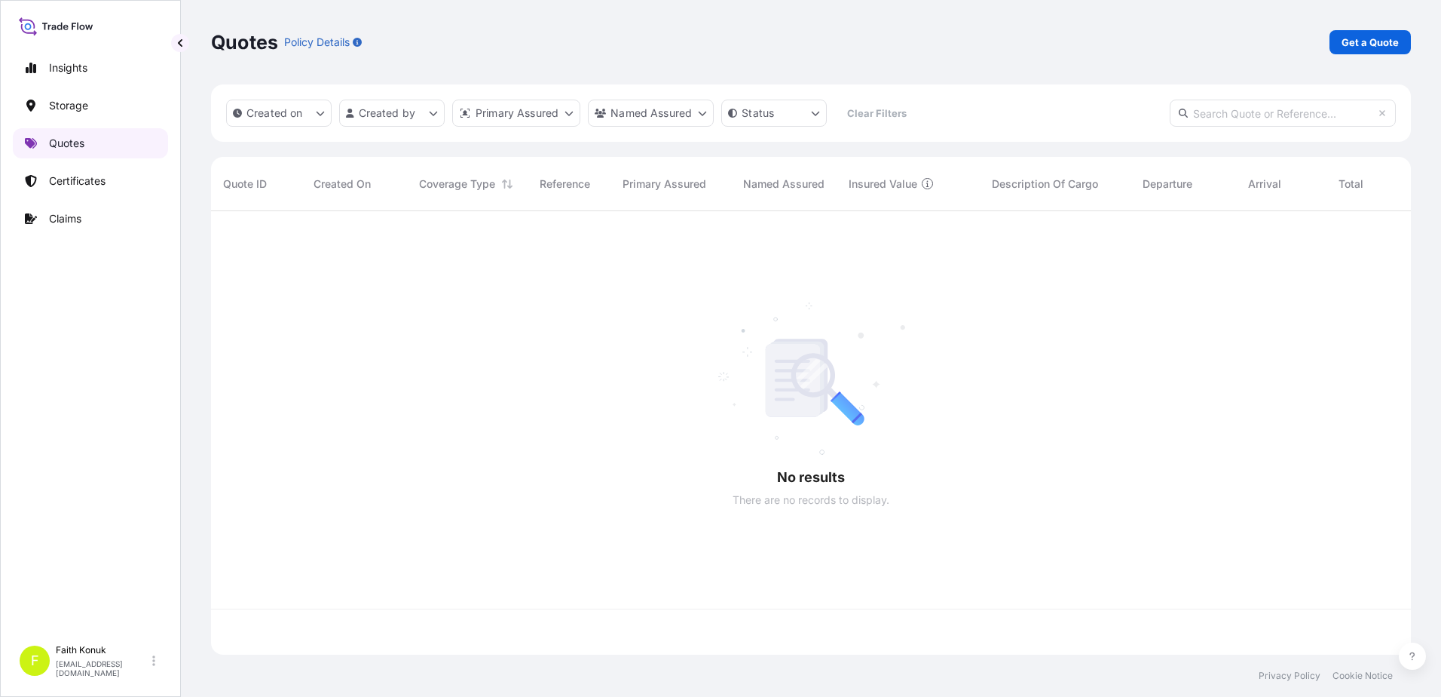
scroll to position [440, 1189]
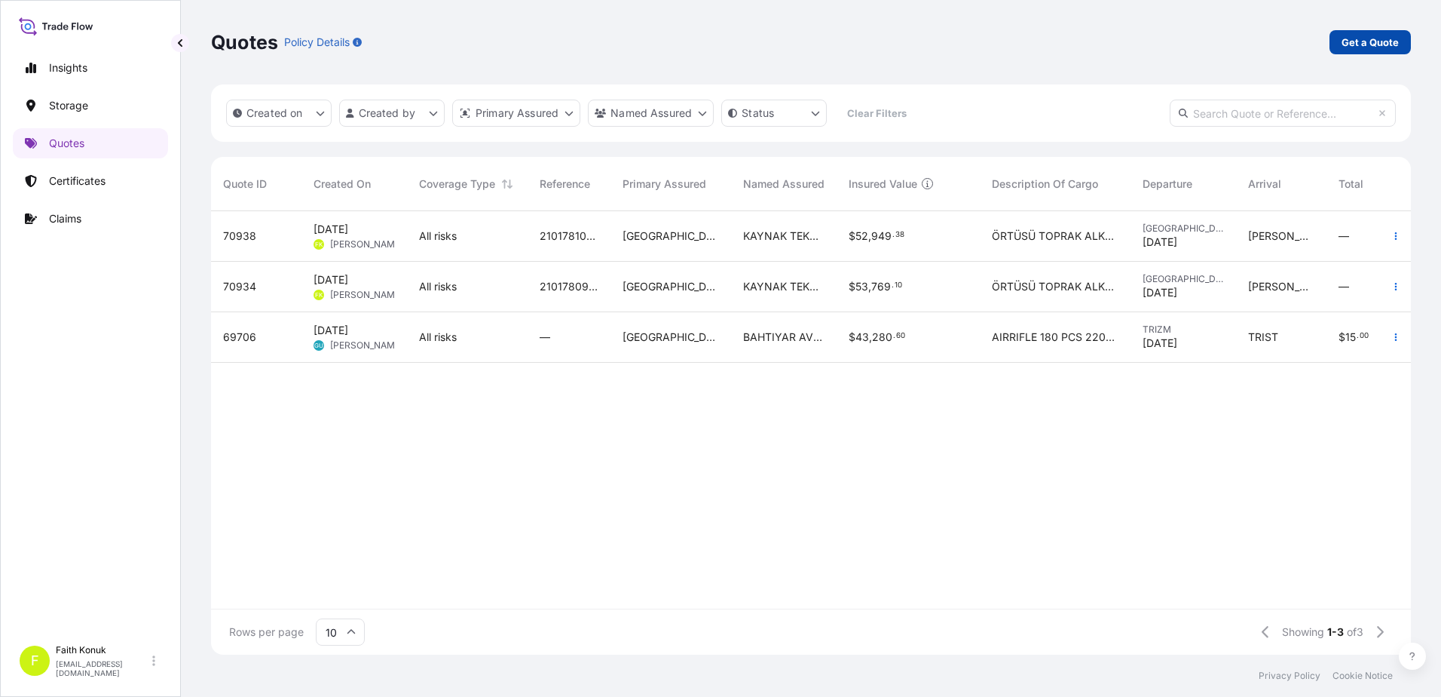
click at [1381, 46] on p "Get a Quote" at bounding box center [1370, 42] width 57 height 15
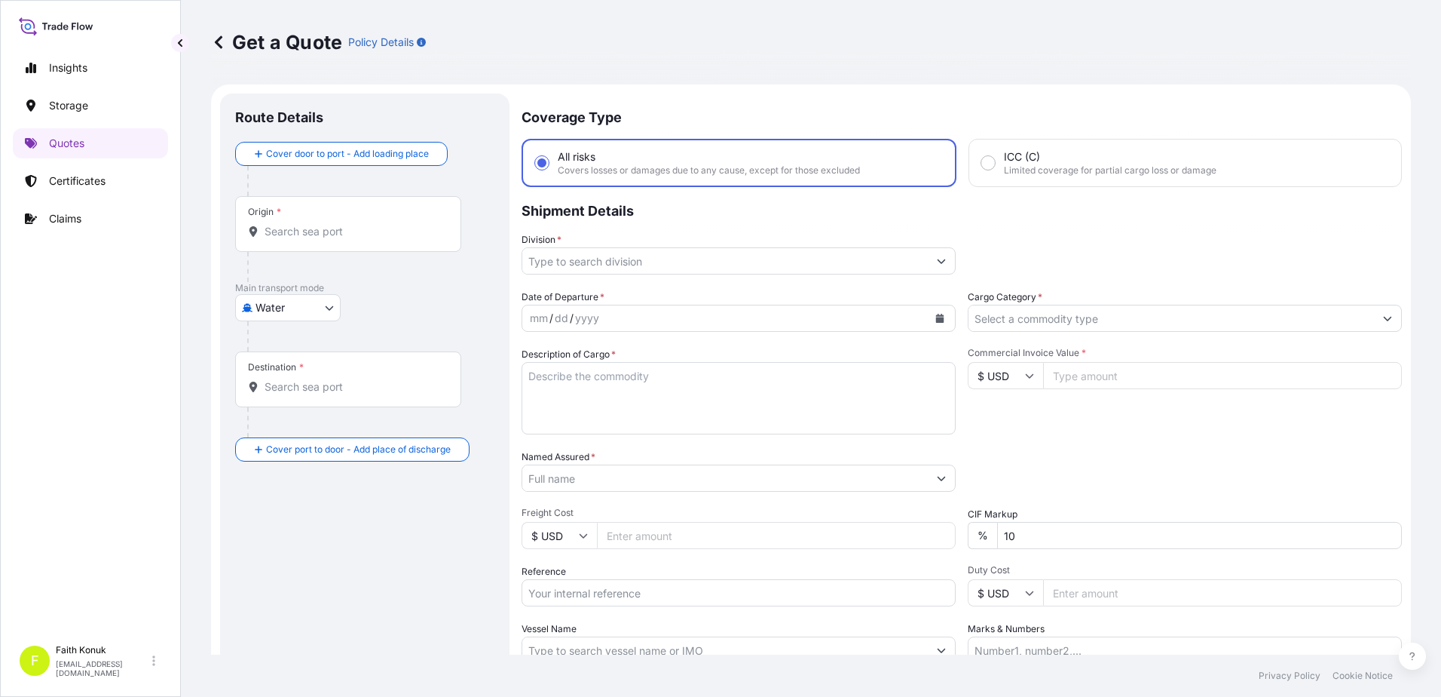
scroll to position [24, 0]
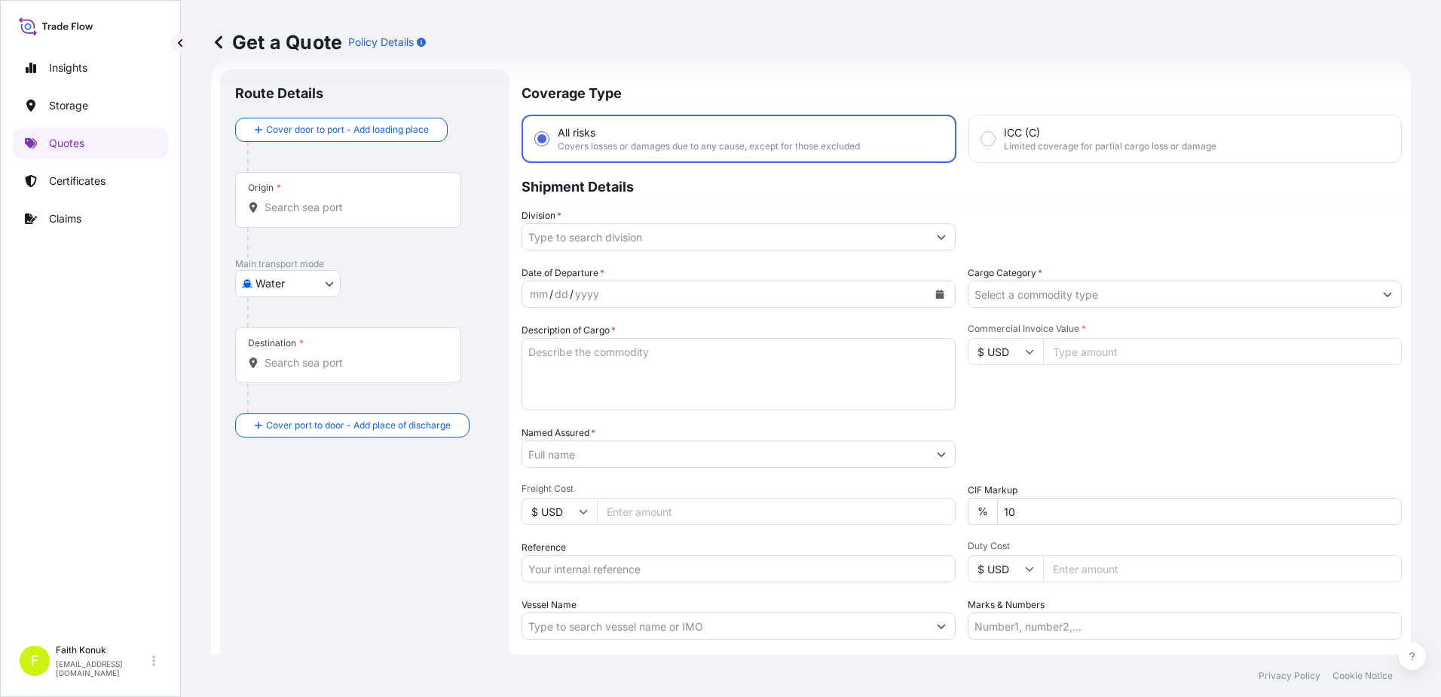
click at [278, 281] on body "Insights Storage Quotes Certificates Claims F Faith Konuk [EMAIL_ADDRESS][DOMAI…" at bounding box center [720, 348] width 1441 height 697
click at [281, 317] on div "Air" at bounding box center [287, 322] width 93 height 27
click at [289, 287] on body "Insights Storage Quotes Certificates Claims F Faith Konuk [EMAIL_ADDRESS][DOMAI…" at bounding box center [720, 348] width 1441 height 697
click at [282, 378] on span "Inland" at bounding box center [279, 382] width 30 height 15
select select "Inland"
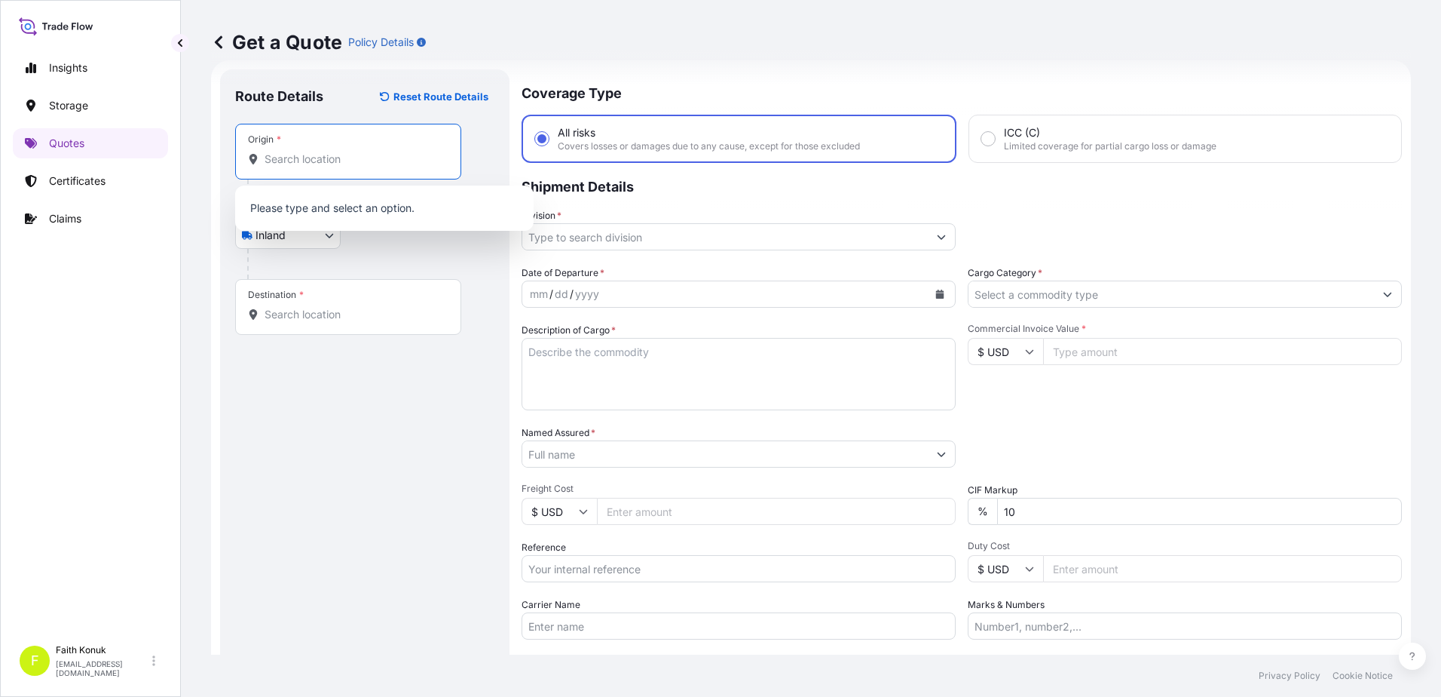
click at [299, 165] on input "Origin *" at bounding box center [354, 159] width 178 height 15
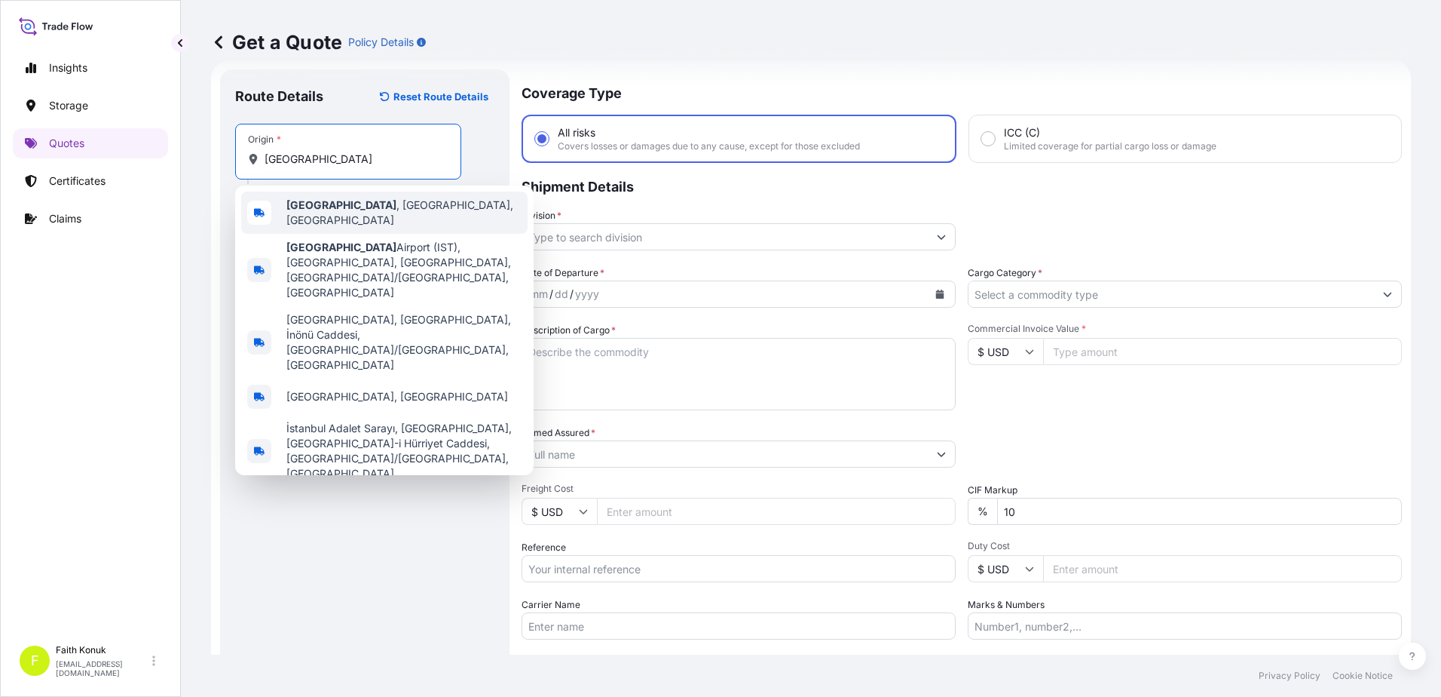
click at [354, 201] on div "[GEOGRAPHIC_DATA] , [GEOGRAPHIC_DATA], [GEOGRAPHIC_DATA]" at bounding box center [384, 212] width 286 height 42
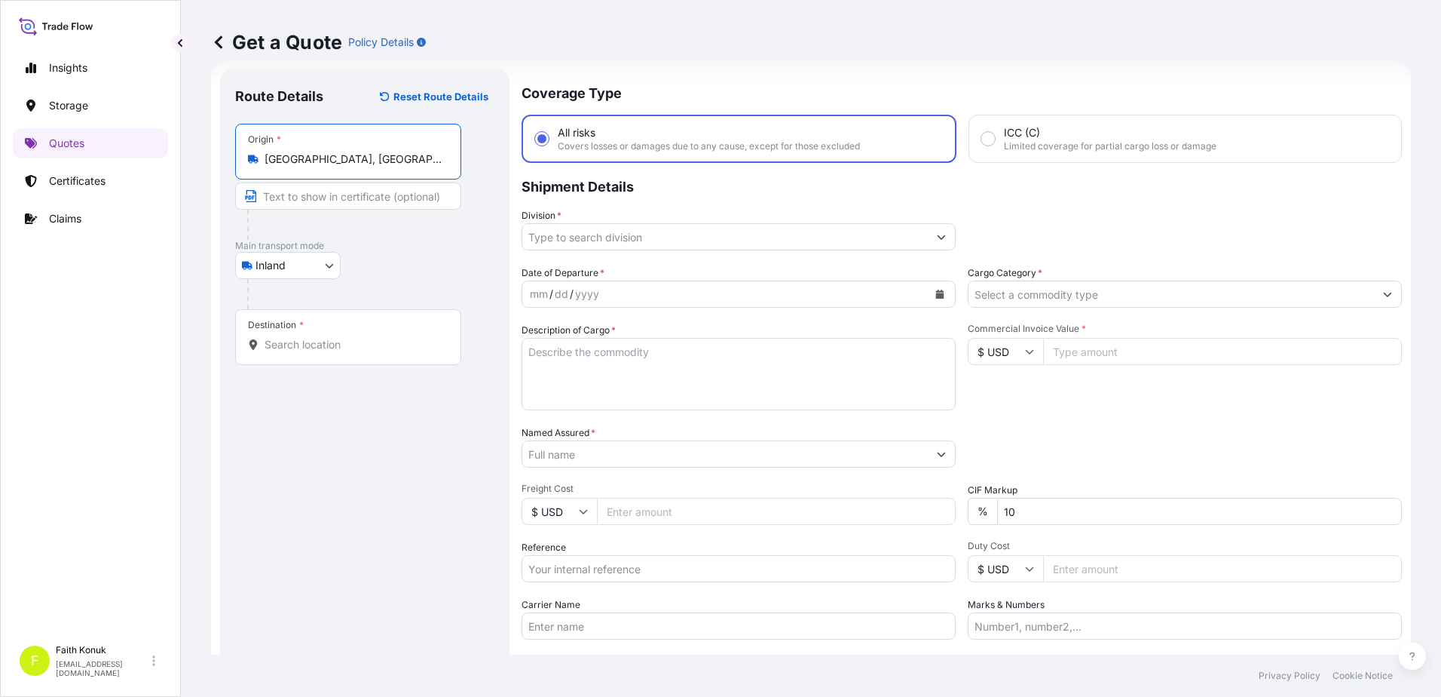
type input "[GEOGRAPHIC_DATA], [GEOGRAPHIC_DATA], [GEOGRAPHIC_DATA]"
click at [380, 273] on div "Inland Air Water Inland" at bounding box center [364, 265] width 259 height 27
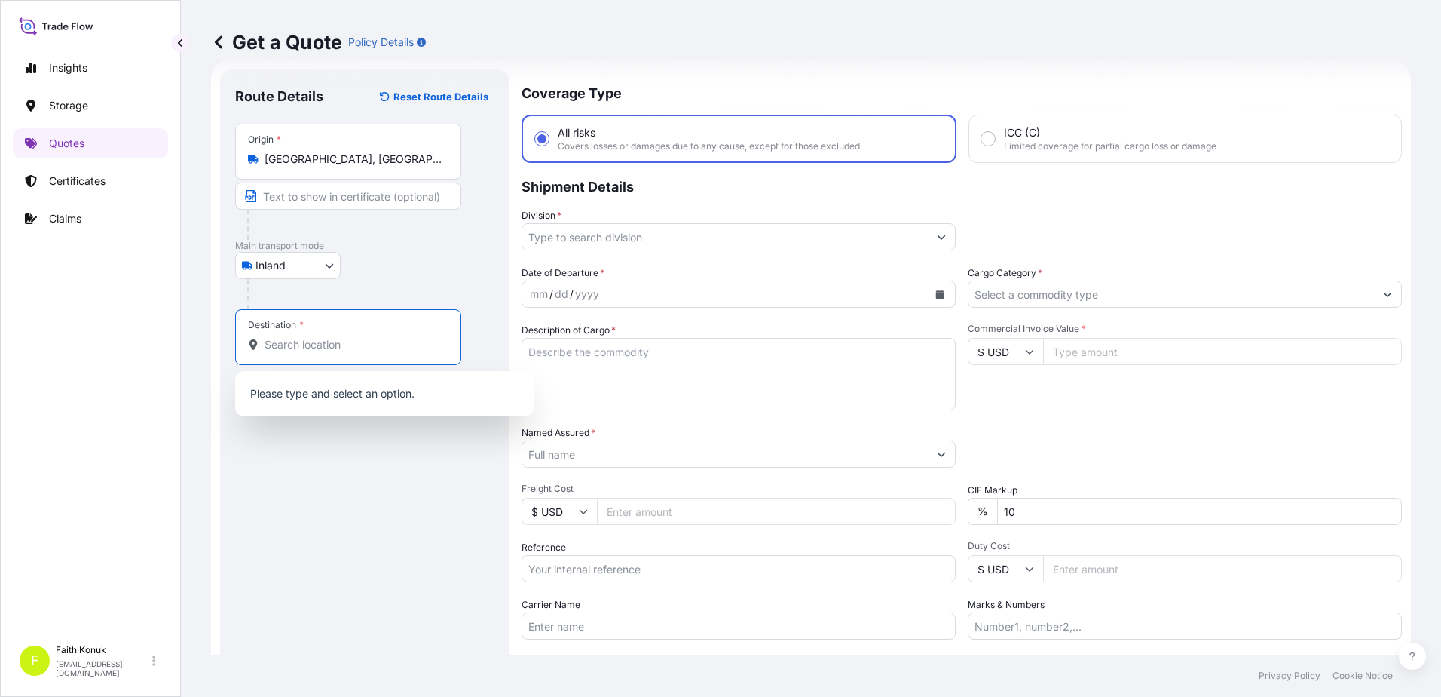
click at [338, 345] on input "Destination *" at bounding box center [354, 344] width 178 height 15
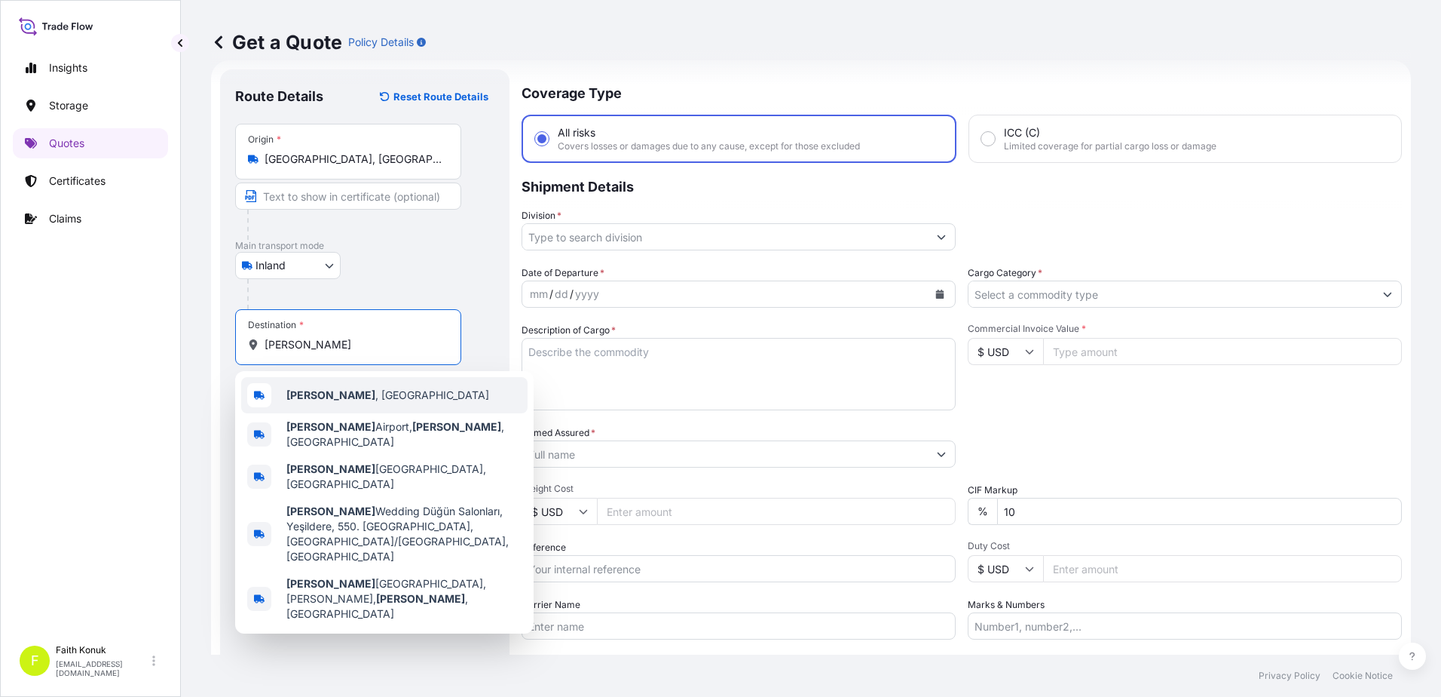
click at [340, 393] on div "[PERSON_NAME] , [GEOGRAPHIC_DATA]" at bounding box center [384, 395] width 286 height 36
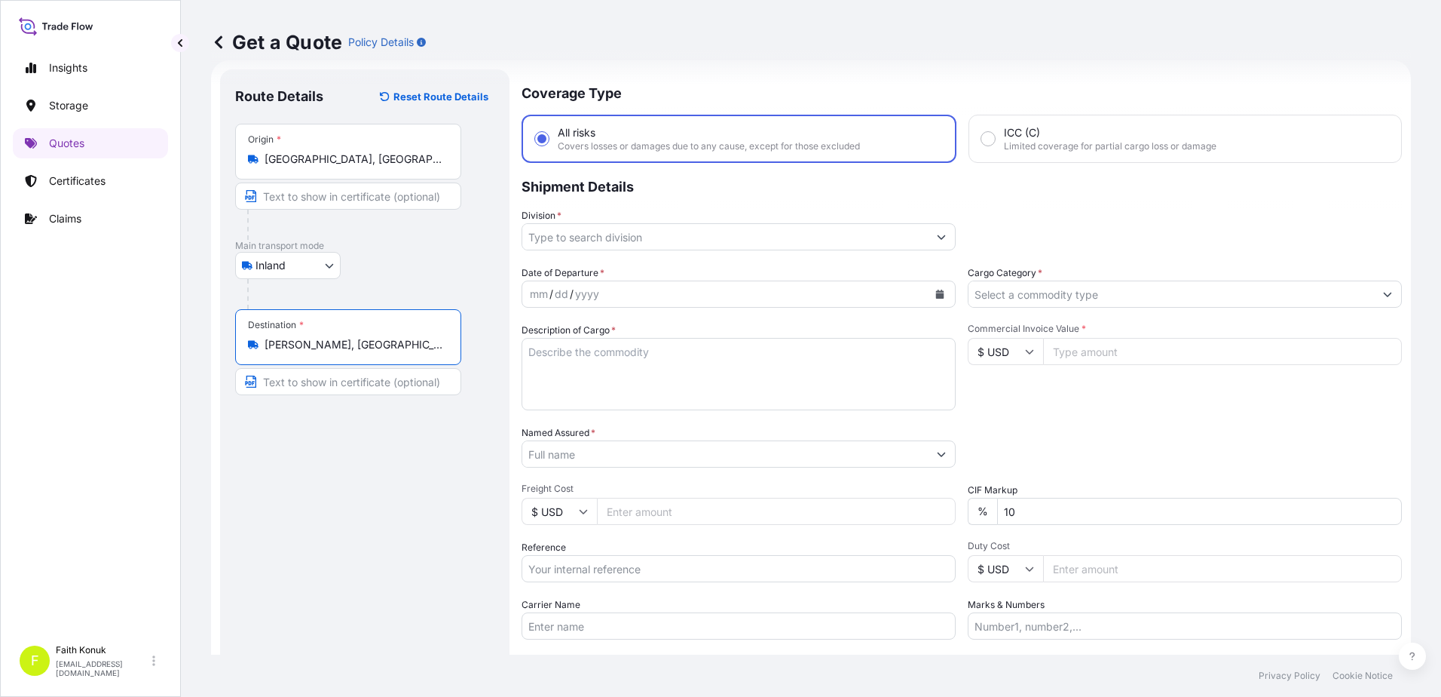
type input "[PERSON_NAME], [GEOGRAPHIC_DATA]"
click at [360, 446] on div "Route Details Reset Route Details Place of loading Road / Inland Road / Inland …" at bounding box center [364, 410] width 259 height 652
click at [574, 231] on input "Division *" at bounding box center [725, 236] width 406 height 27
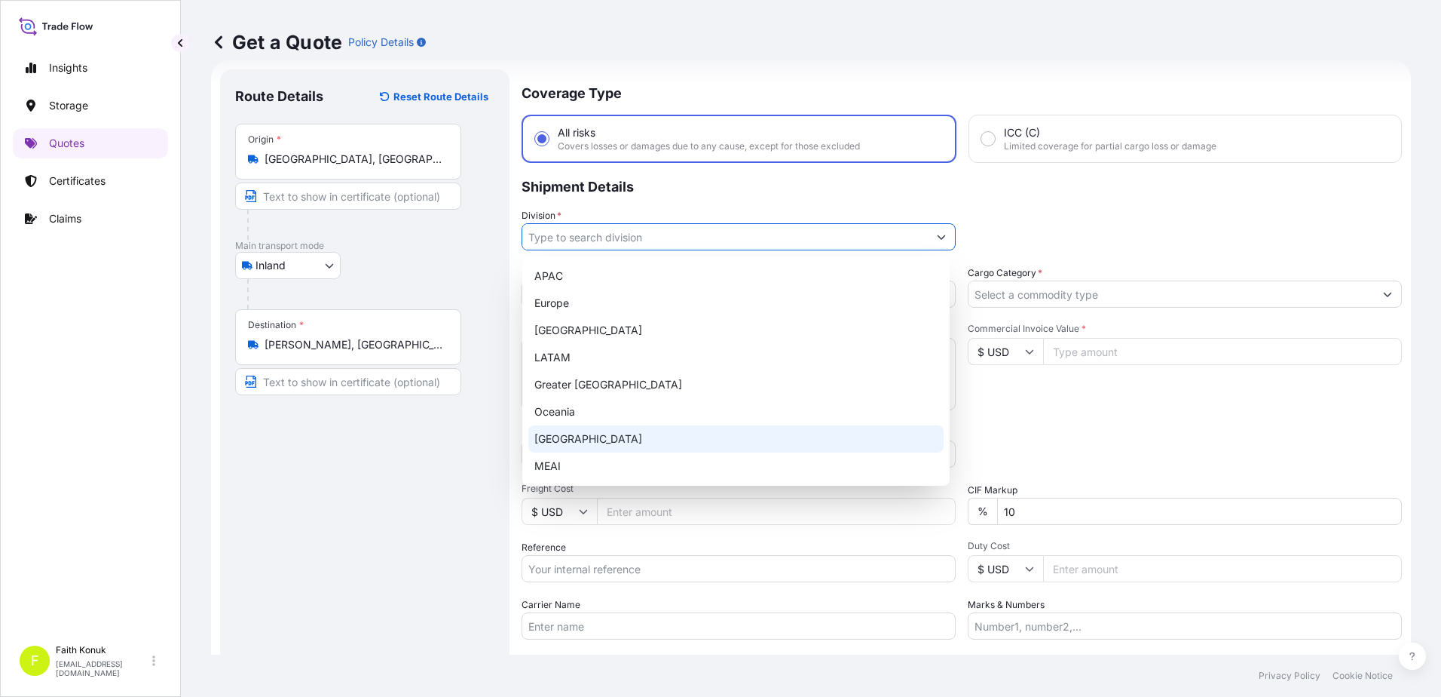
click at [570, 430] on div "[GEOGRAPHIC_DATA]" at bounding box center [735, 438] width 415 height 27
type input "[GEOGRAPHIC_DATA]"
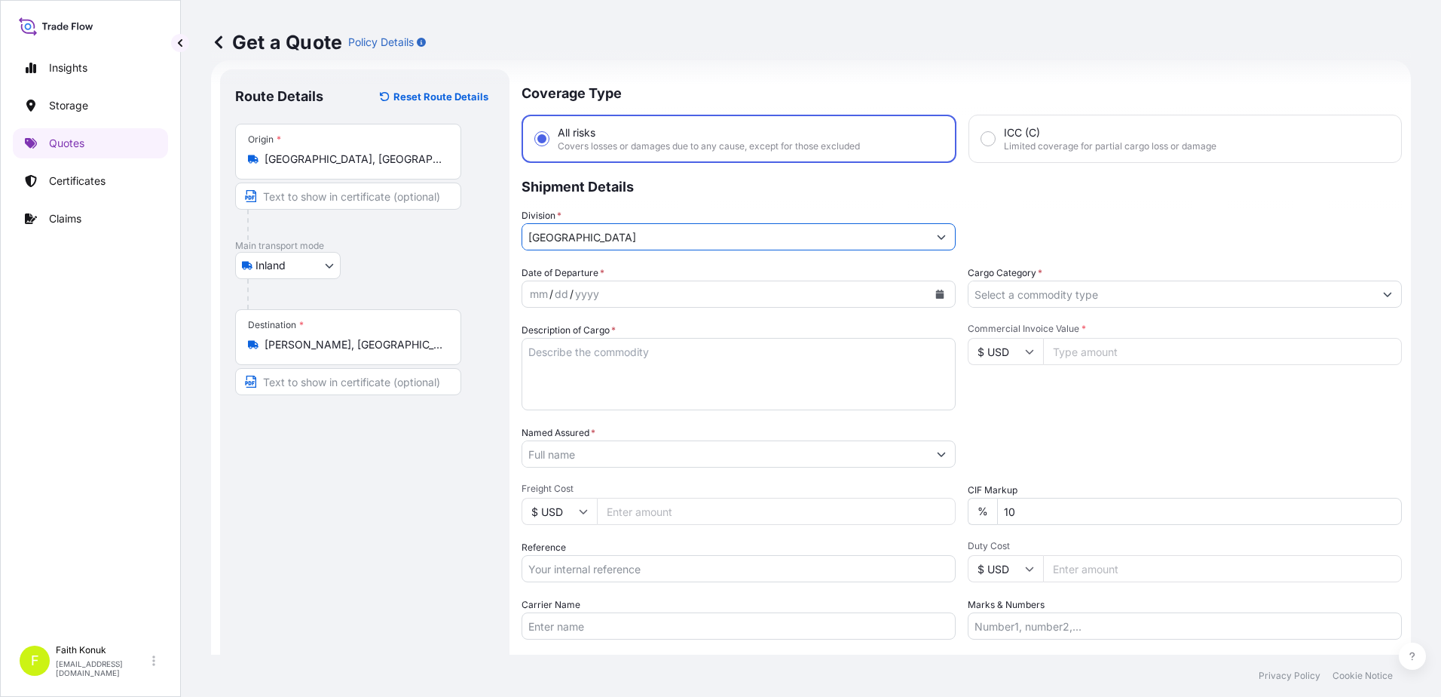
click at [899, 287] on div "mm / dd / yyyy" at bounding box center [725, 293] width 406 height 27
click at [936, 293] on icon "Calendar" at bounding box center [940, 293] width 9 height 9
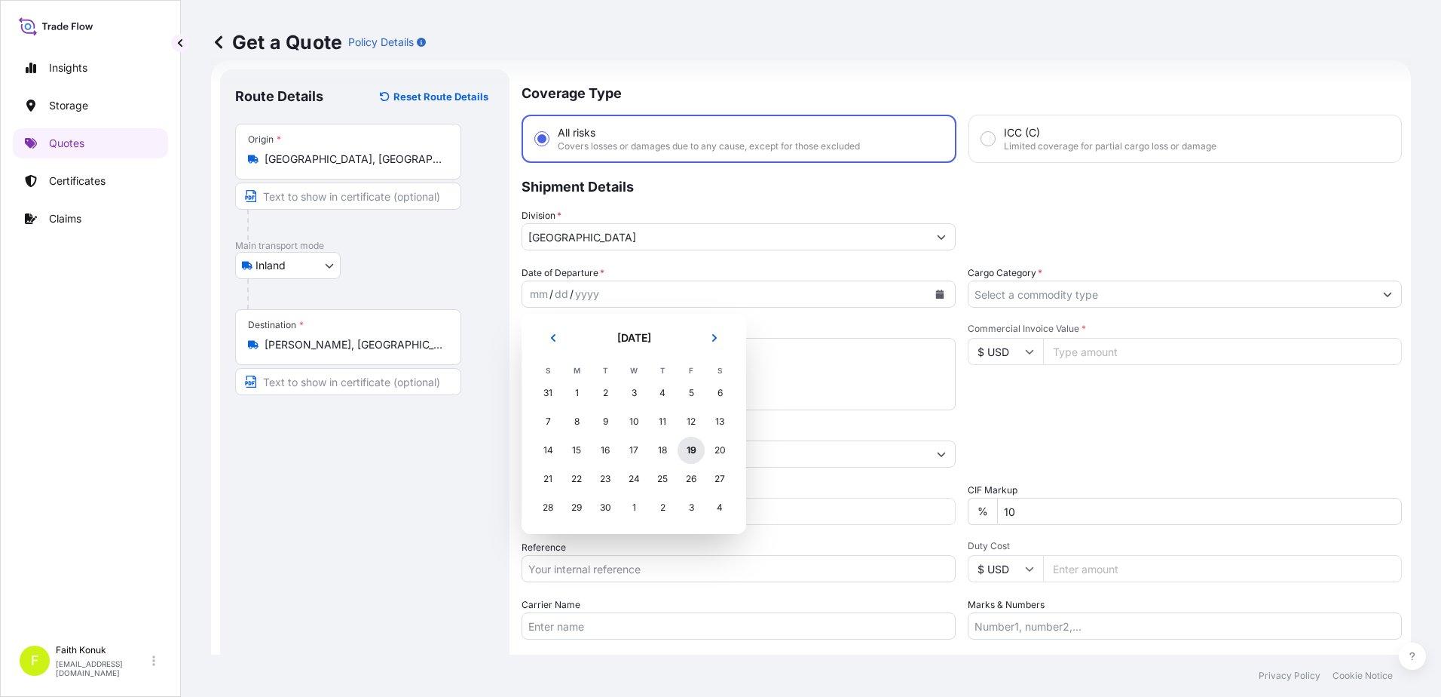
click at [694, 451] on div "19" at bounding box center [691, 449] width 27 height 27
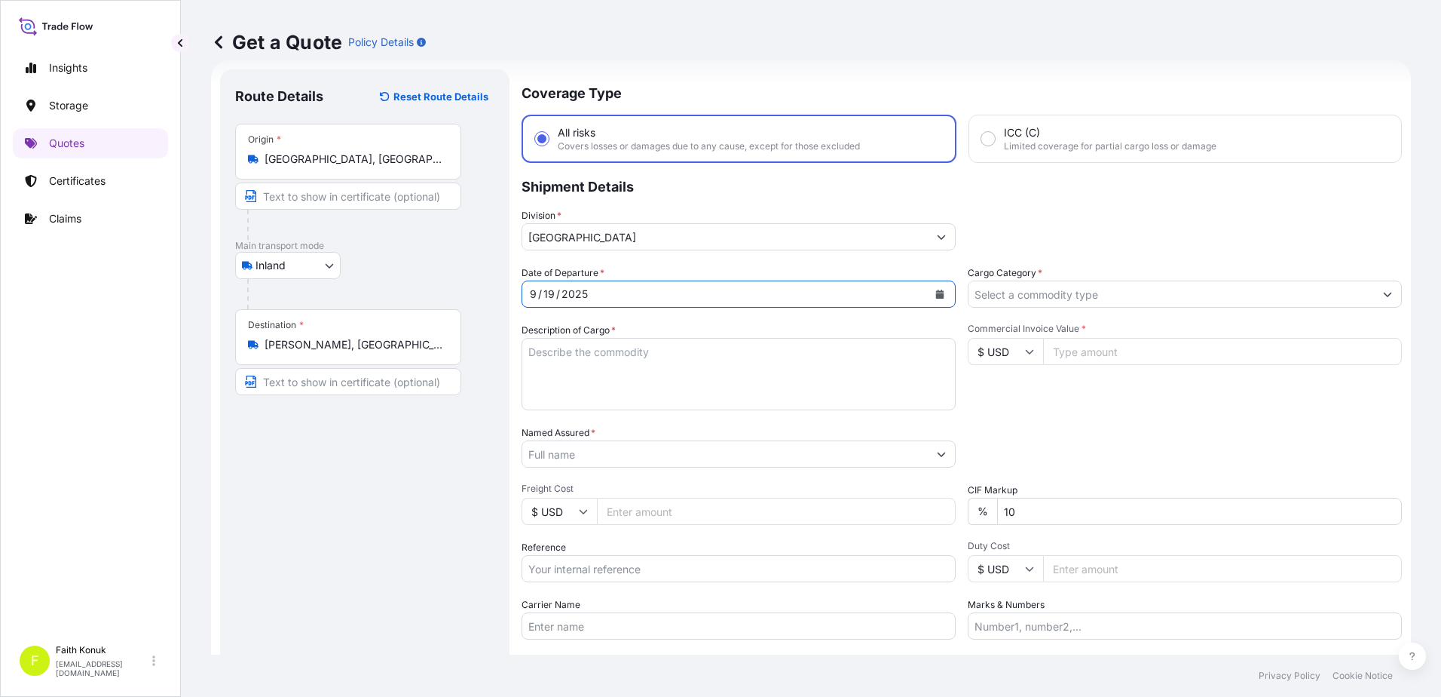
drag, startPoint x: 591, startPoint y: 351, endPoint x: 262, endPoint y: 386, distance: 330.6
click at [591, 351] on textarea "Description of Cargo *" at bounding box center [739, 374] width 434 height 72
click at [577, 348] on textarea "Description of Cargo *" at bounding box center [739, 374] width 434 height 72
paste textarea "ÖRTÜSÜ TOPRAK ALKALI METAL BİLEŞİĞİ 24 KAP / 25.855,20 KG"
type textarea "ÖRTÜSÜ TOPRAK ALKALI METAL BİLEŞİĞİ 24 KAP / 25.855,20 KG"
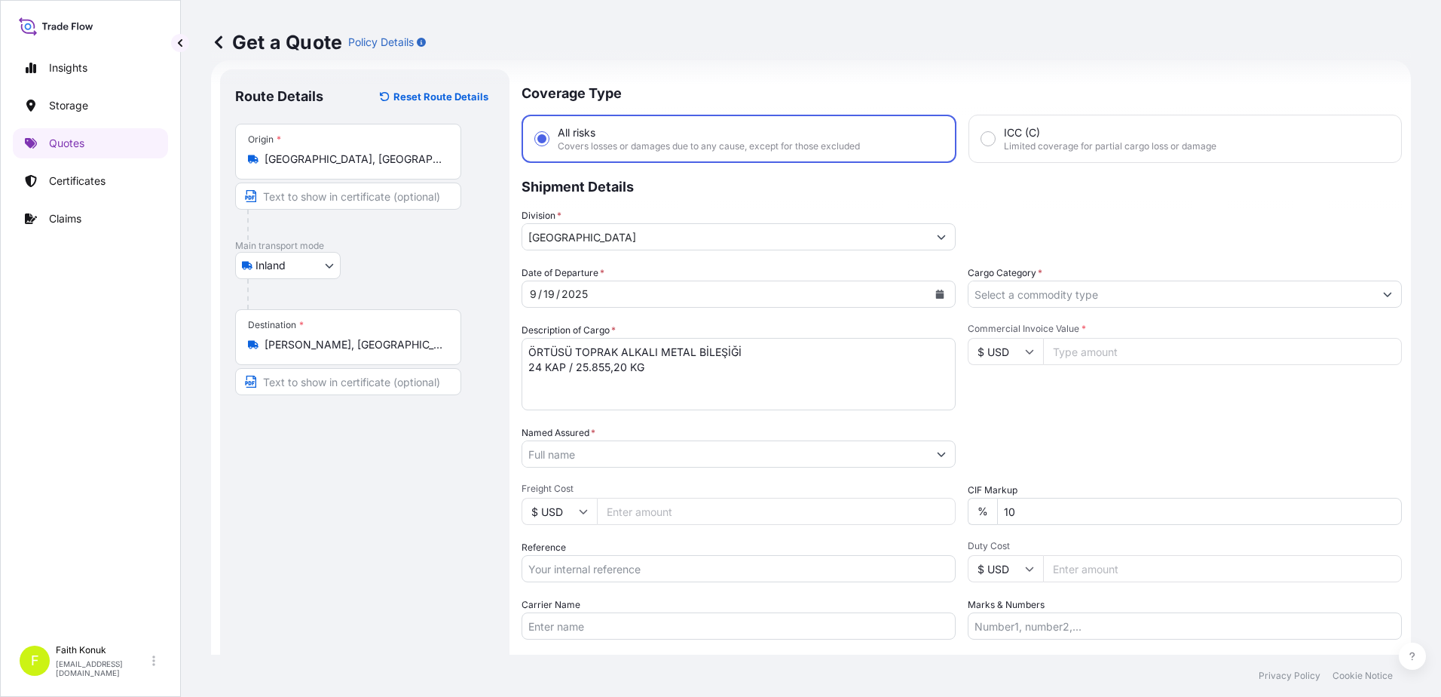
click at [569, 456] on input "Named Assured *" at bounding box center [725, 453] width 406 height 27
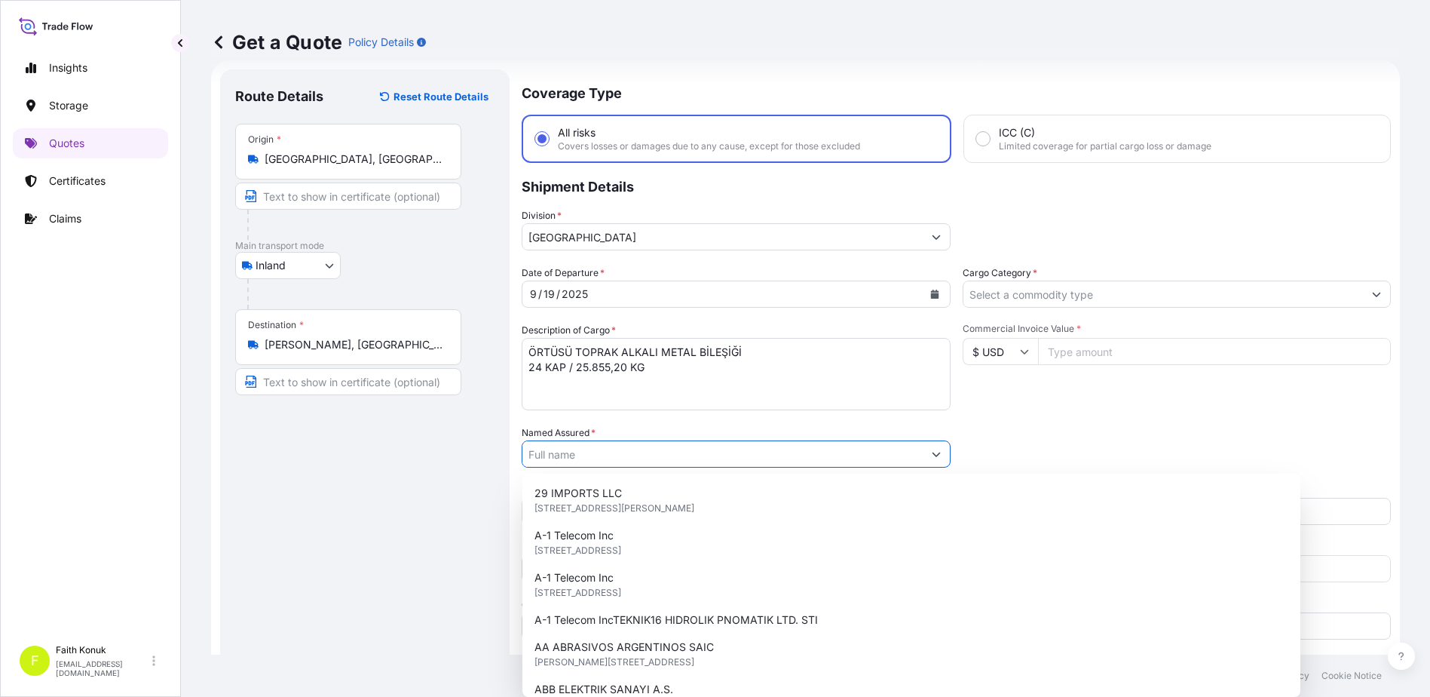
paste input "KAYNAK TEKNIGI"
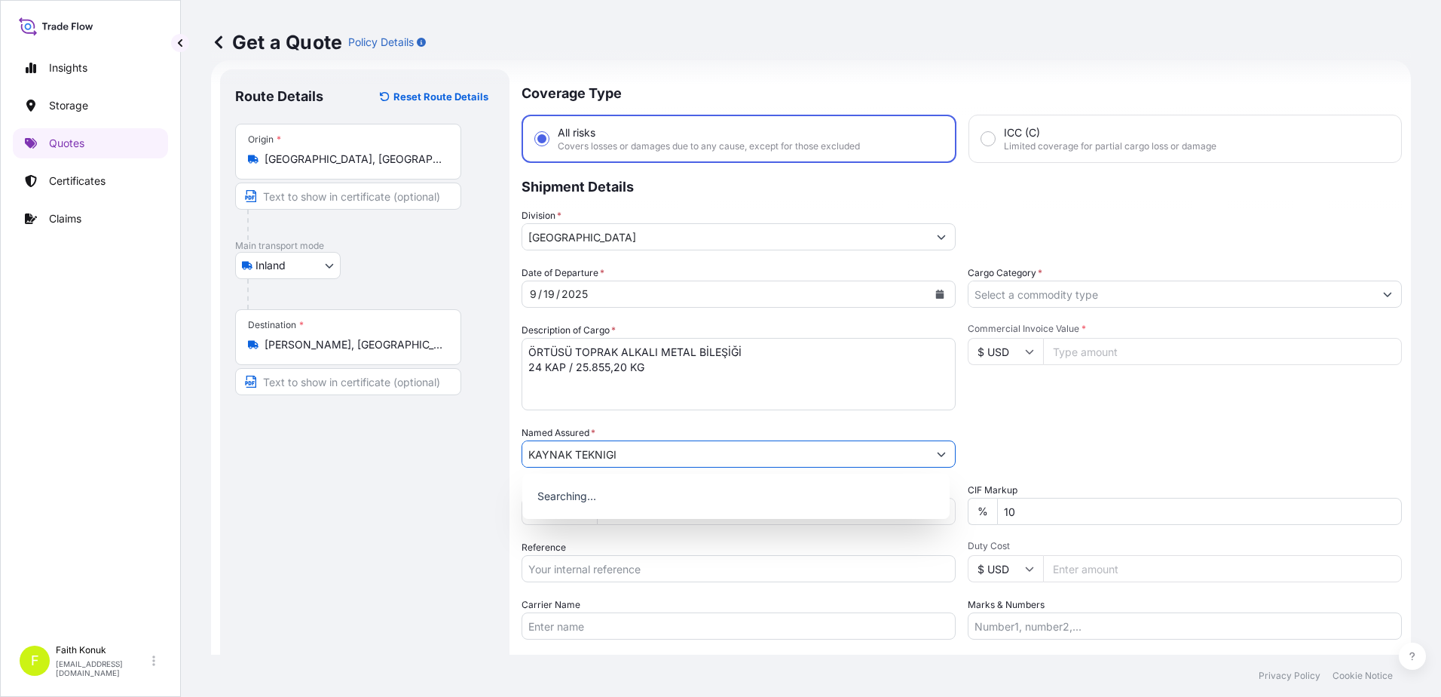
type input "KAYNAK TEKNIGI"
click at [479, 506] on div "Route Details Reset Route Details Place of loading Road / Inland Road / Inland …" at bounding box center [364, 410] width 259 height 652
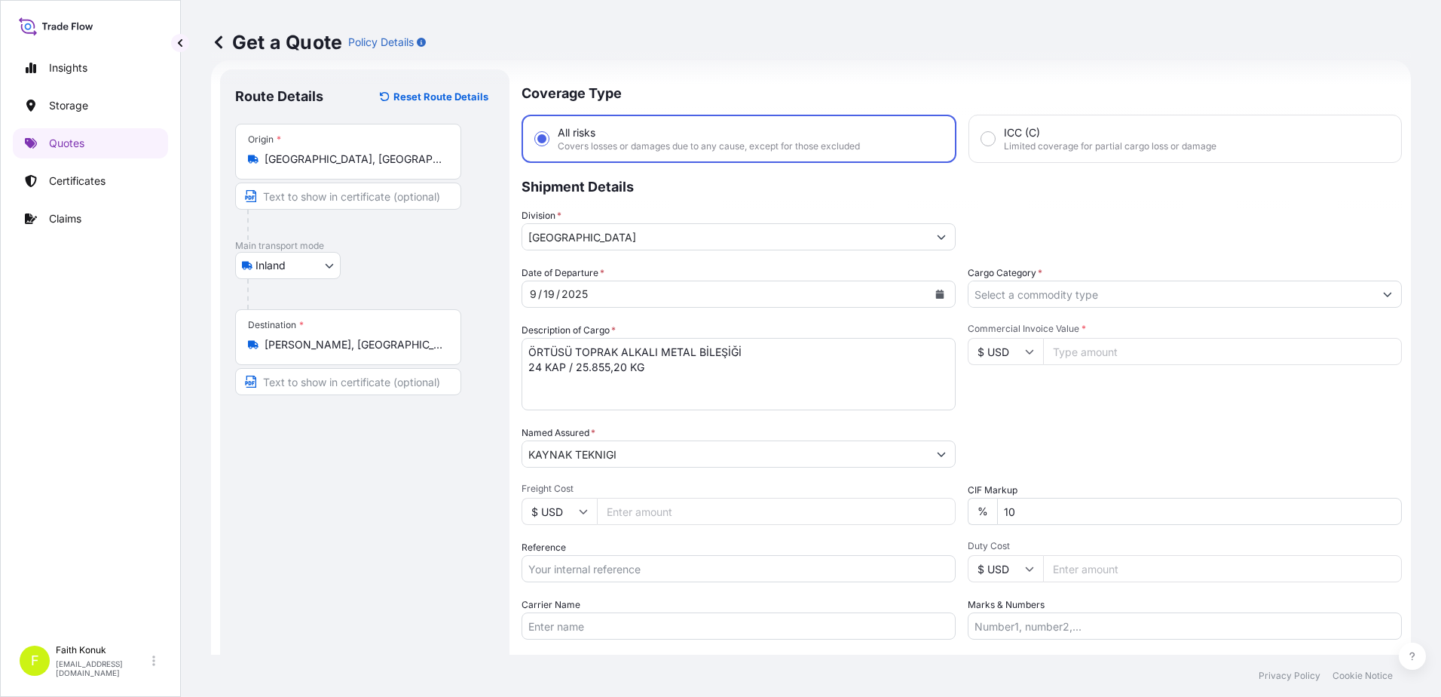
click at [567, 568] on input "Reference" at bounding box center [739, 568] width 434 height 27
click at [585, 571] on input "Reference" at bounding box center [739, 568] width 434 height 27
paste input "2101781040"
type input "2101781040"
click at [620, 525] on div "Date of Departure * [DATE] Cargo Category * Description of Cargo * ÖRTÜSÜ TOPRA…" at bounding box center [962, 452] width 881 height 374
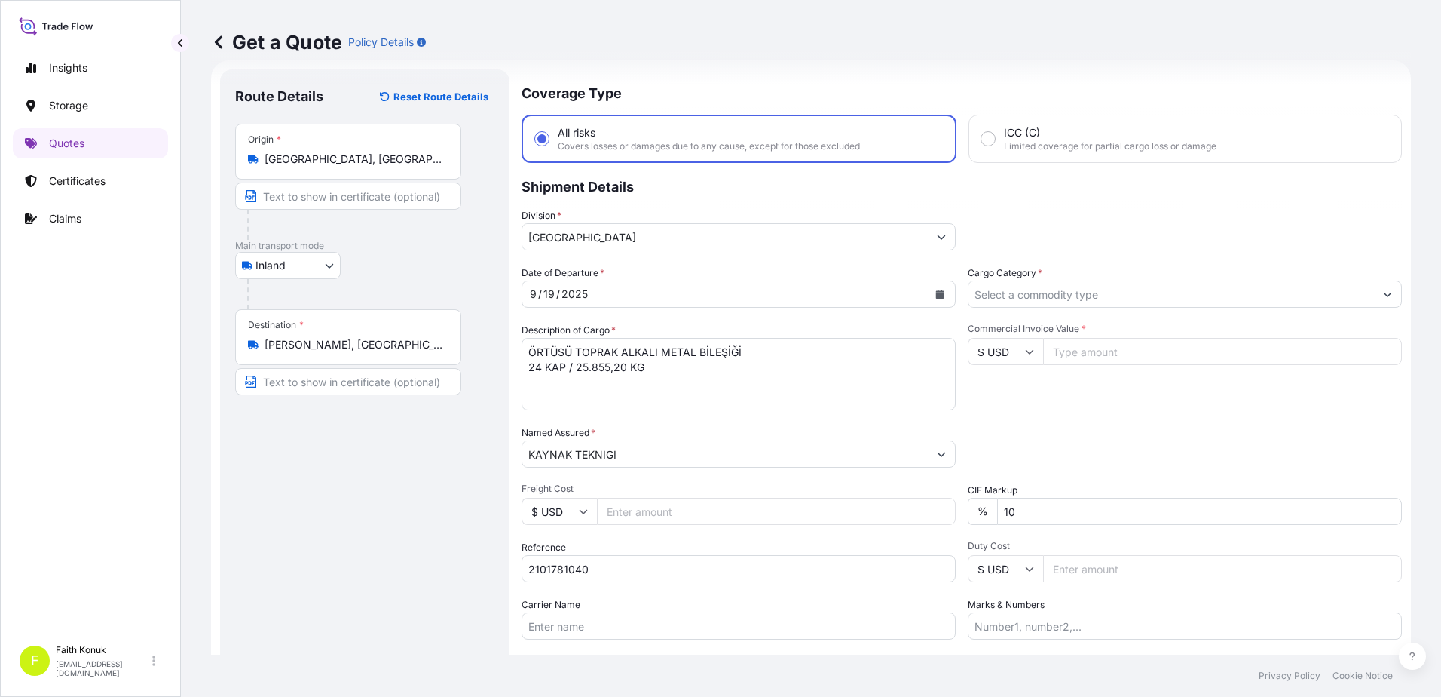
click at [646, 629] on input "Carrier Name" at bounding box center [739, 625] width 434 height 27
paste input "33BYS48"
type input "33BYS48"
click at [636, 594] on div "Date of Departure * [DATE] Cargo Category * Description of Cargo * ÖRTÜSÜ TOPRA…" at bounding box center [962, 452] width 881 height 374
click at [559, 384] on textarea "ÖRTÜSÜ TOPRAK ALKALI METAL BİLEŞİĞİ 24 KAP / 25.855,20 KG" at bounding box center [739, 374] width 434 height 72
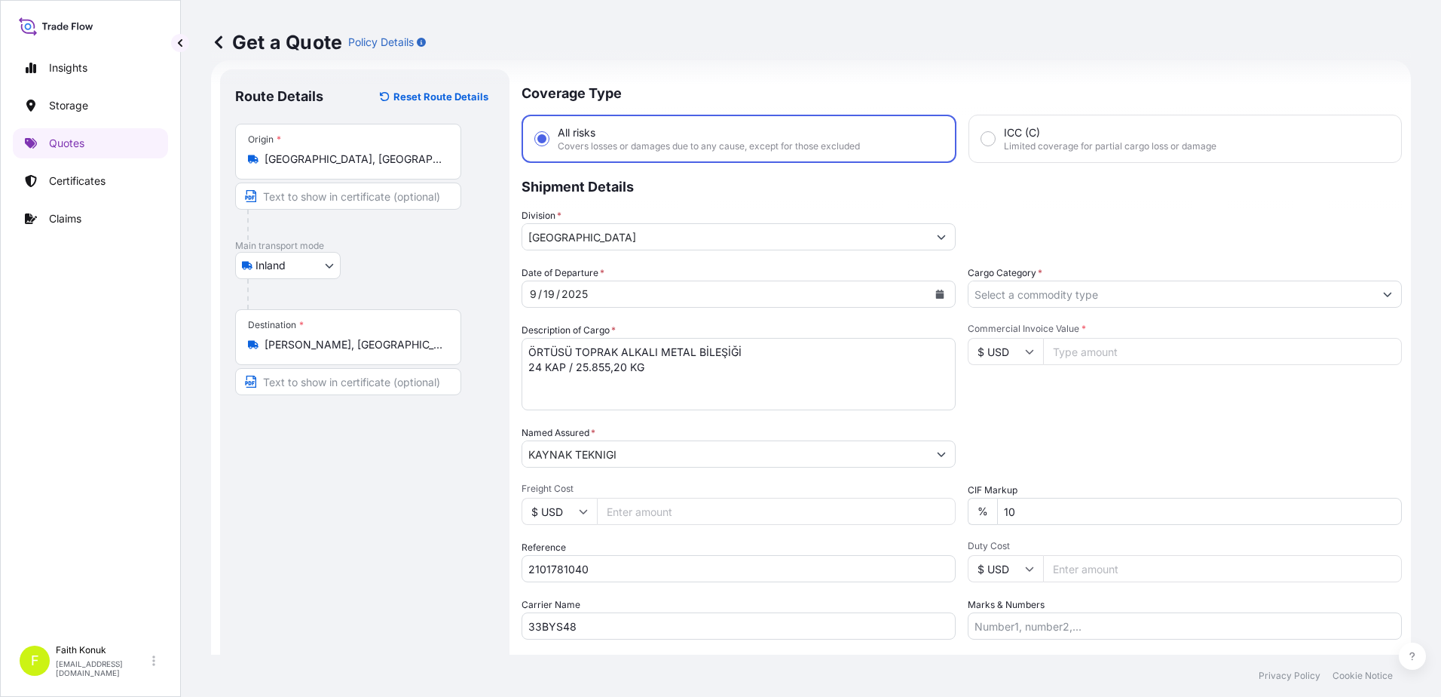
click at [568, 384] on textarea "ÖRTÜSÜ TOPRAK ALKALI METAL BİLEŞİĞİ 24 KAP / 25.855,20 KG" at bounding box center [739, 374] width 434 height 72
paste textarea "Fatura Refersans numarası : :50004465 / 50084553"
click at [699, 406] on textarea "ÖRTÜSÜ TOPRAK ALKALI METAL BİLEŞİĞİ 24 KAP / 25.855,20 KG Fatura Refersans numa…" at bounding box center [739, 374] width 434 height 72
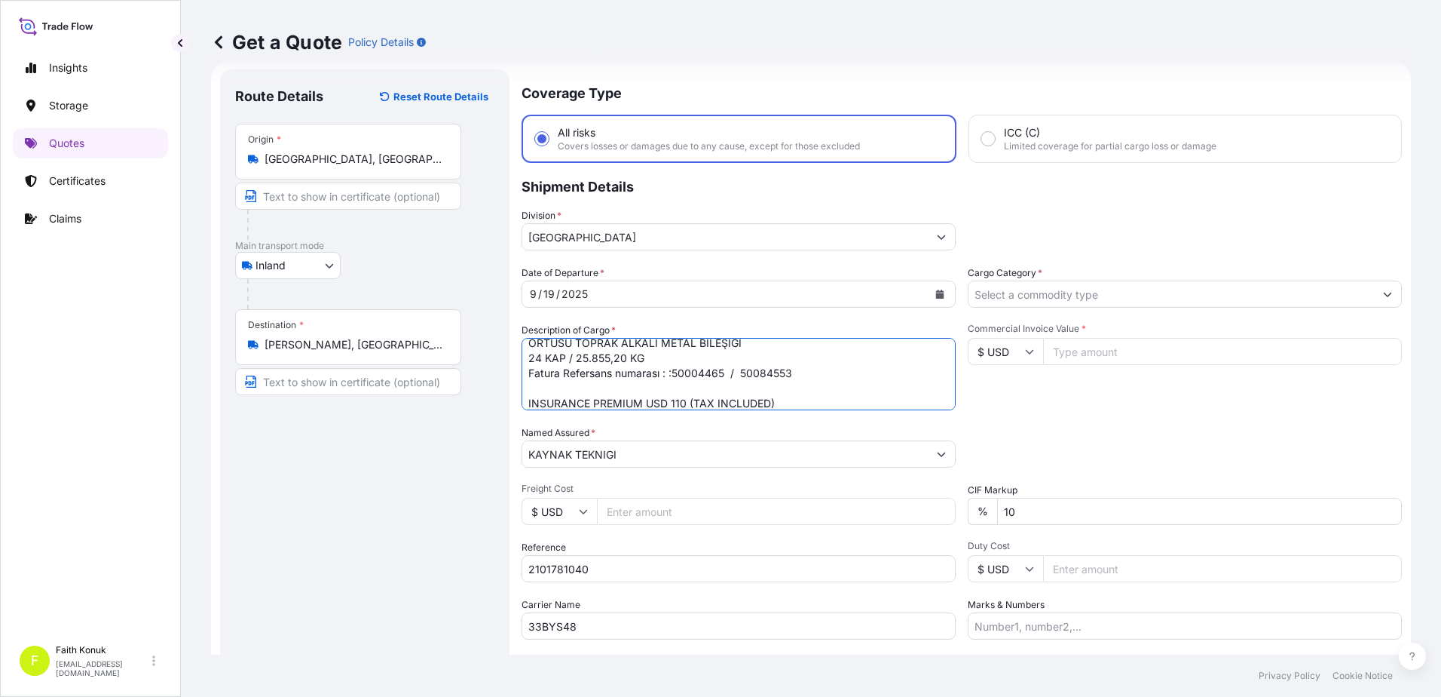
type textarea "ÖRTÜSÜ TOPRAK ALKALI METAL BİLEŞİĞİ 24 KAP / 25.855,20 KG Fatura Refersans numa…"
click at [1058, 296] on input "Cargo Category *" at bounding box center [1172, 293] width 406 height 27
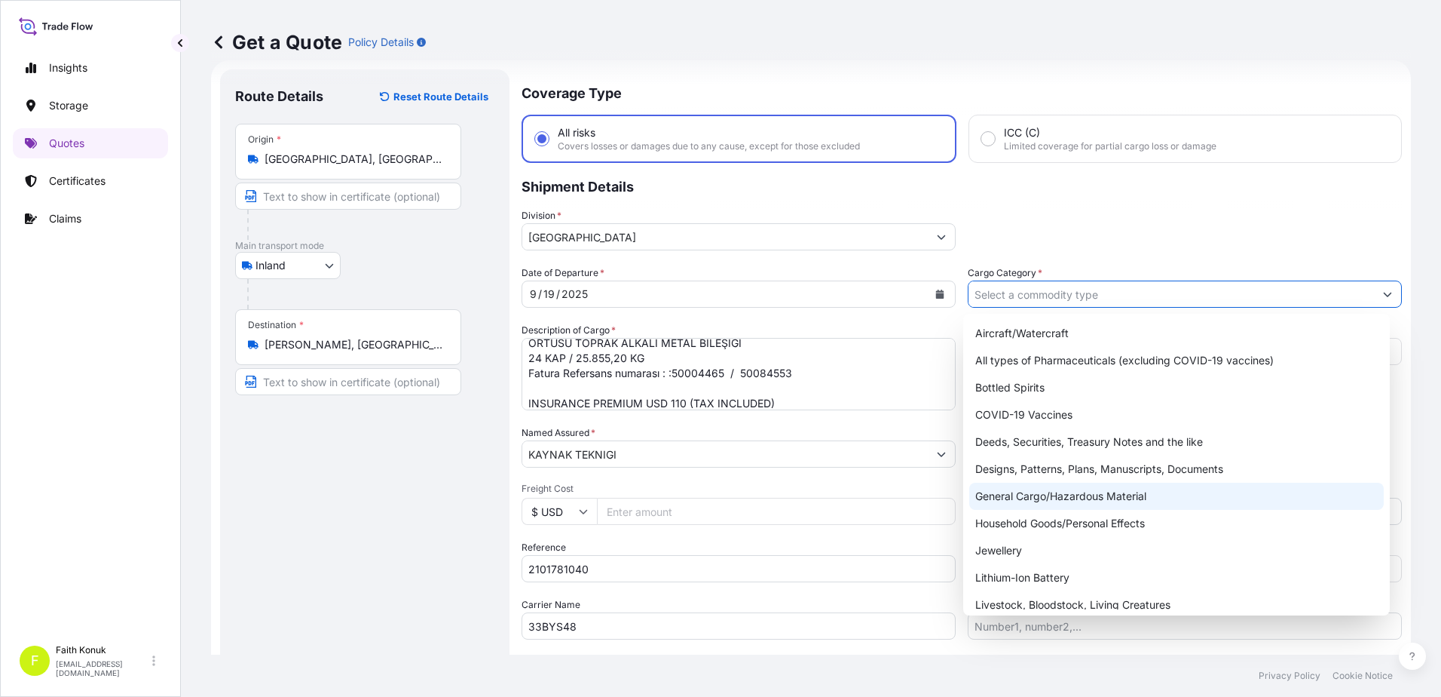
click at [1024, 493] on div "General Cargo/Hazardous Material" at bounding box center [1176, 495] width 415 height 27
type input "General Cargo/Hazardous Material"
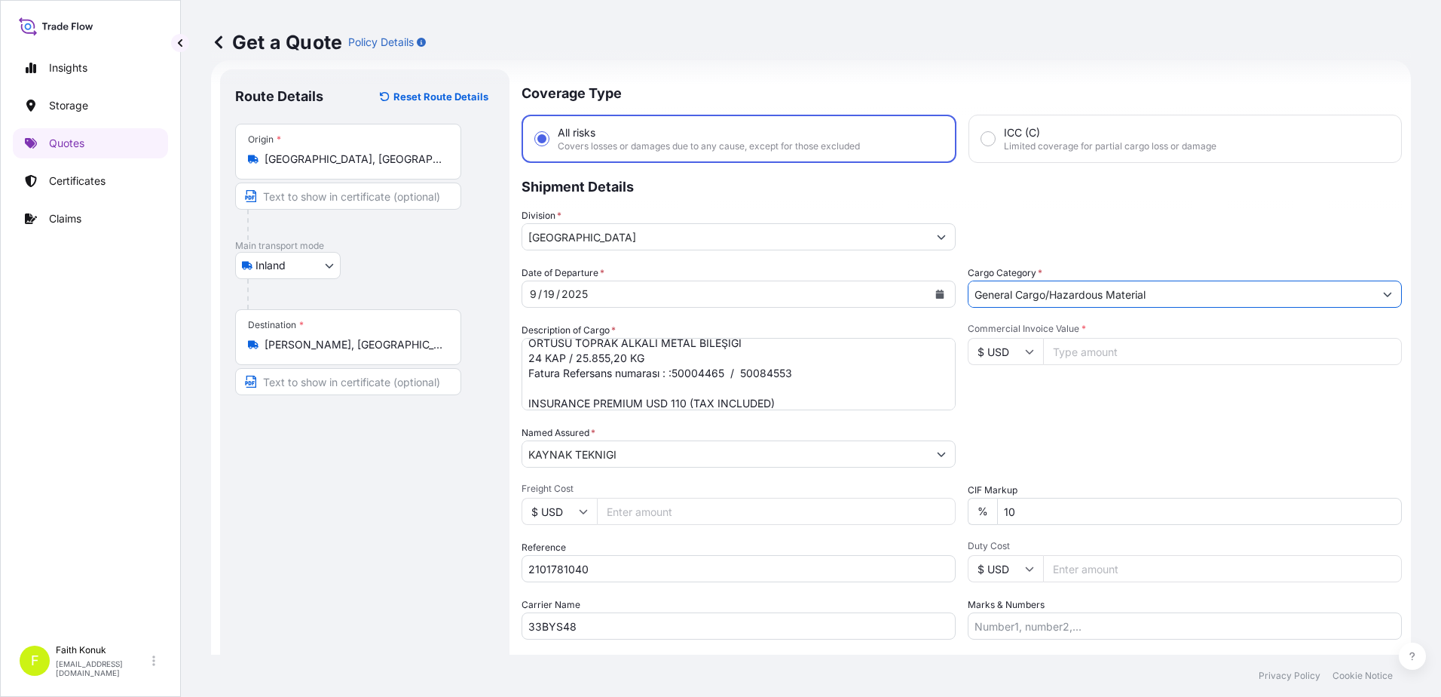
click at [1046, 430] on div "Packing Category Type to search a container mode Please select a primary mode o…" at bounding box center [1185, 446] width 434 height 42
click at [1063, 359] on input "Commercial Invoice Value *" at bounding box center [1222, 351] width 359 height 27
click at [1063, 353] on input "Commercial Invoice Value *" at bounding box center [1222, 351] width 359 height 27
type input "60628.24"
click at [1047, 444] on div "Packing Category Type to search a container mode Please select a primary mode o…" at bounding box center [1185, 446] width 434 height 42
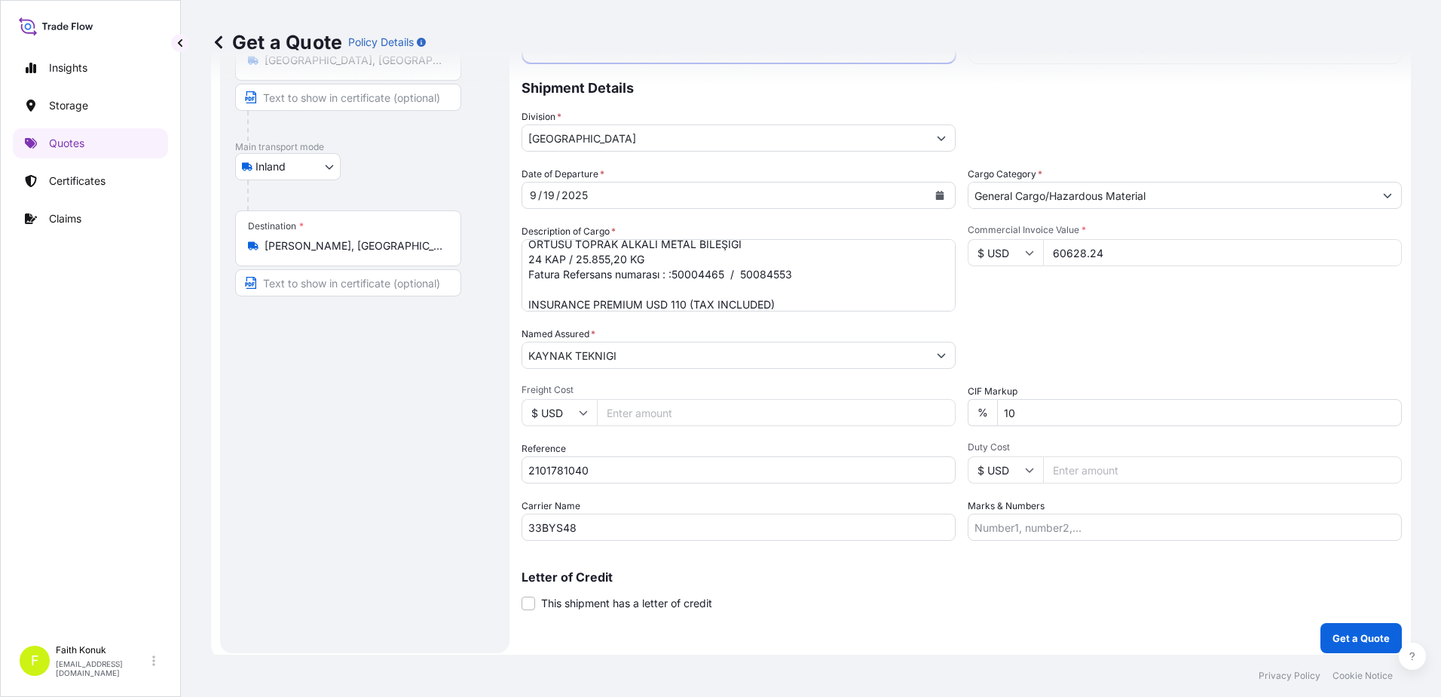
scroll to position [130, 0]
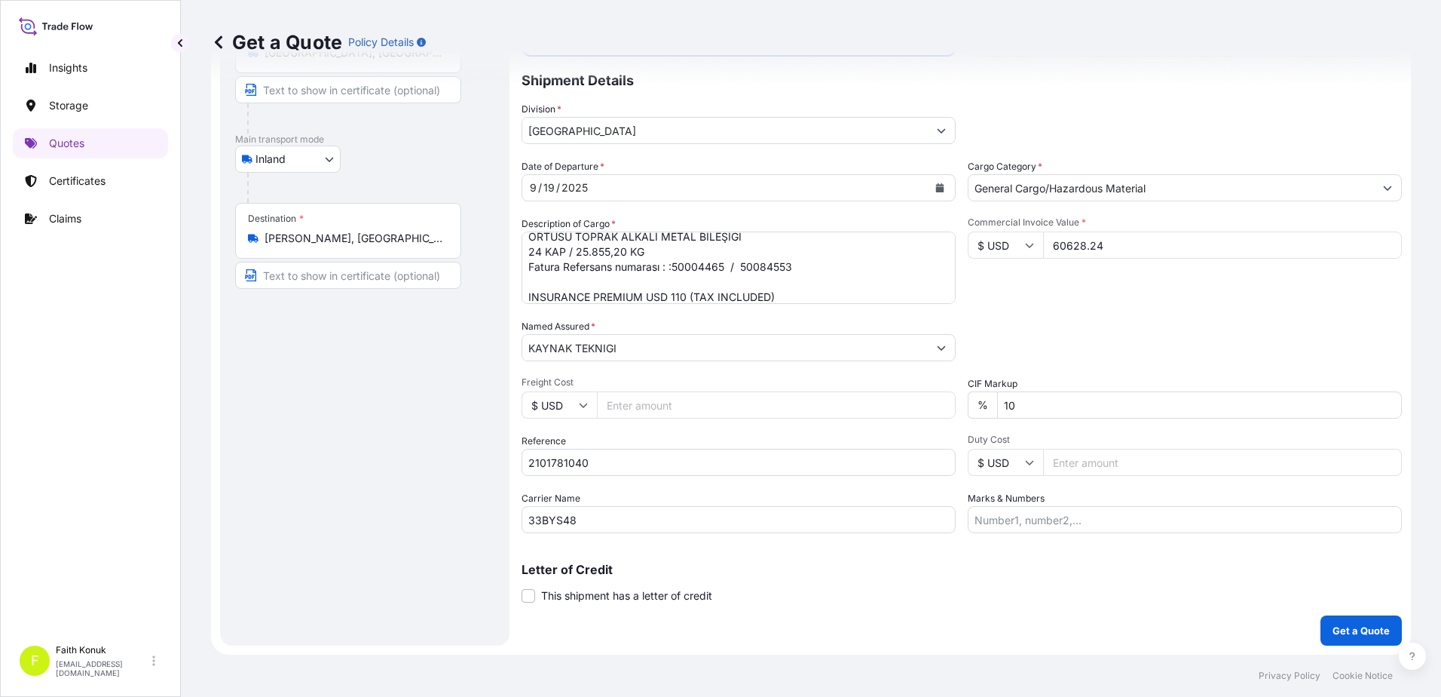
click at [1309, 629] on div "Coverage Type All risks Covers losses or damages due to any cause, except for t…" at bounding box center [962, 304] width 881 height 682
click at [1333, 629] on p "Get a Quote" at bounding box center [1361, 630] width 57 height 15
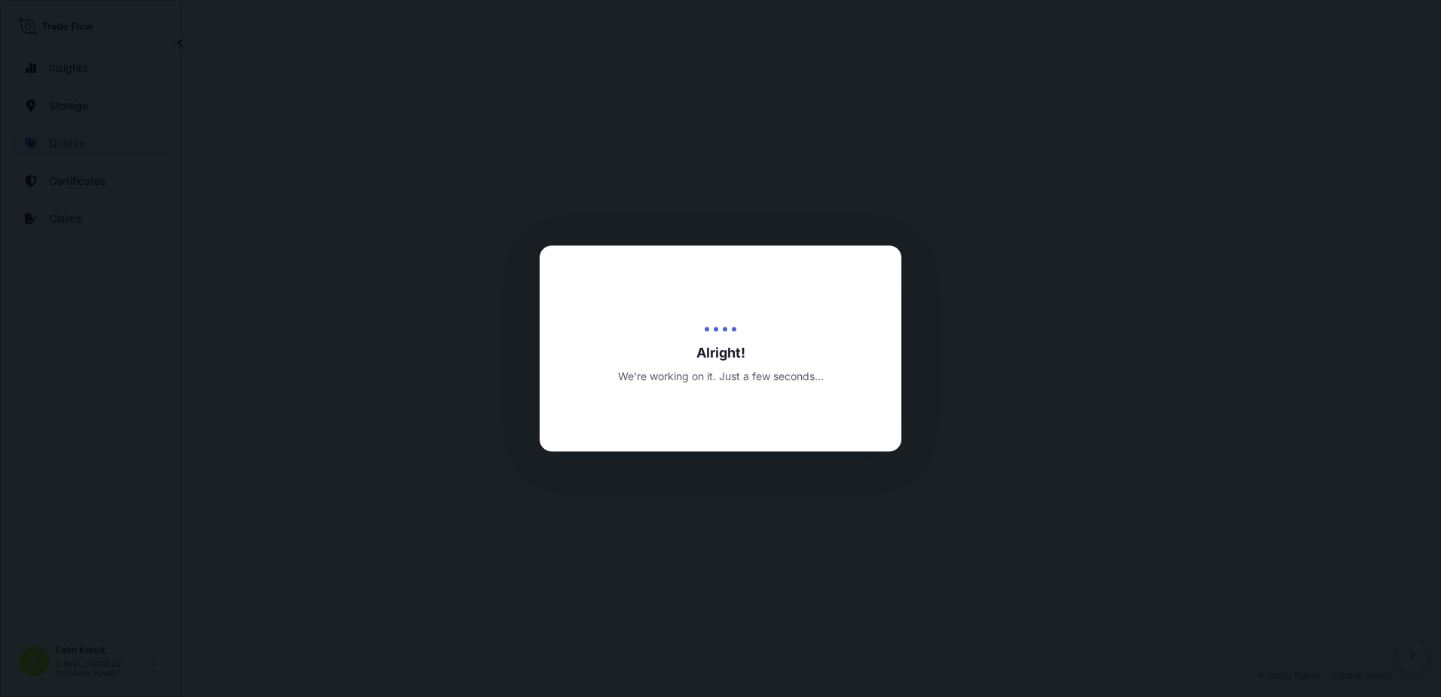
select select "Inland"
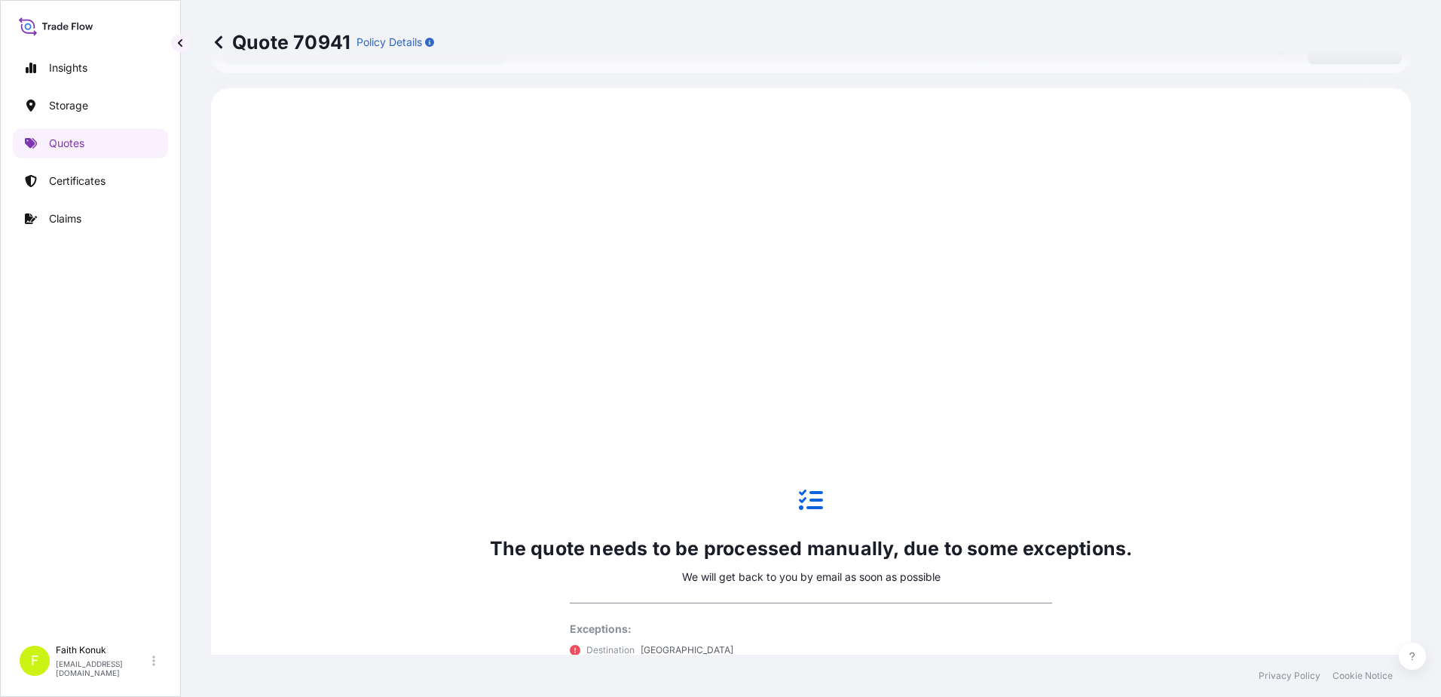
scroll to position [724, 0]
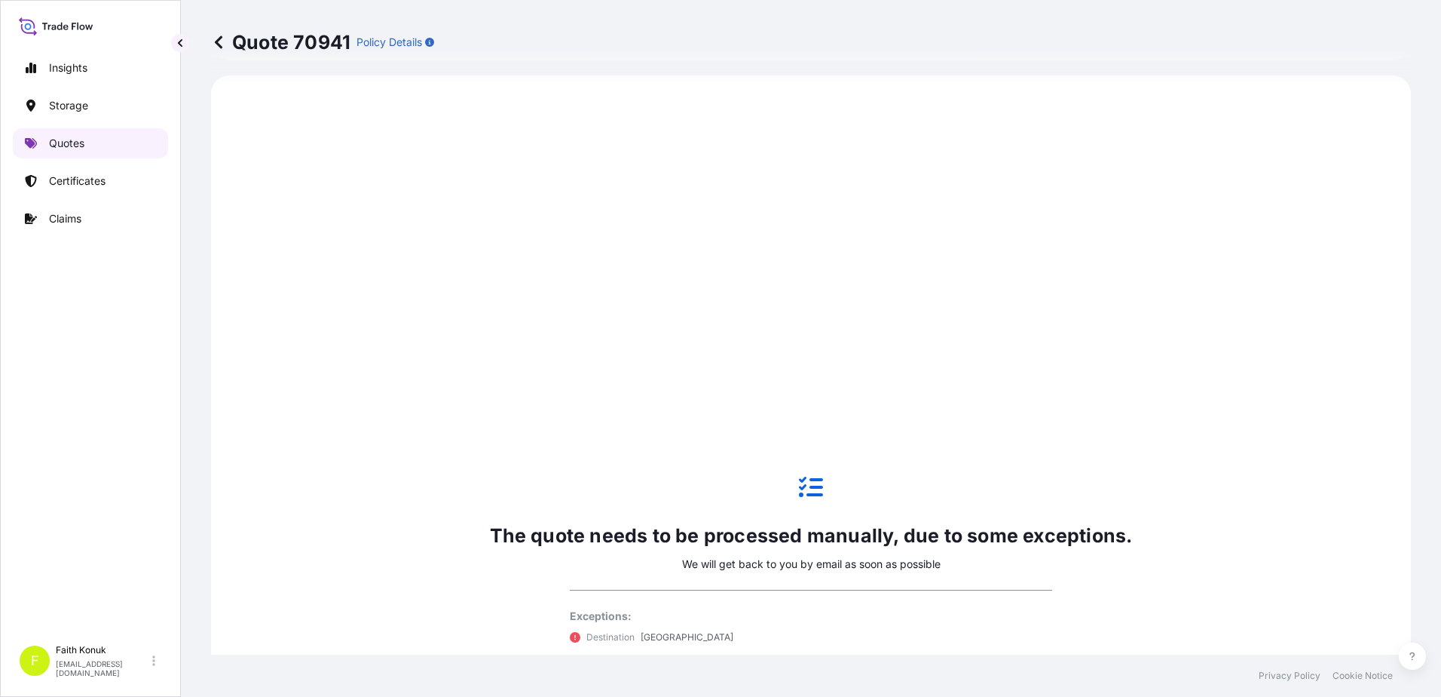
click at [68, 145] on p "Quotes" at bounding box center [66, 143] width 35 height 15
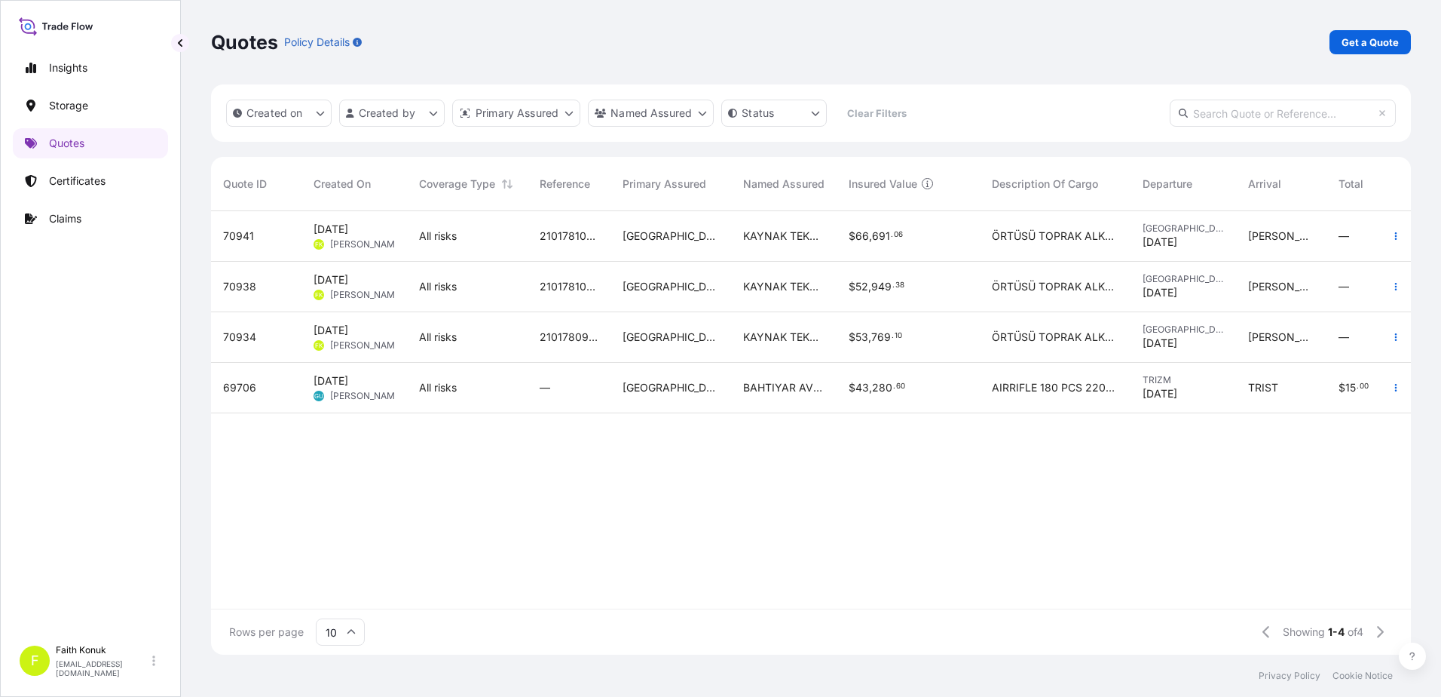
click at [348, 232] on span "[DATE]" at bounding box center [331, 229] width 35 height 15
select select "Inland"
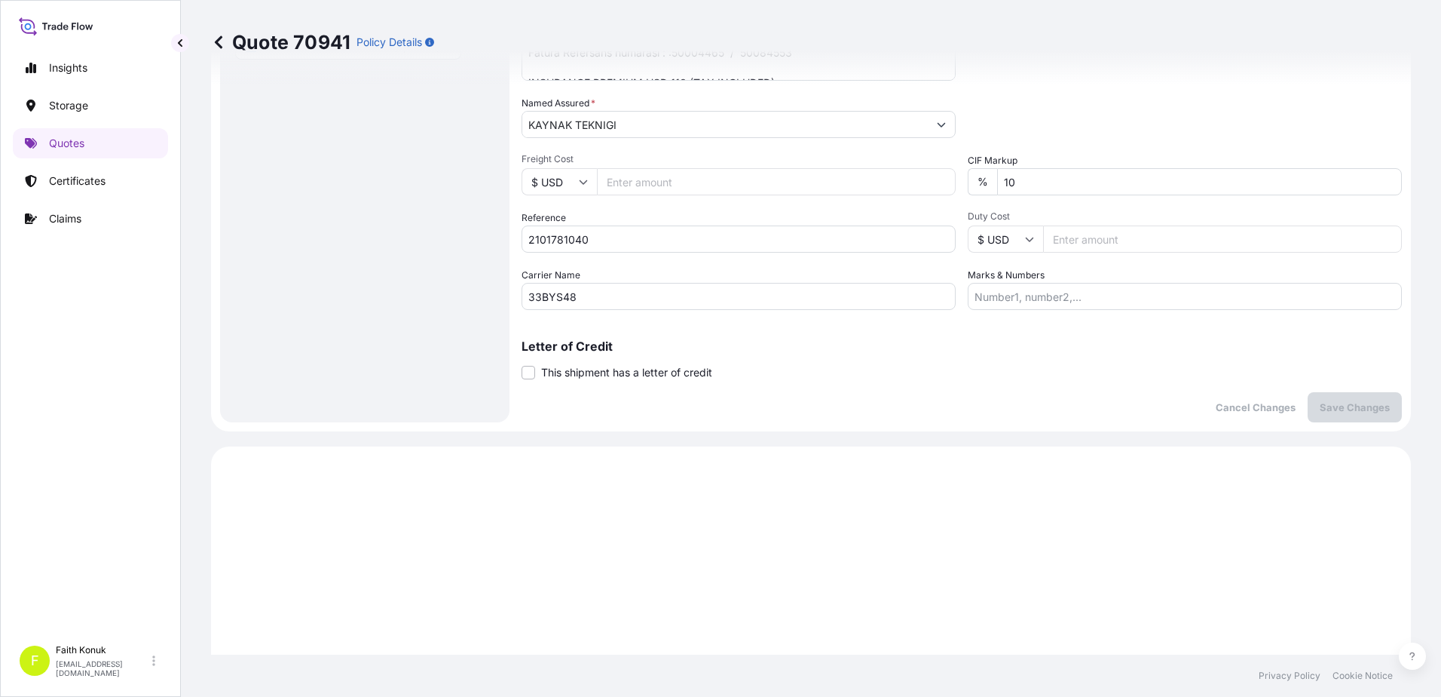
scroll to position [348, 0]
click at [220, 44] on icon at bounding box center [218, 42] width 15 height 15
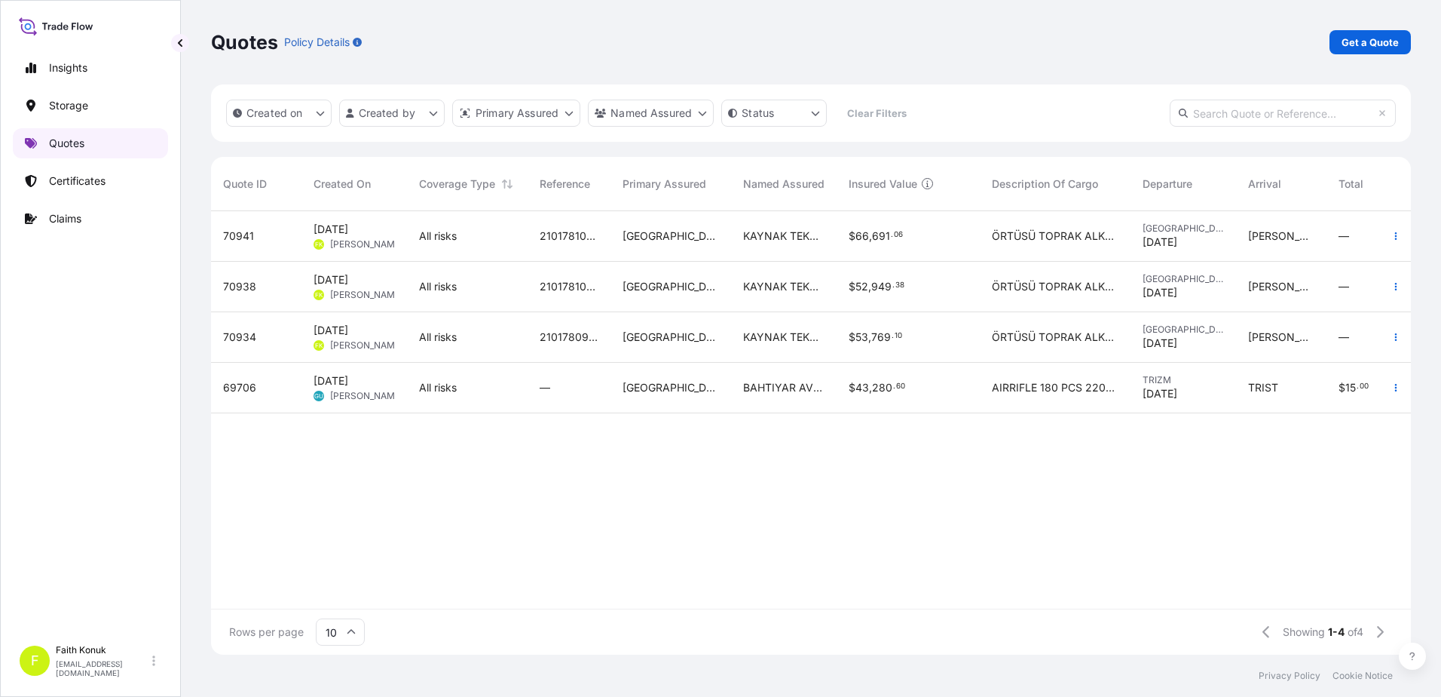
click at [77, 143] on p "Quotes" at bounding box center [66, 143] width 35 height 15
click at [67, 219] on p "Claims" at bounding box center [65, 218] width 32 height 15
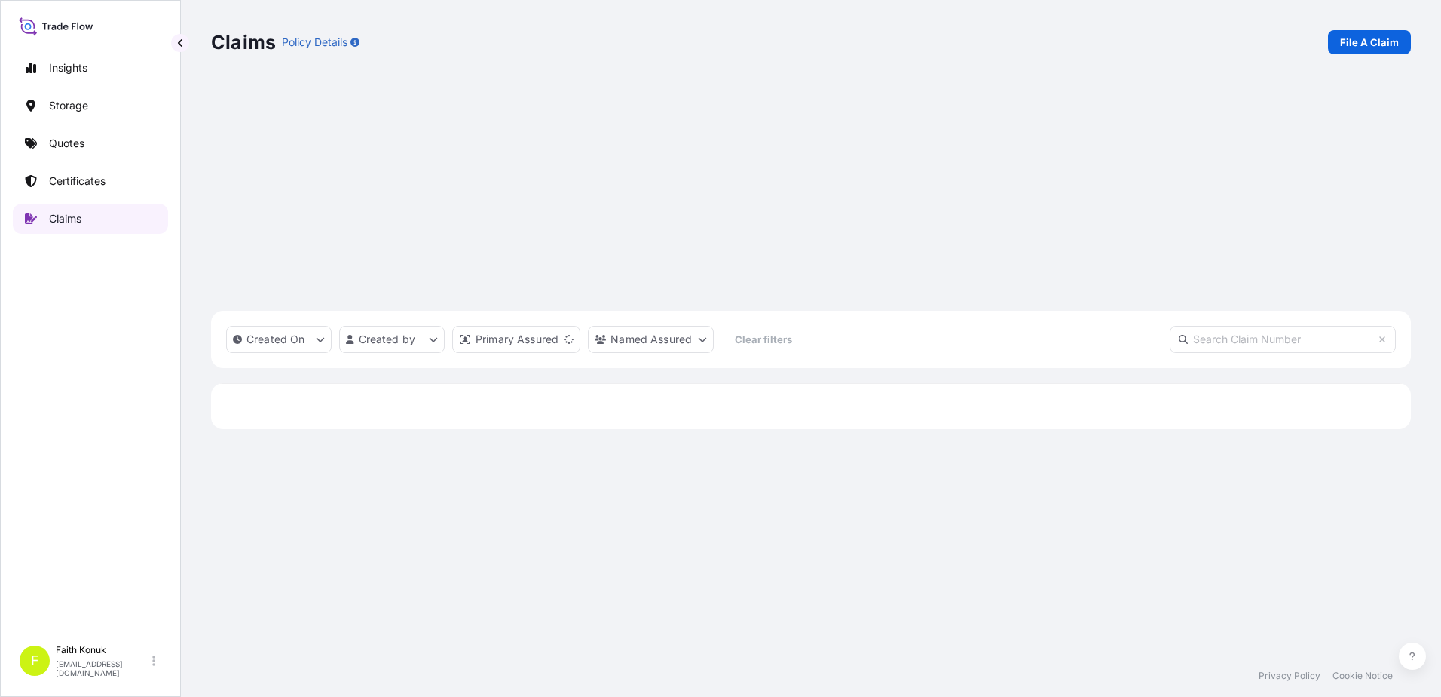
scroll to position [440, 1189]
click at [72, 185] on p "Certificates" at bounding box center [77, 180] width 57 height 15
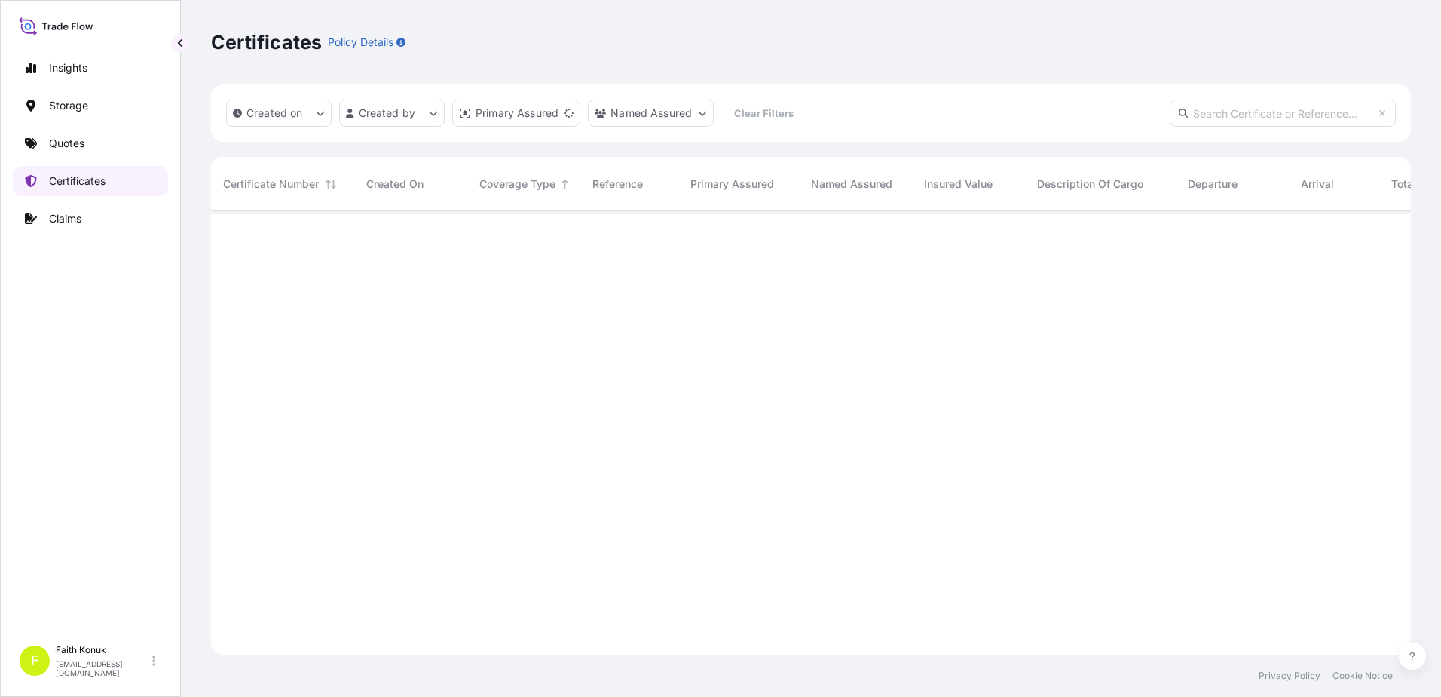
scroll to position [440, 1189]
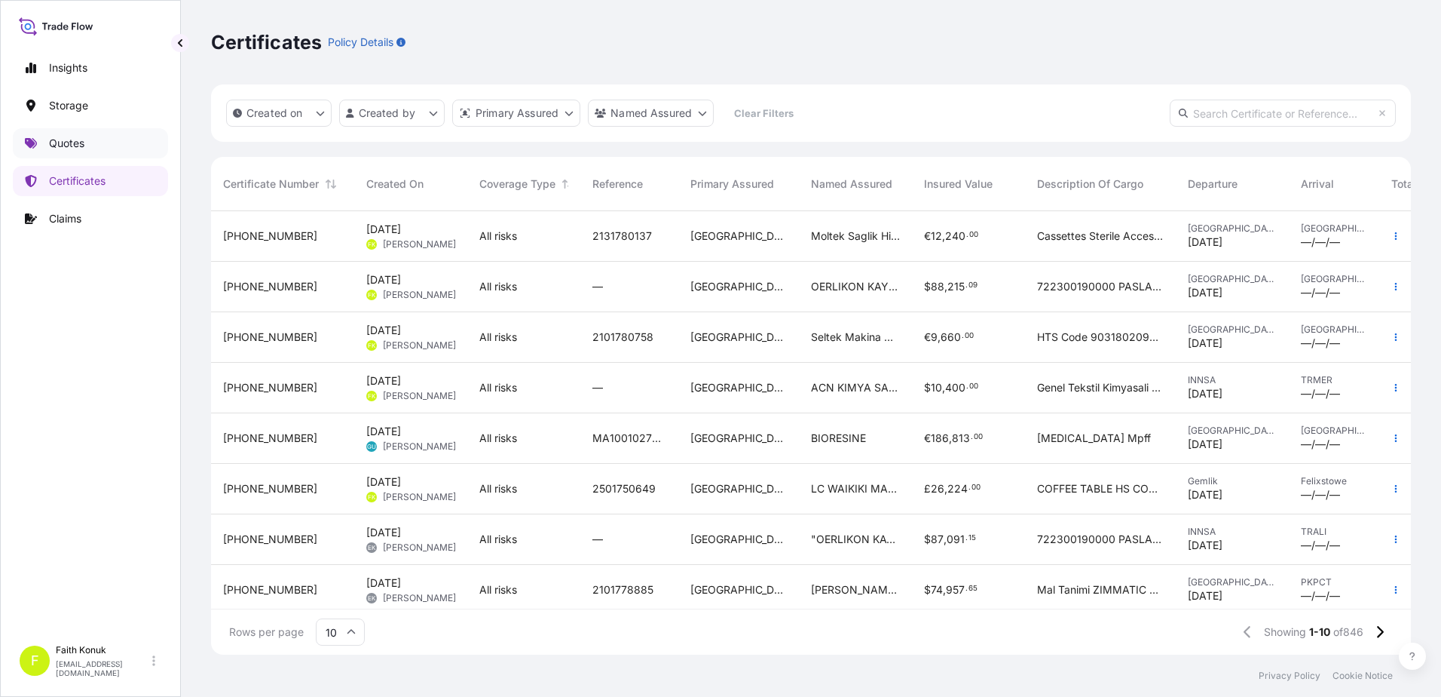
click at [66, 144] on p "Quotes" at bounding box center [66, 143] width 35 height 15
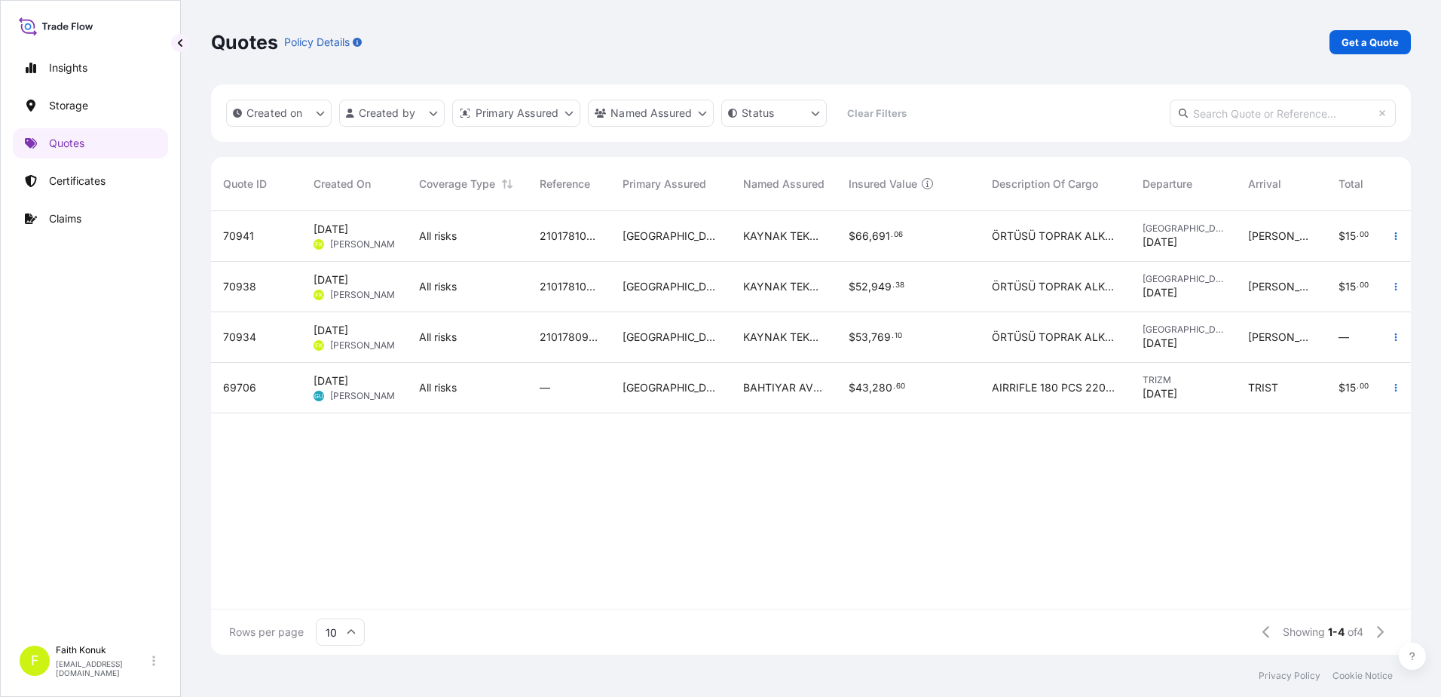
click at [348, 234] on span "[DATE]" at bounding box center [331, 229] width 35 height 15
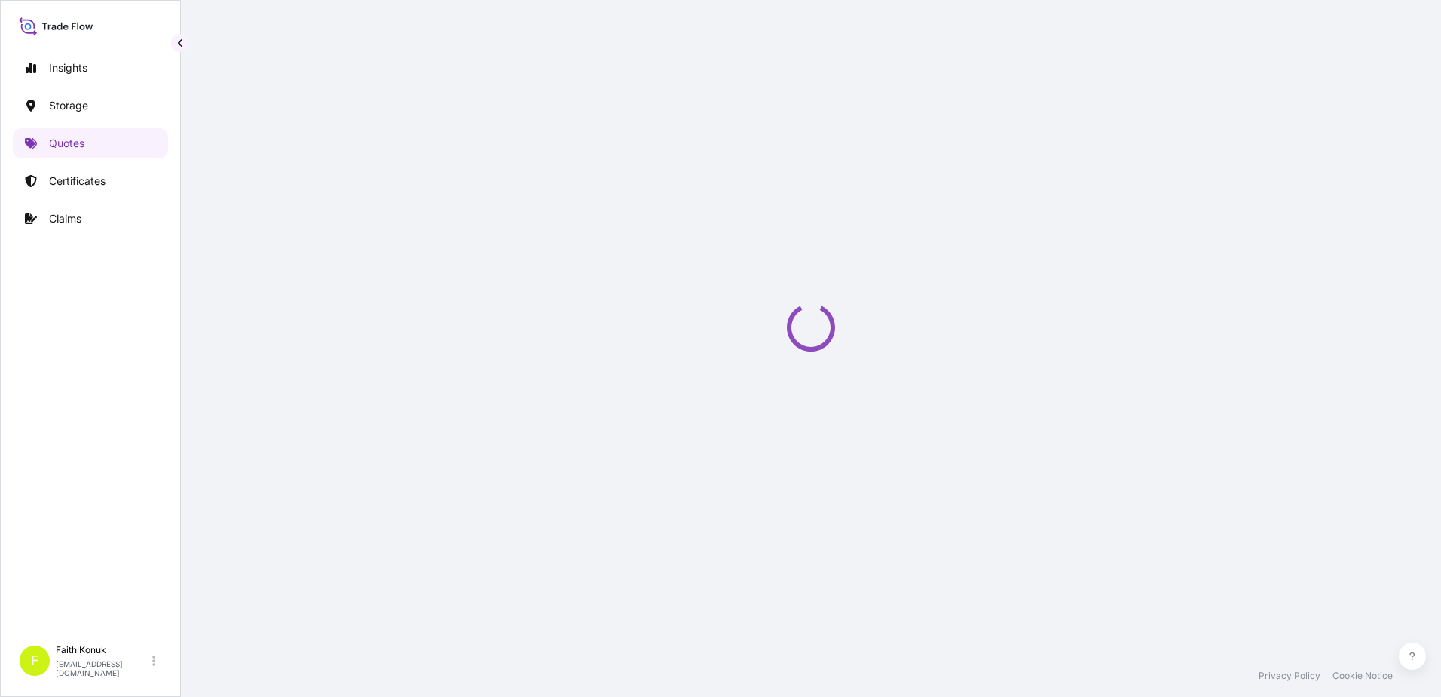
select select "Inland"
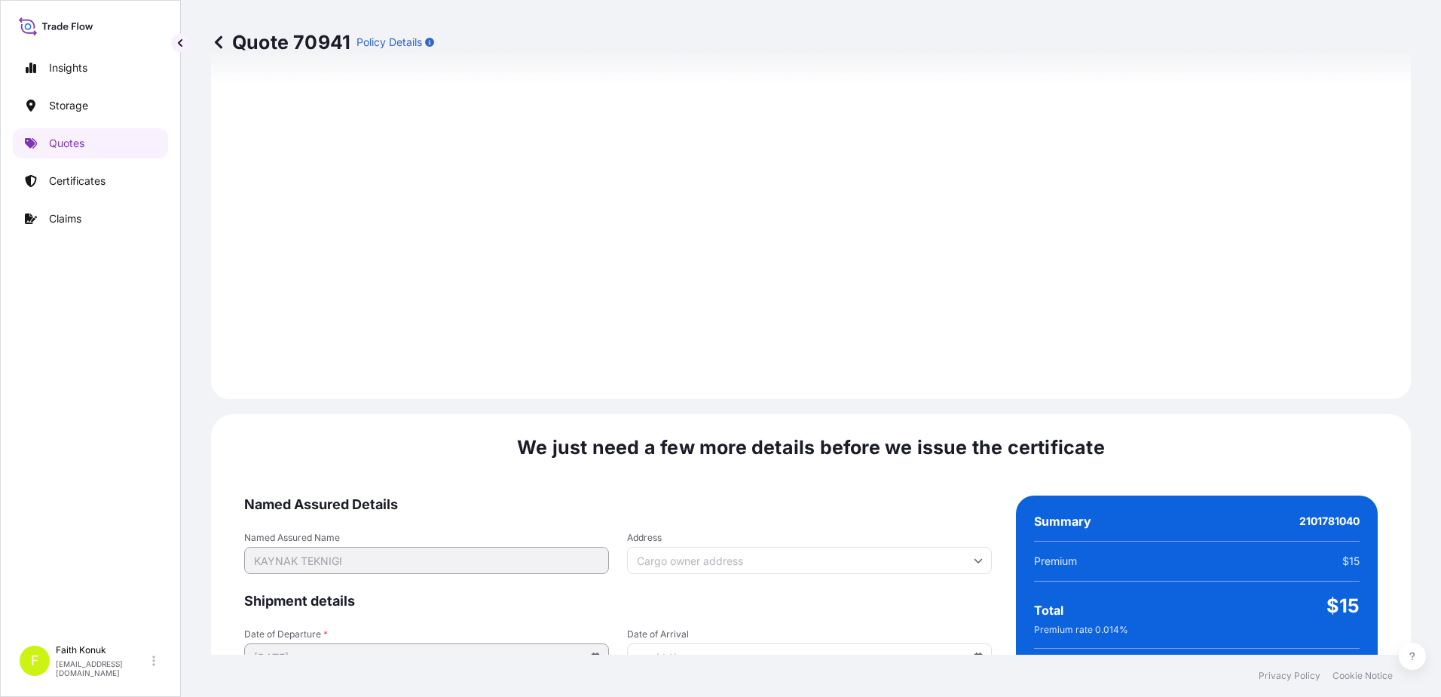
scroll to position [2146, 0]
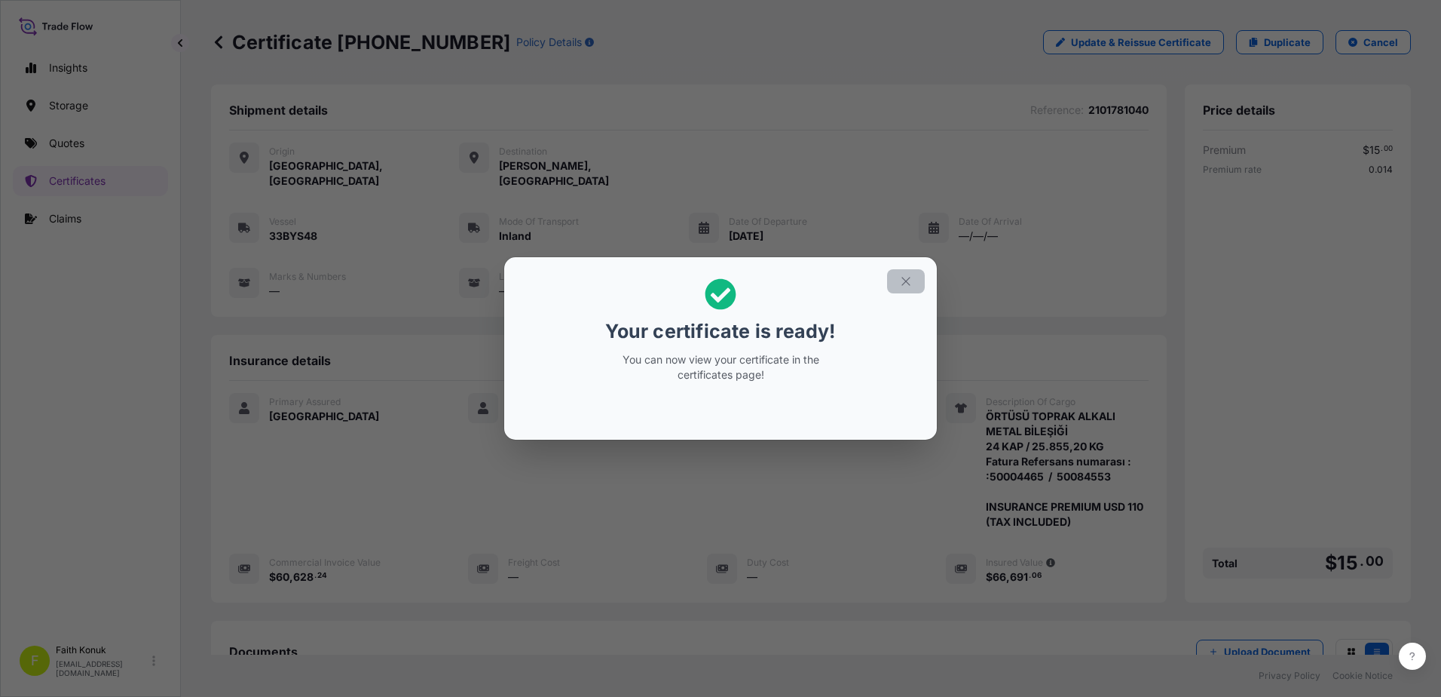
click at [905, 280] on icon "button" at bounding box center [906, 281] width 8 height 8
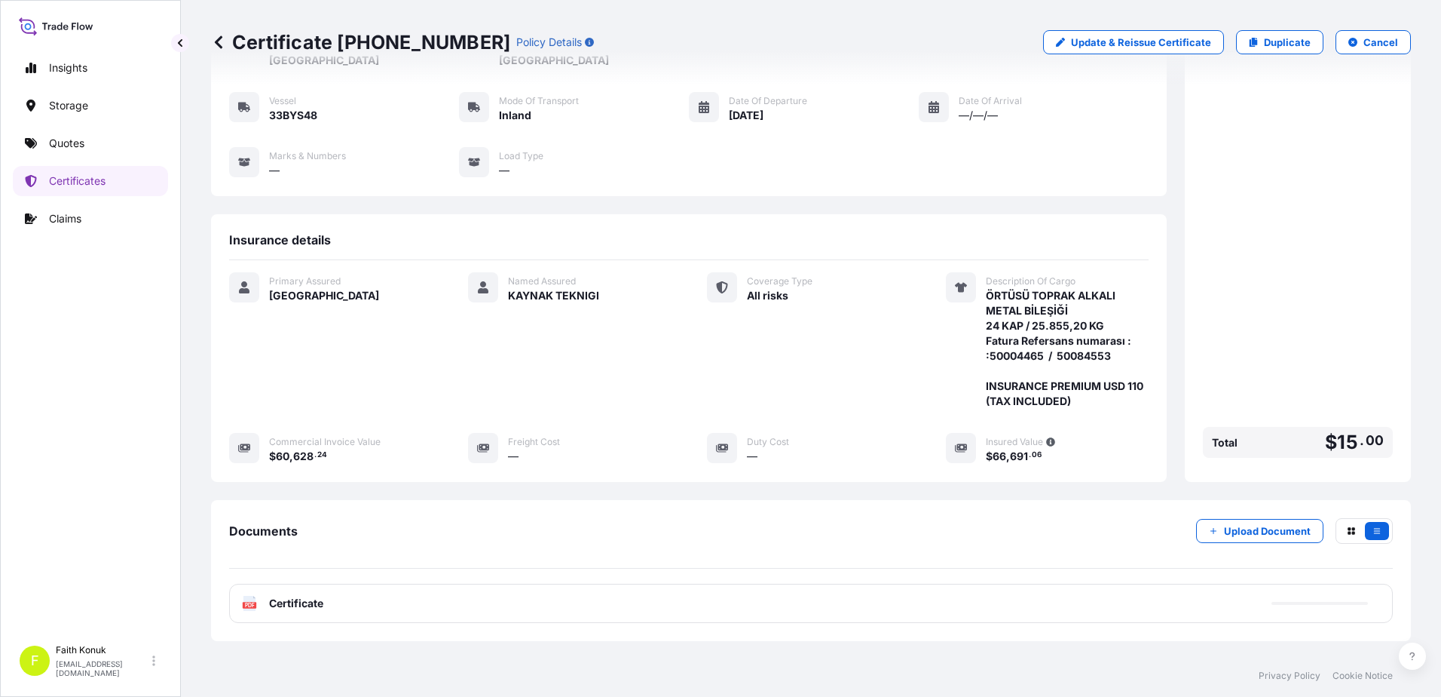
scroll to position [186, 0]
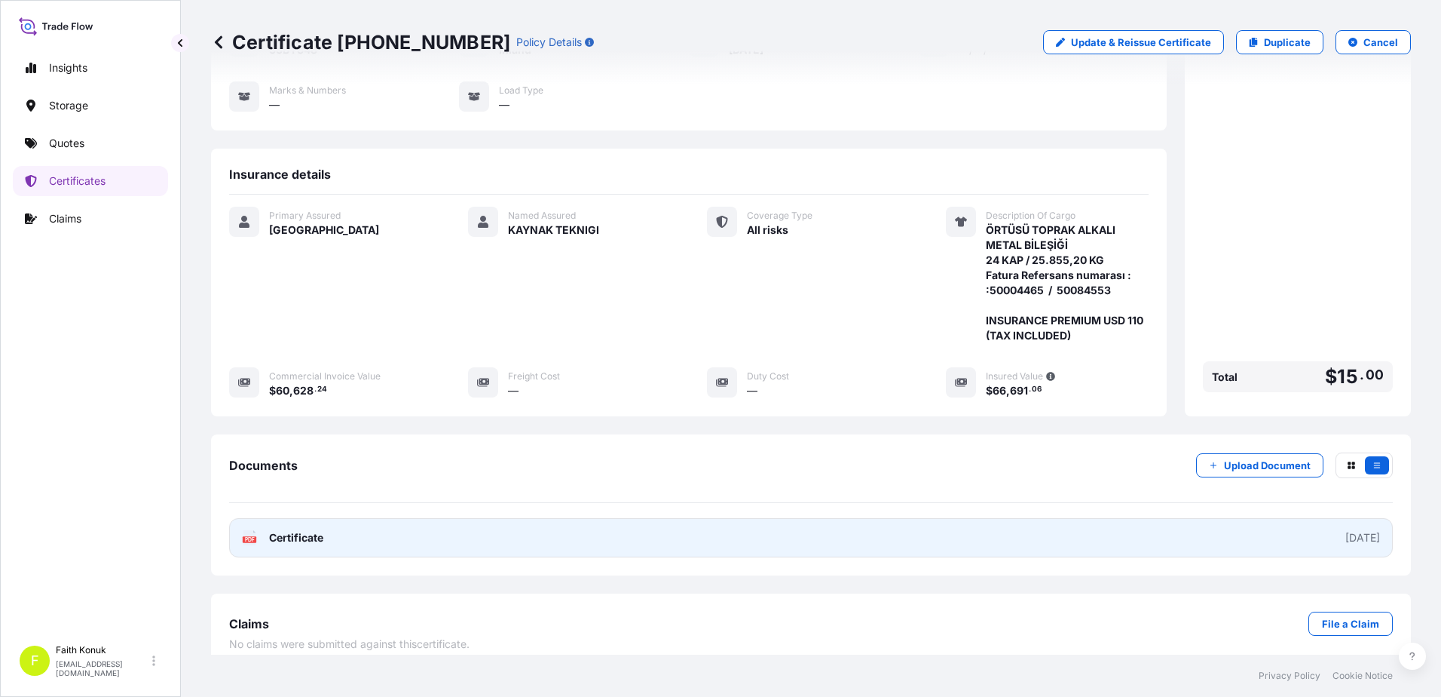
click at [286, 530] on span "Certificate" at bounding box center [296, 537] width 54 height 15
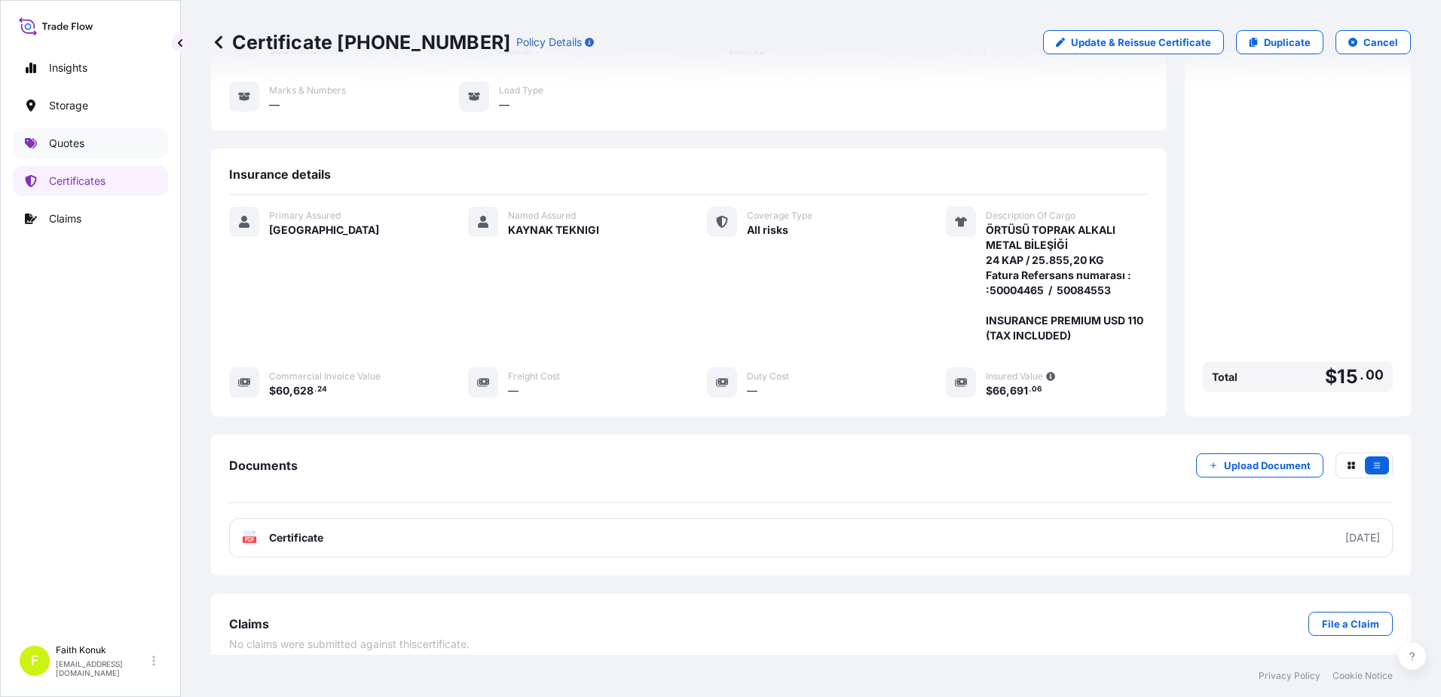
click at [90, 145] on link "Quotes" at bounding box center [90, 143] width 155 height 30
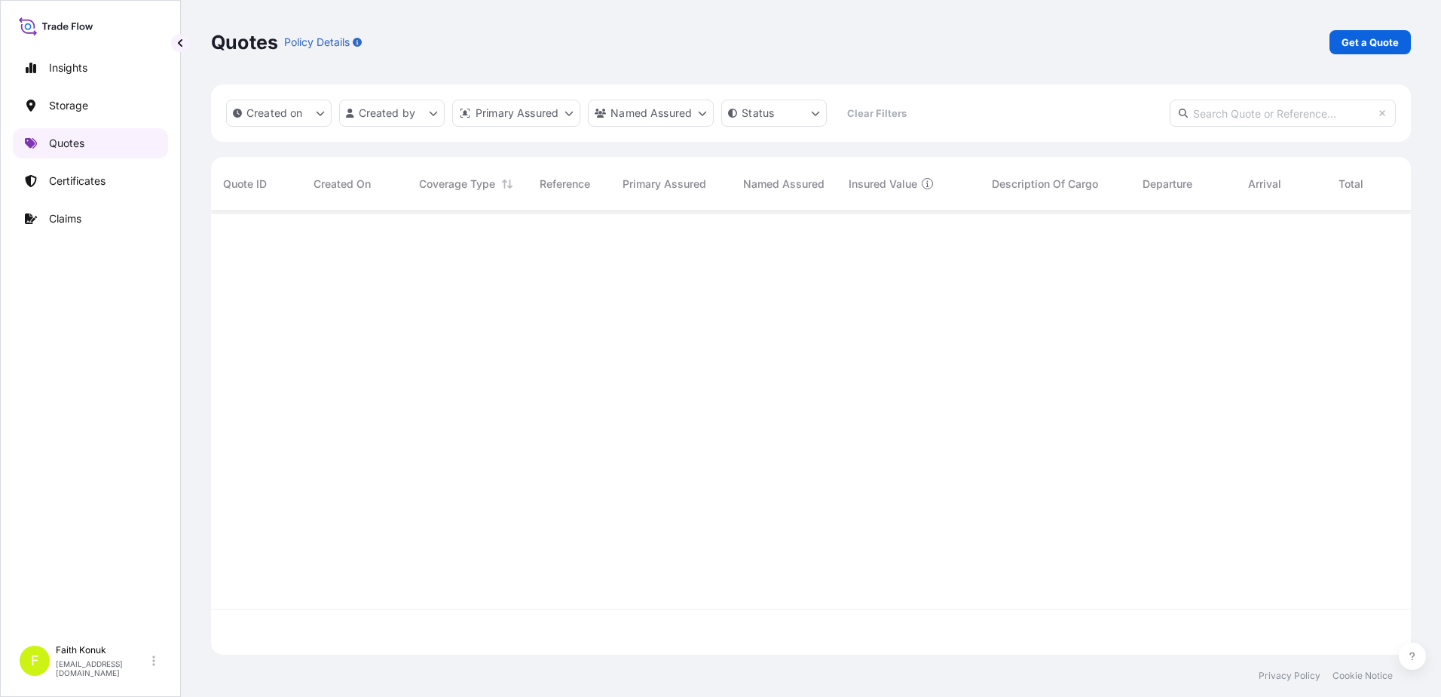
scroll to position [440, 1189]
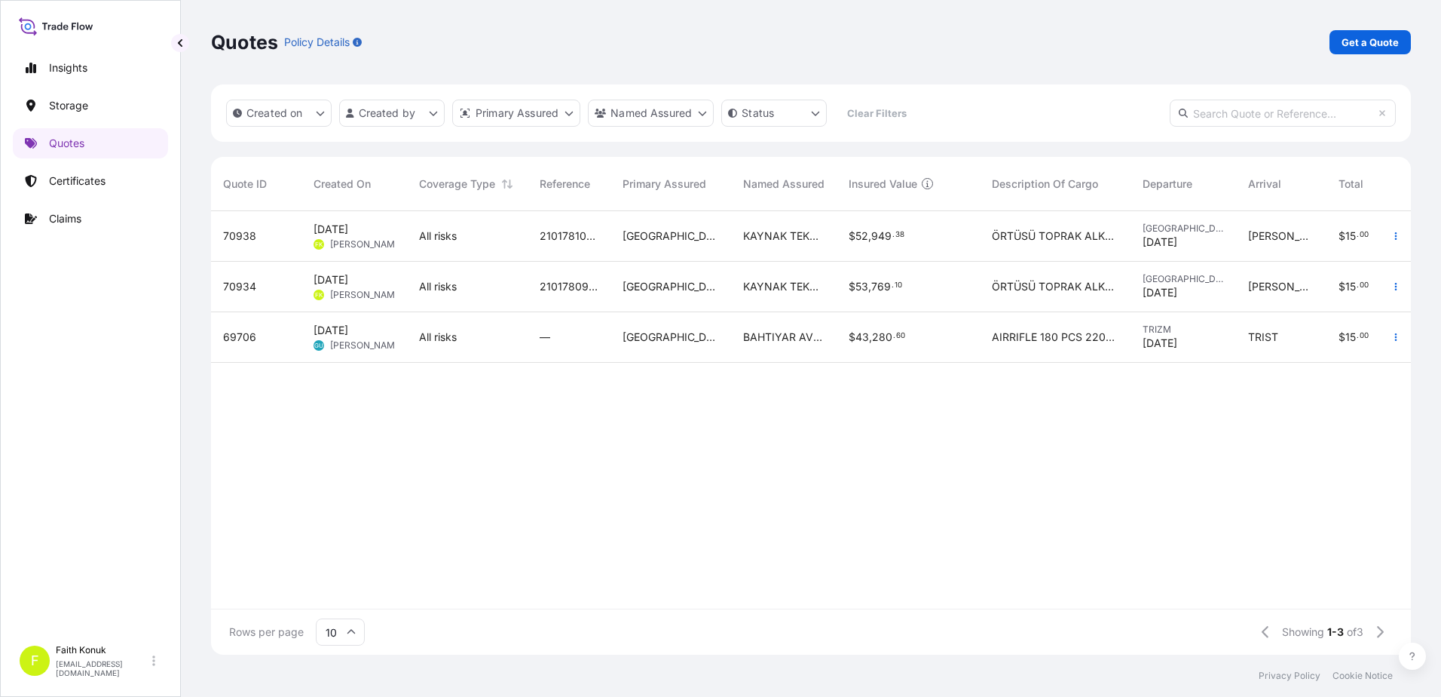
click at [356, 239] on span "[PERSON_NAME]" at bounding box center [366, 244] width 73 height 12
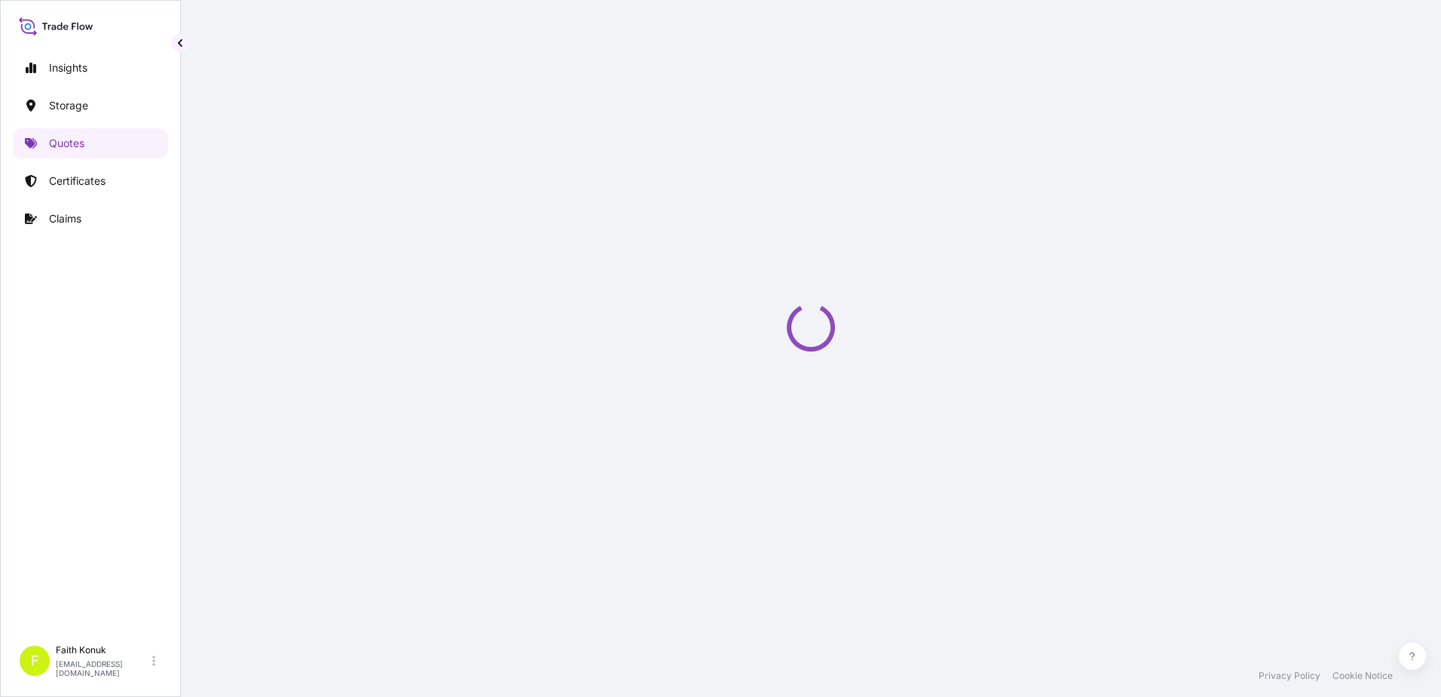
select select "Inland"
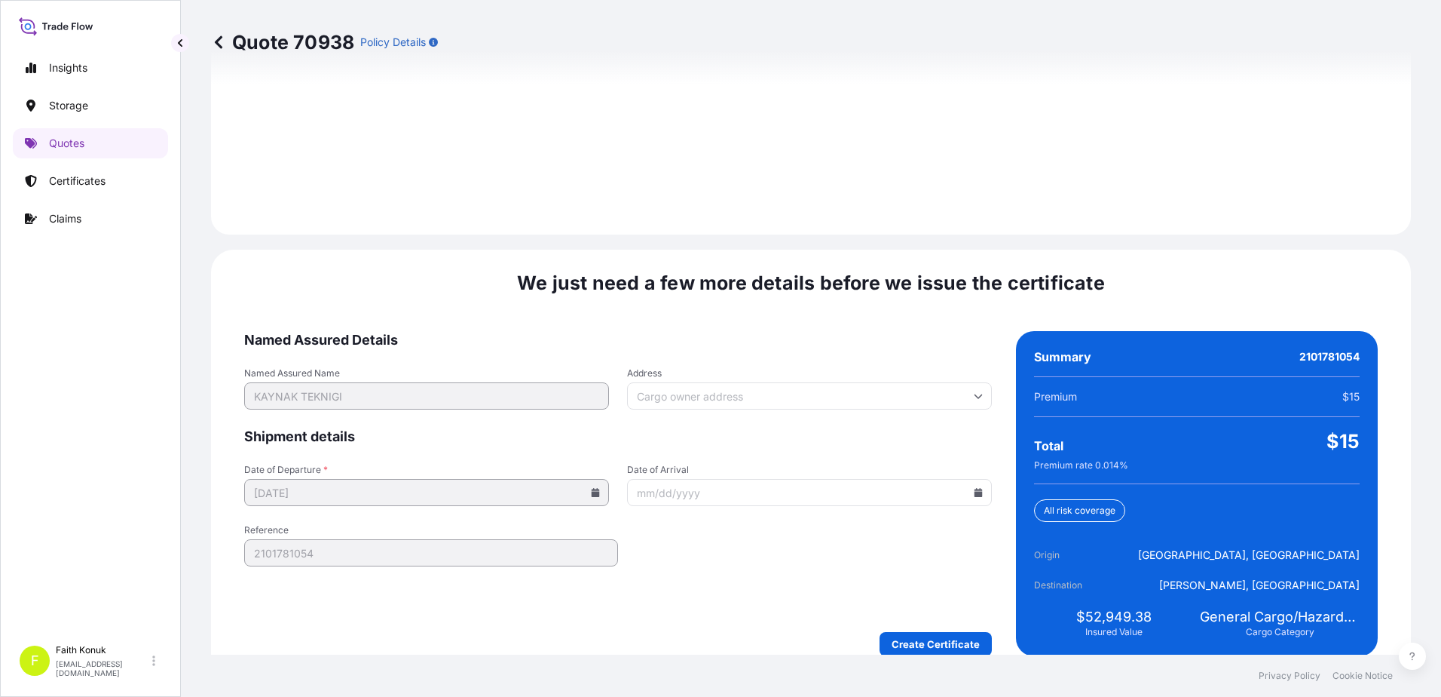
scroll to position [2146, 0]
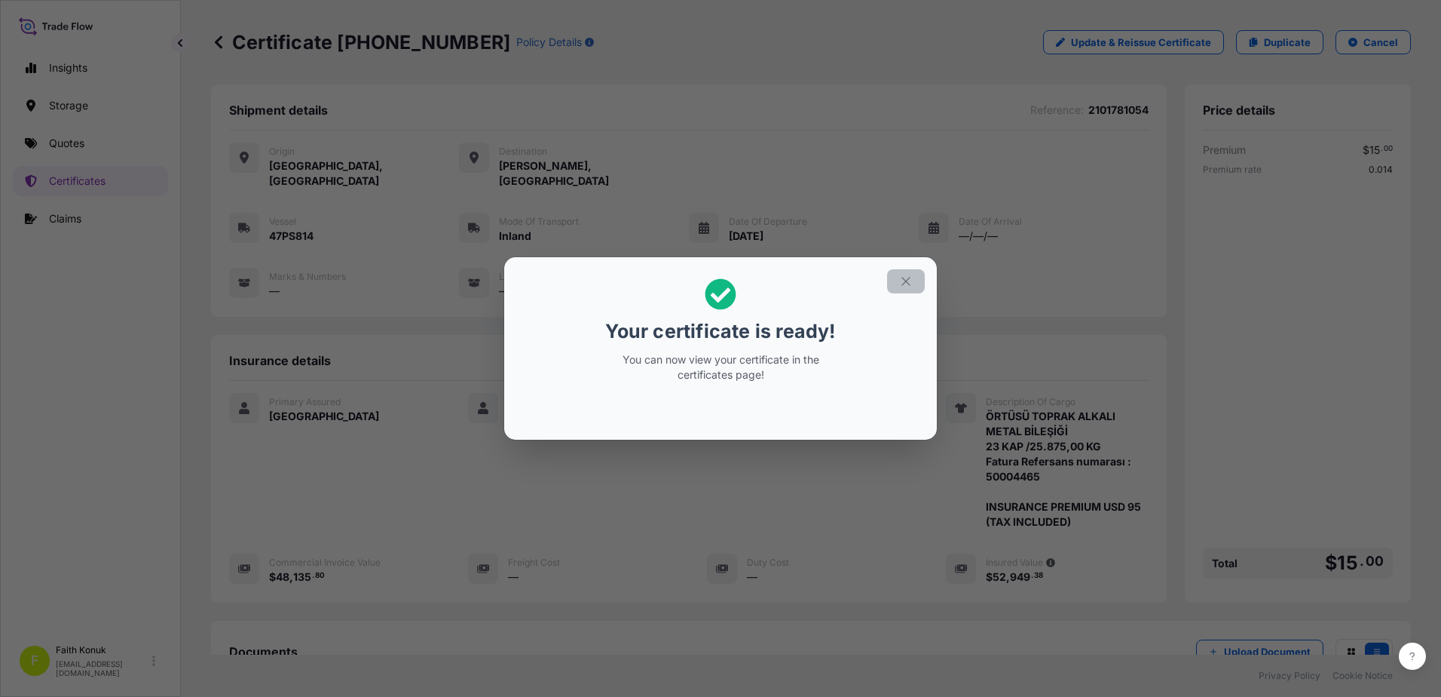
click at [905, 276] on icon "button" at bounding box center [906, 281] width 14 height 14
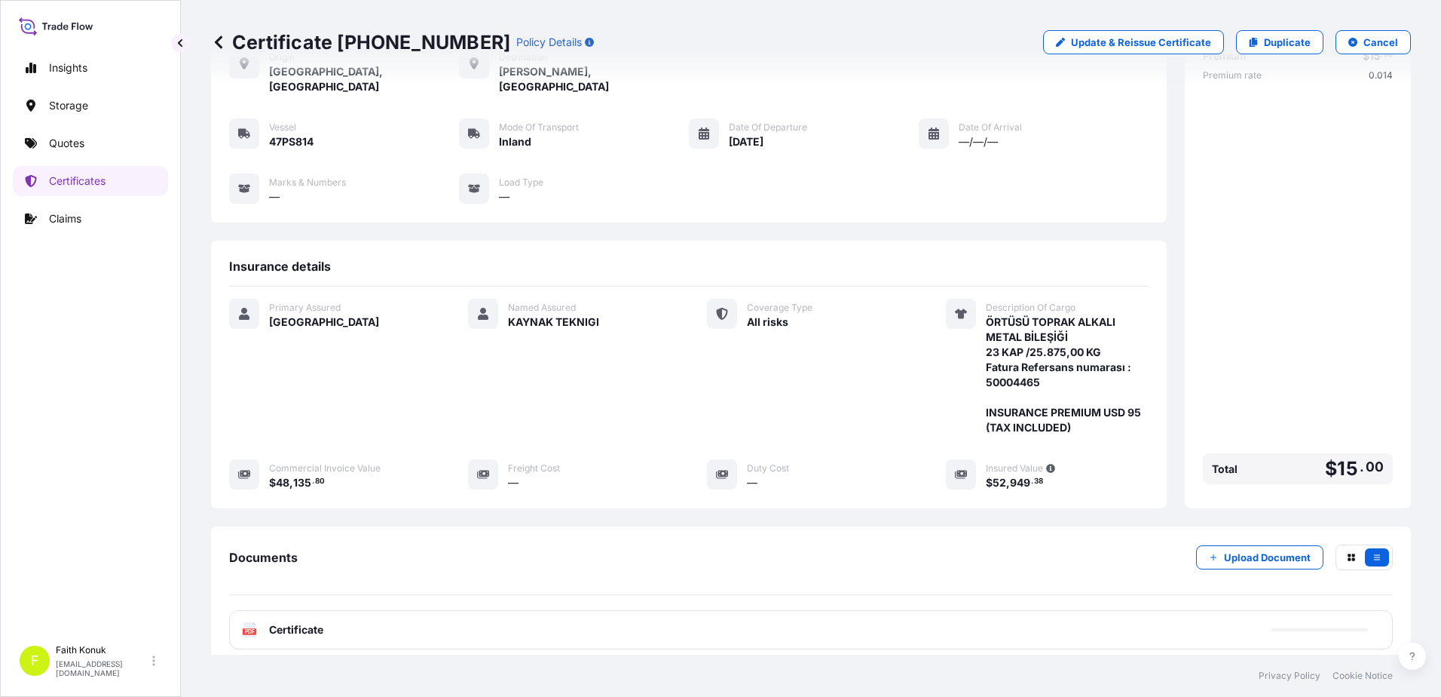
scroll to position [186, 0]
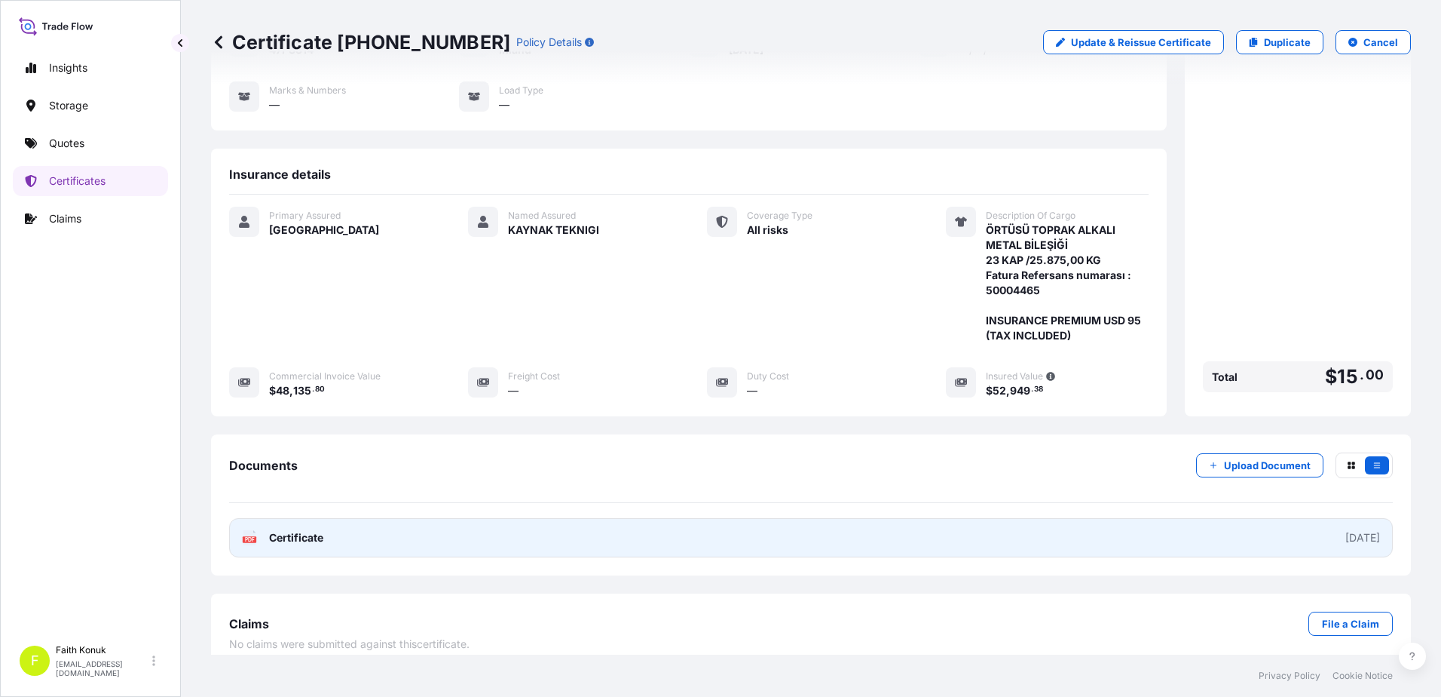
click at [251, 530] on icon at bounding box center [250, 537] width 13 height 15
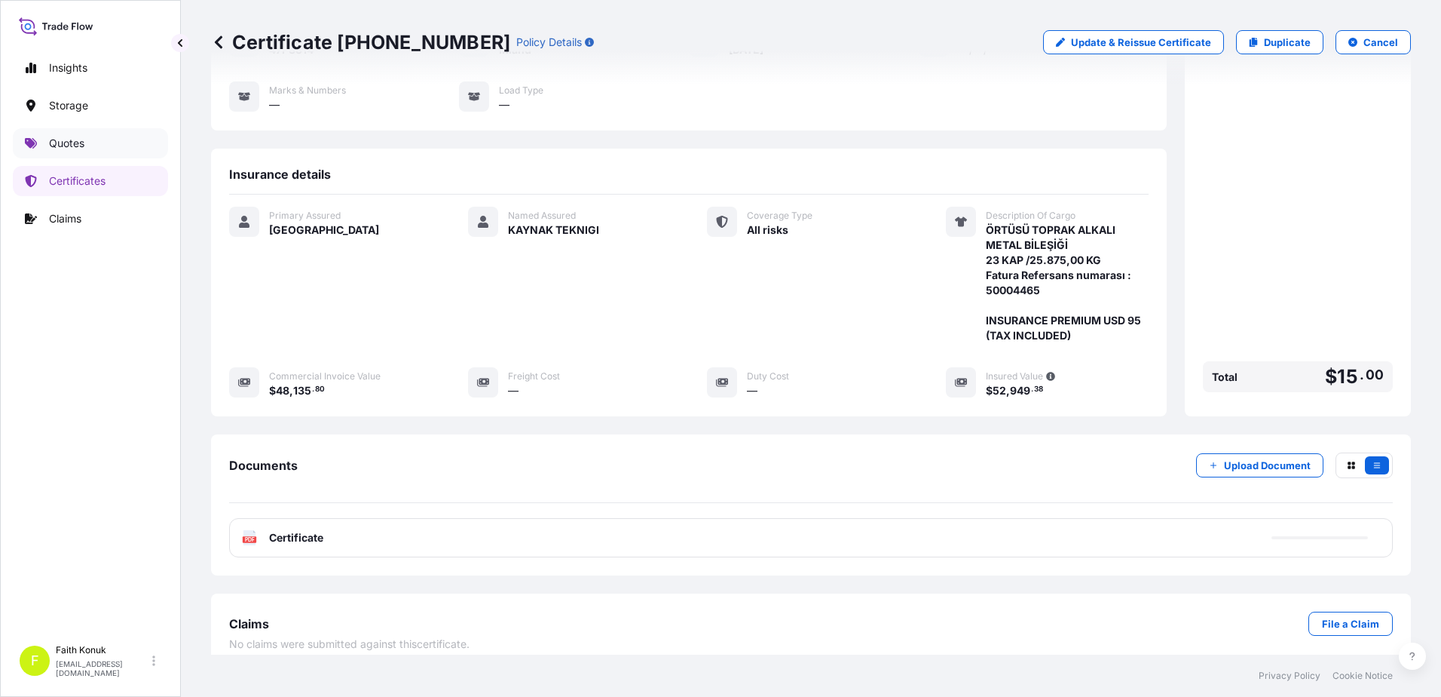
click at [91, 136] on link "Quotes" at bounding box center [90, 143] width 155 height 30
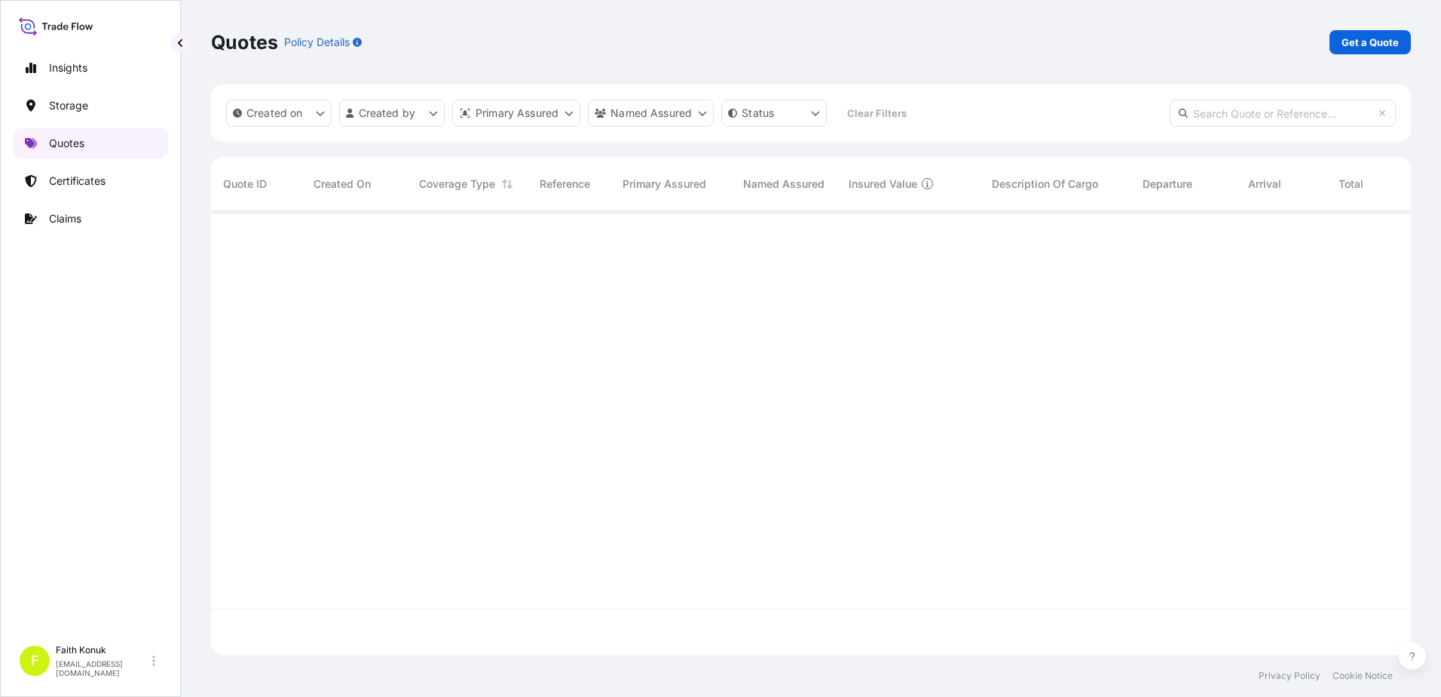
scroll to position [440, 1189]
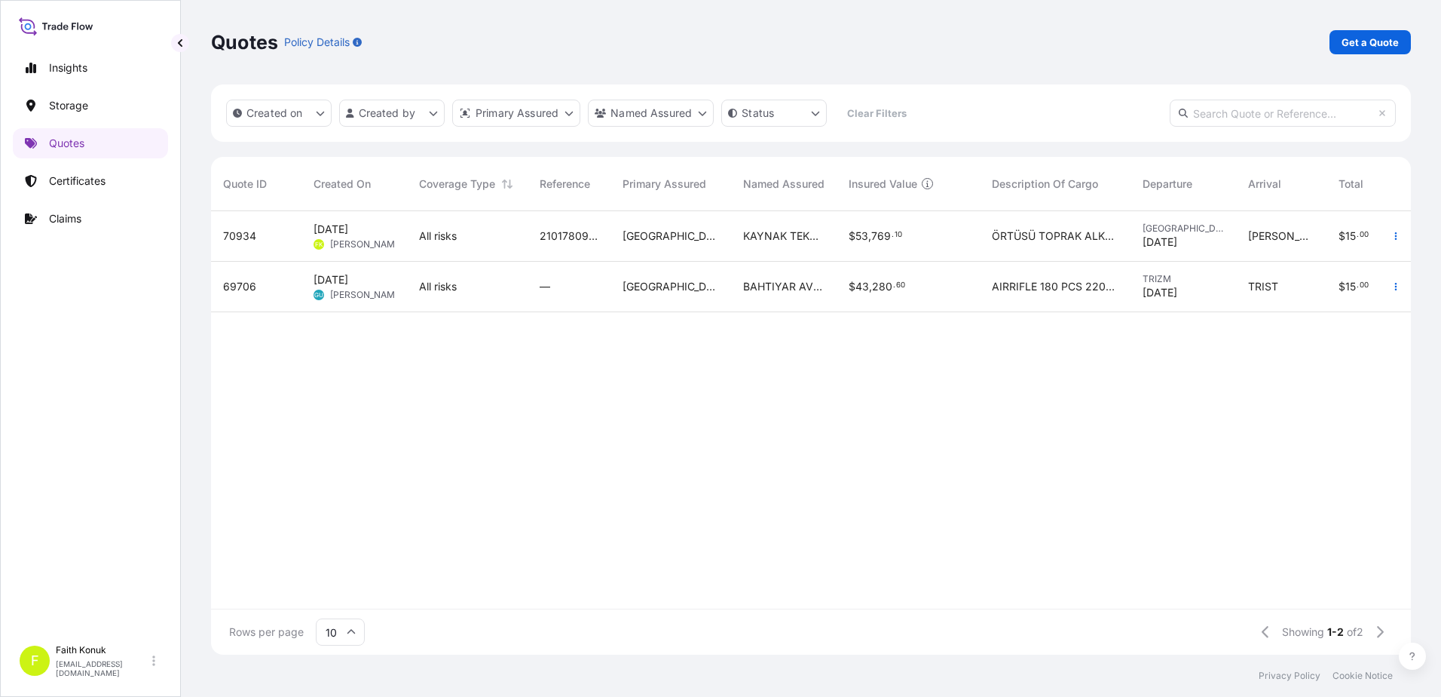
click at [348, 232] on span "[DATE]" at bounding box center [331, 229] width 35 height 15
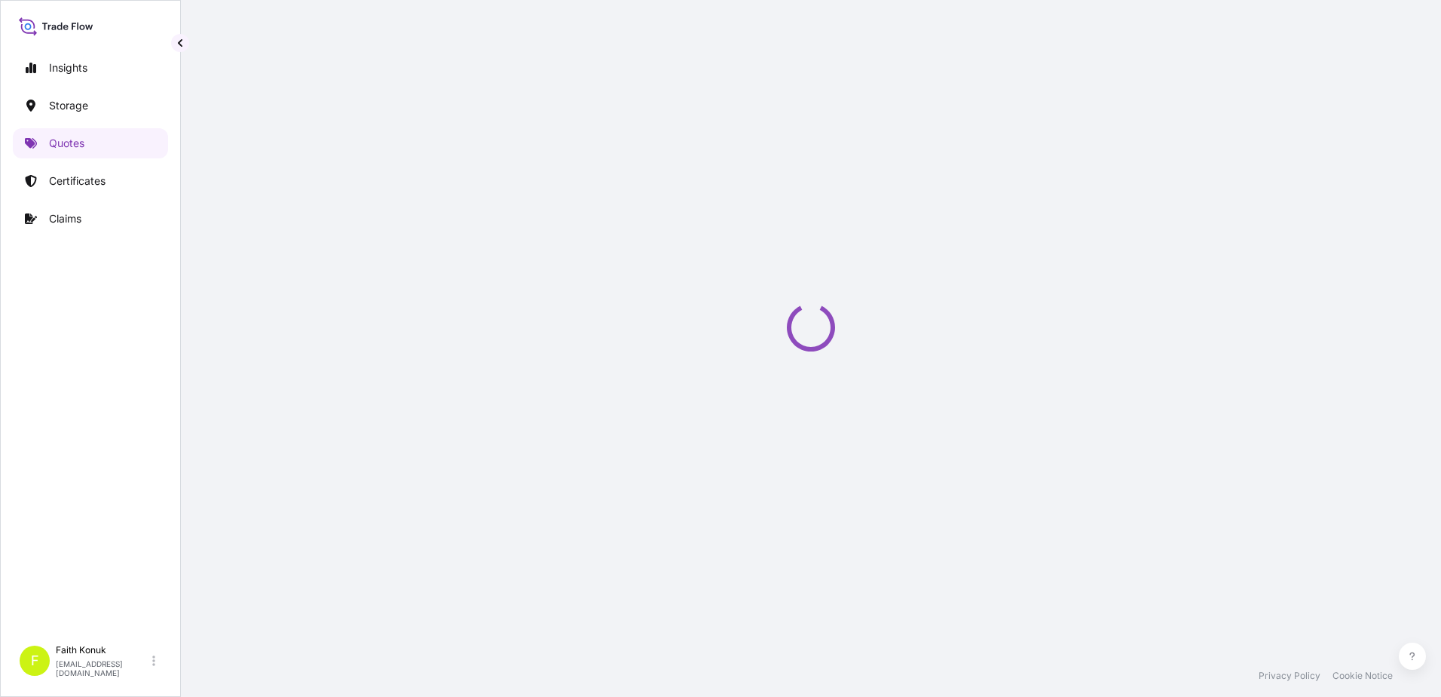
select select "Inland"
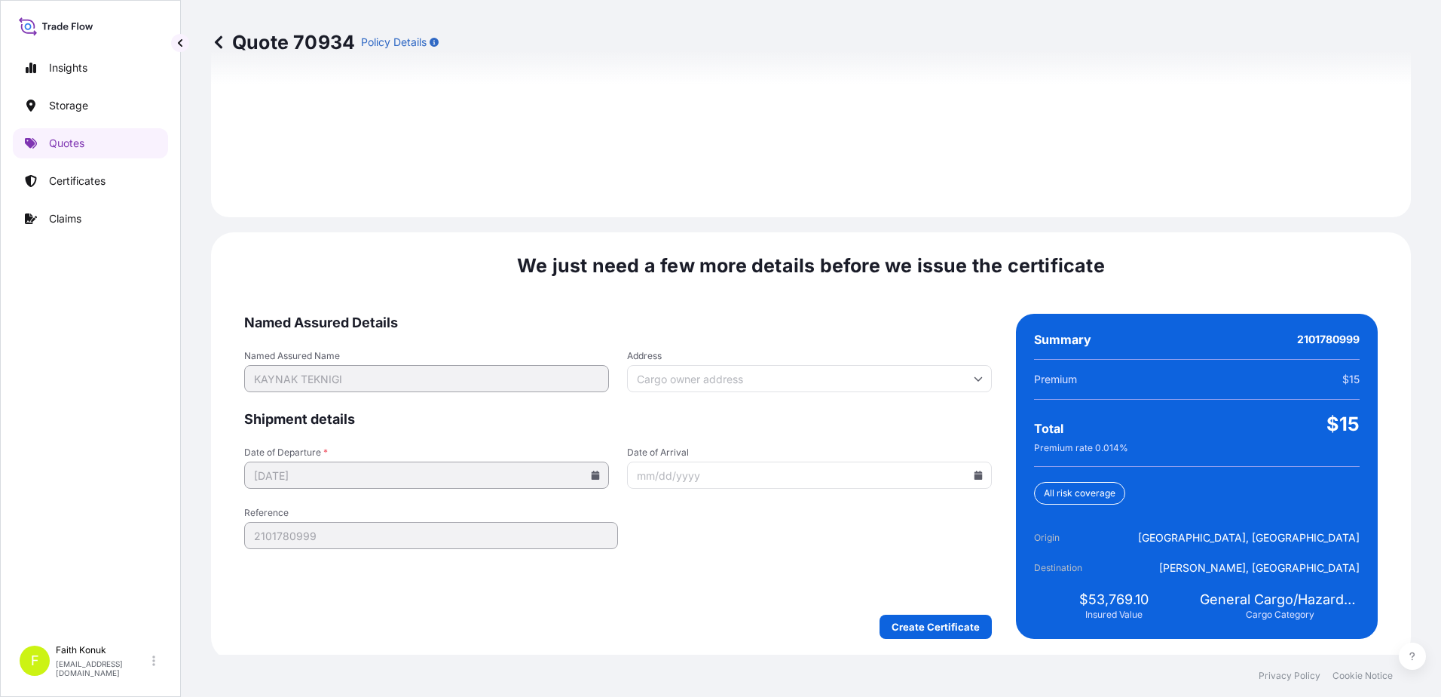
scroll to position [2146, 0]
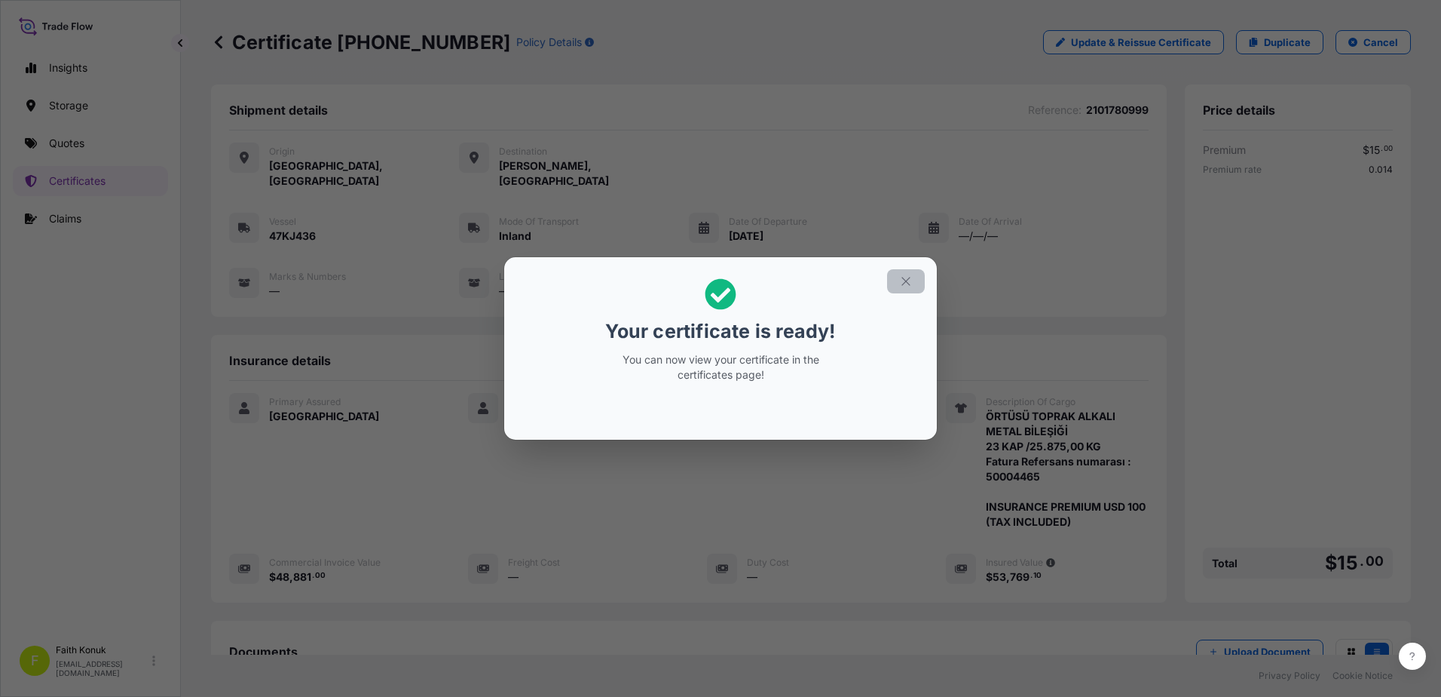
click at [914, 279] on button "button" at bounding box center [906, 281] width 38 height 24
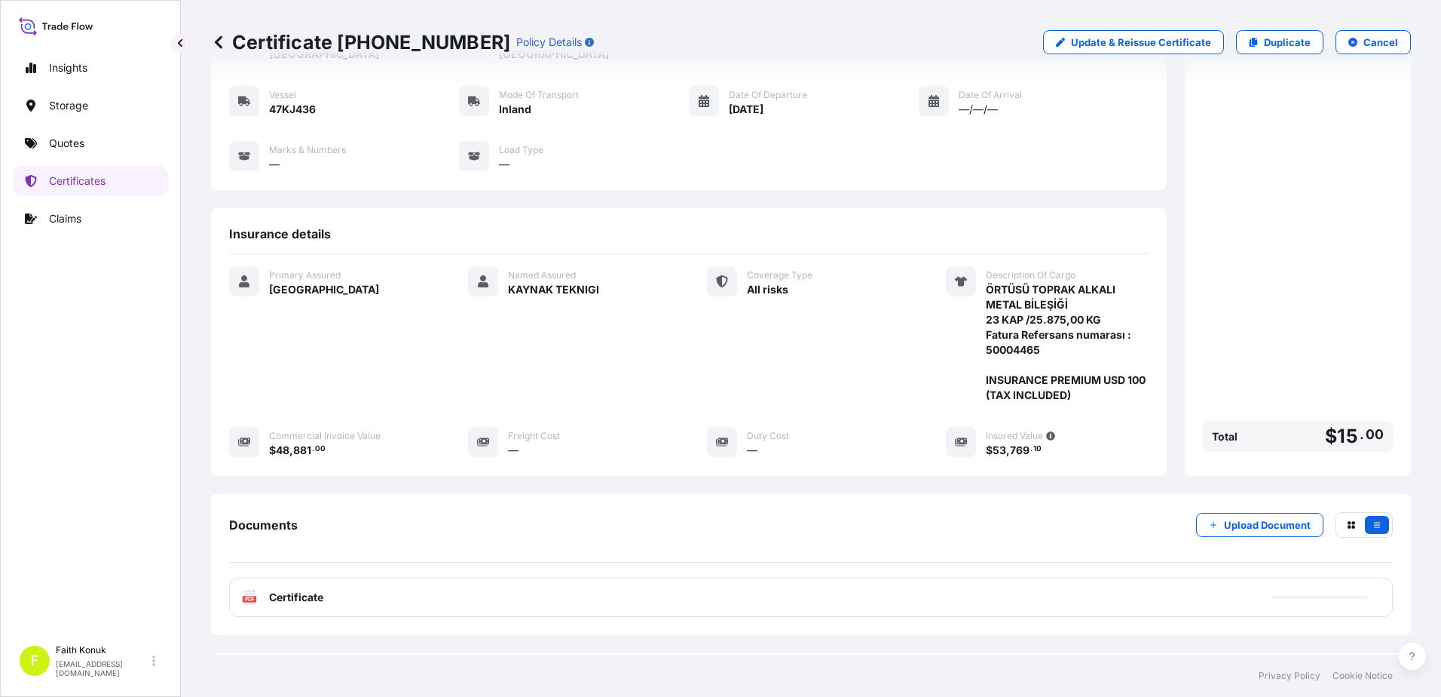
scroll to position [186, 0]
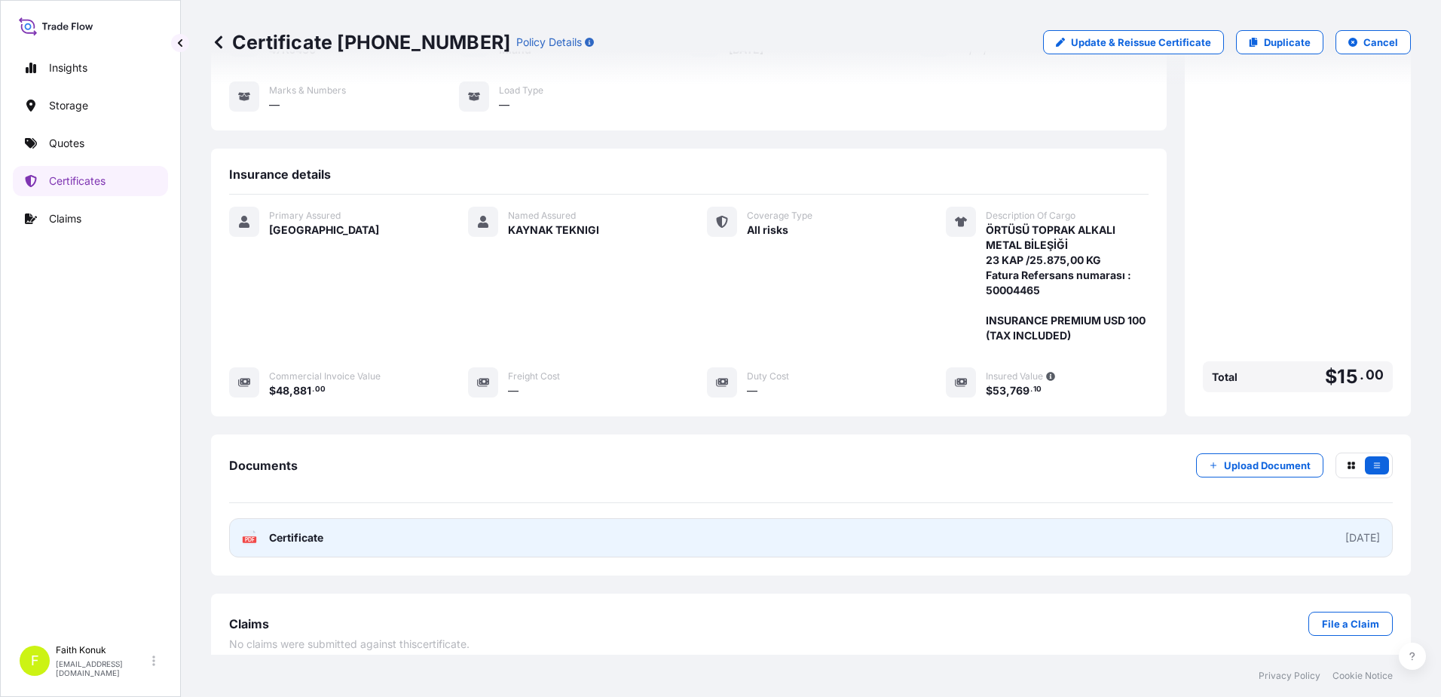
click at [271, 530] on span "Certificate" at bounding box center [296, 537] width 54 height 15
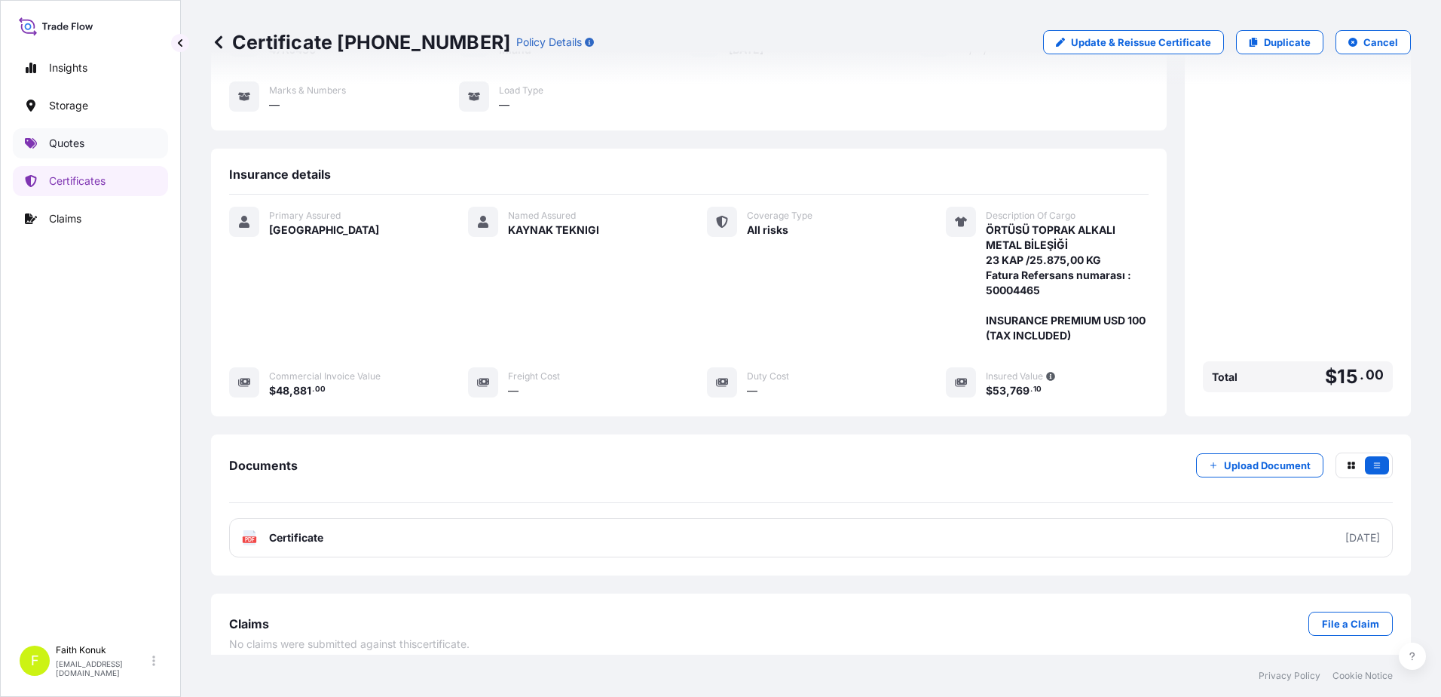
click at [56, 142] on p "Quotes" at bounding box center [66, 143] width 35 height 15
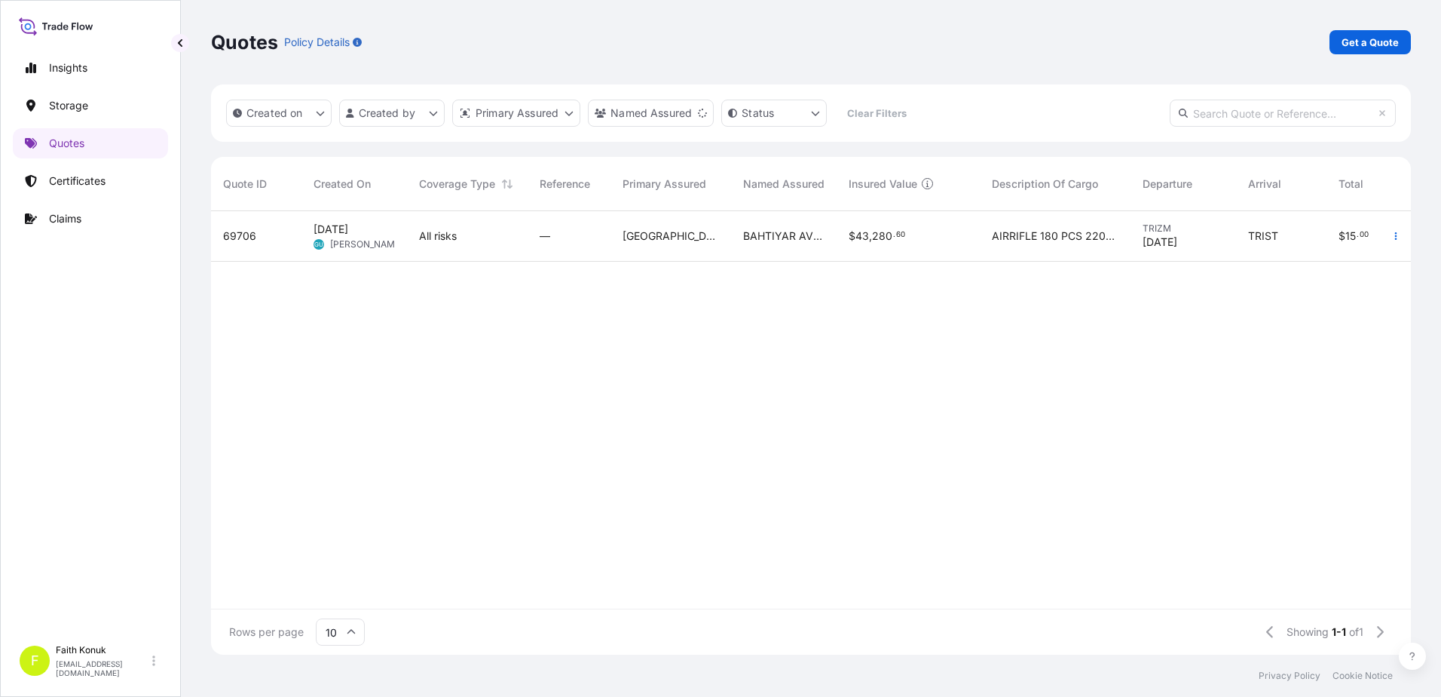
scroll to position [0, 142]
